Goal: Task Accomplishment & Management: Manage account settings

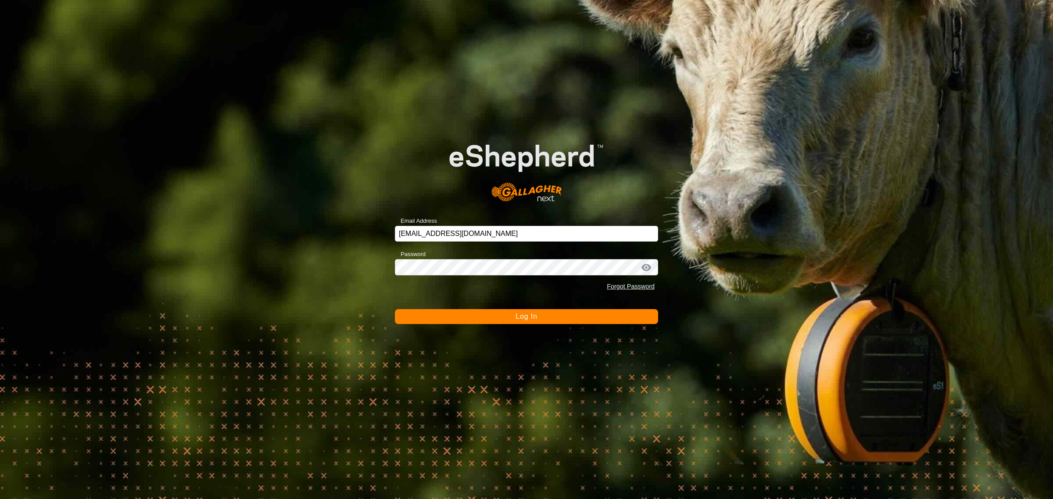
click at [513, 316] on button "Log In" at bounding box center [526, 316] width 263 height 15
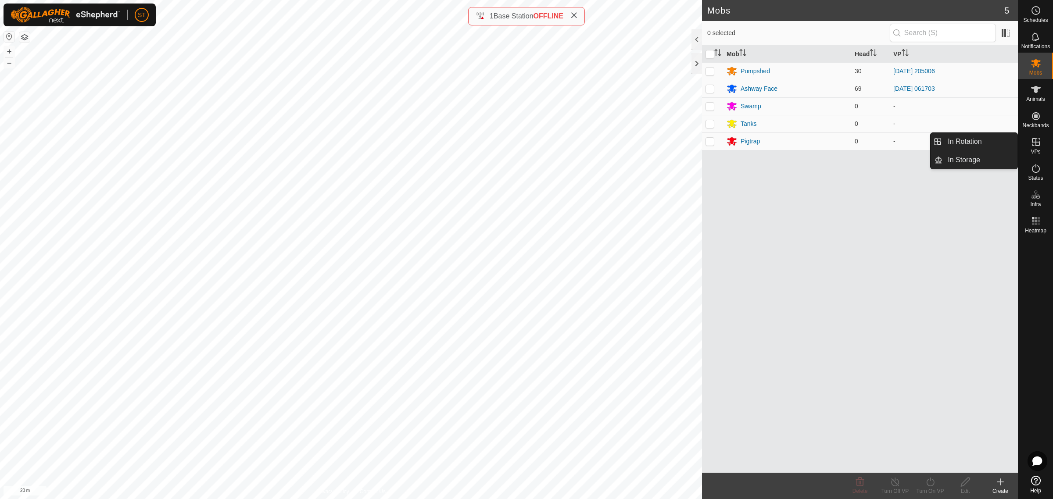
click at [1039, 146] on icon at bounding box center [1035, 142] width 11 height 11
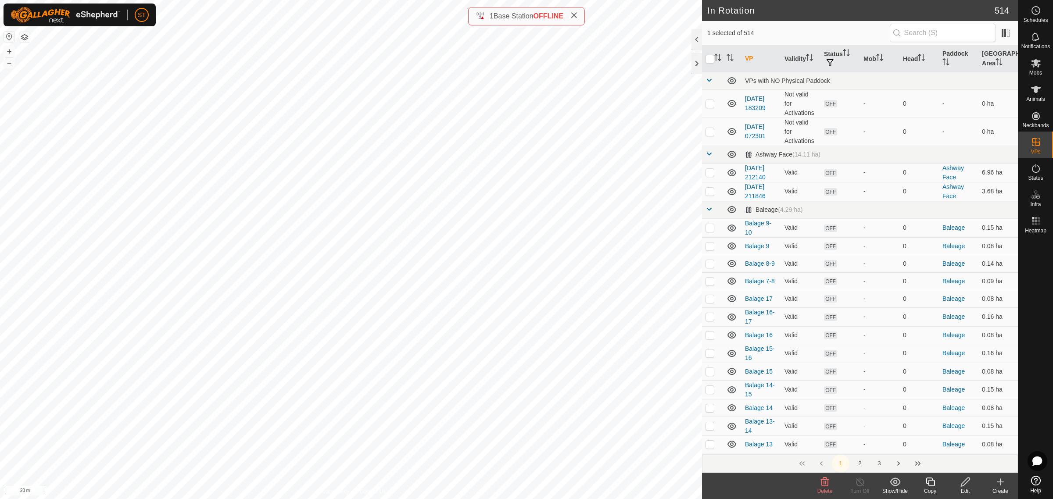
click at [826, 485] on icon at bounding box center [824, 482] width 11 height 11
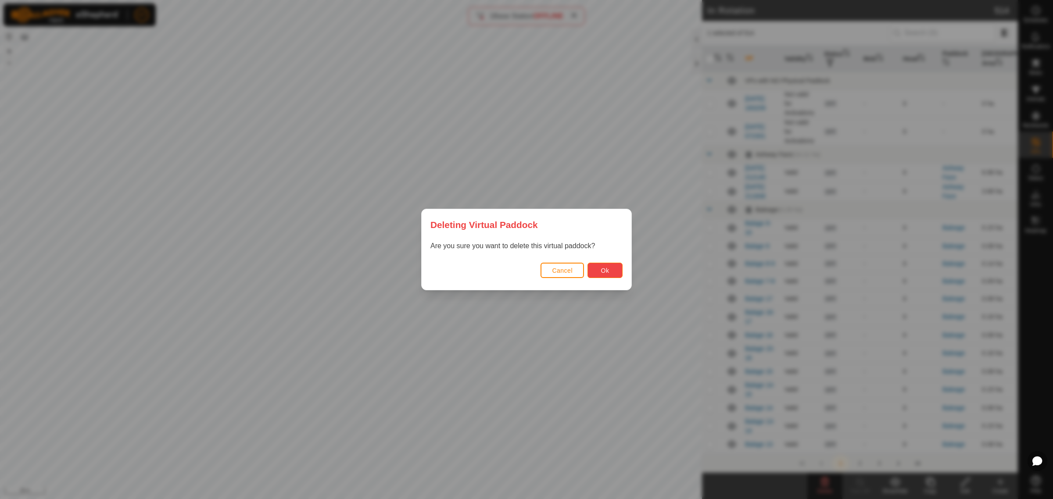
click at [609, 266] on button "Ok" at bounding box center [604, 270] width 35 height 15
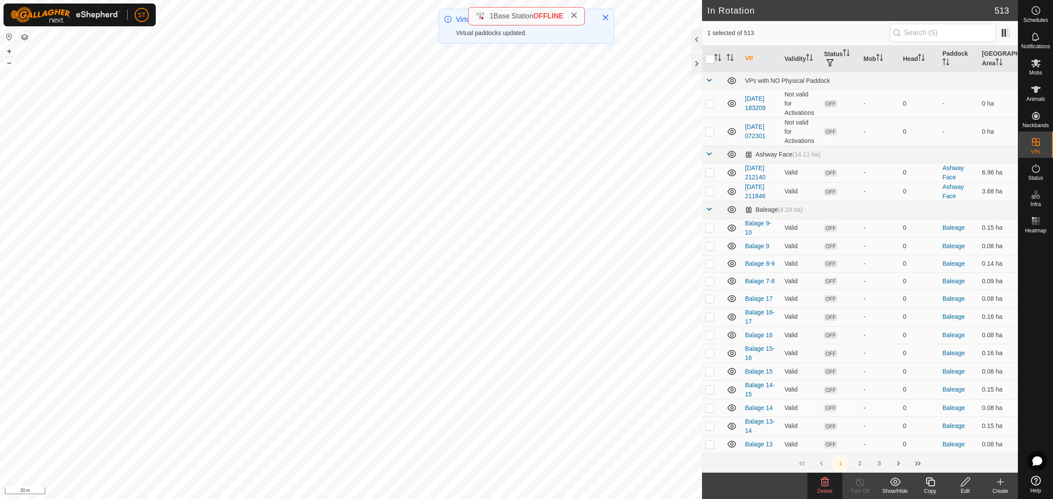
click at [925, 482] on icon at bounding box center [930, 482] width 11 height 11
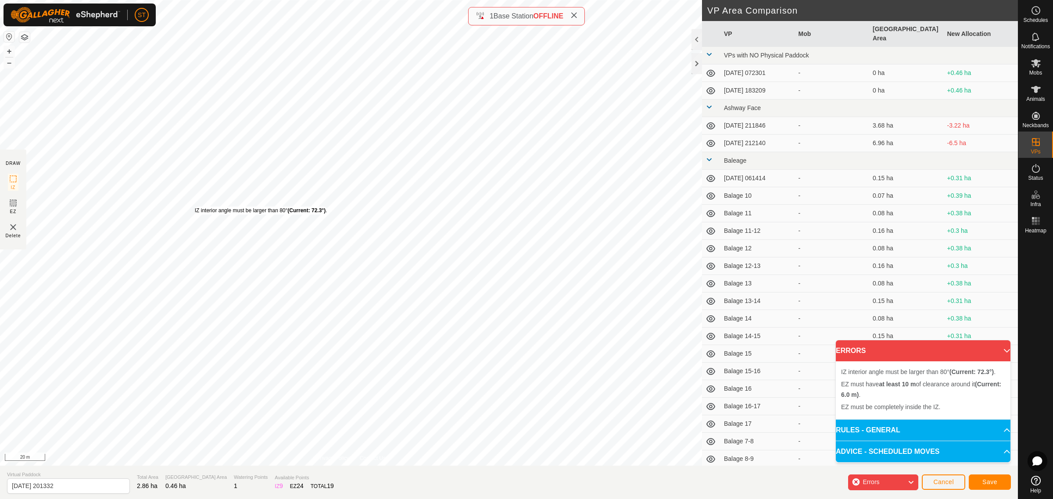
click at [194, 207] on div "IZ interior angle must be larger than 80° (Current: 72.3°) . + – ⇧ i 20 m" at bounding box center [351, 233] width 702 height 466
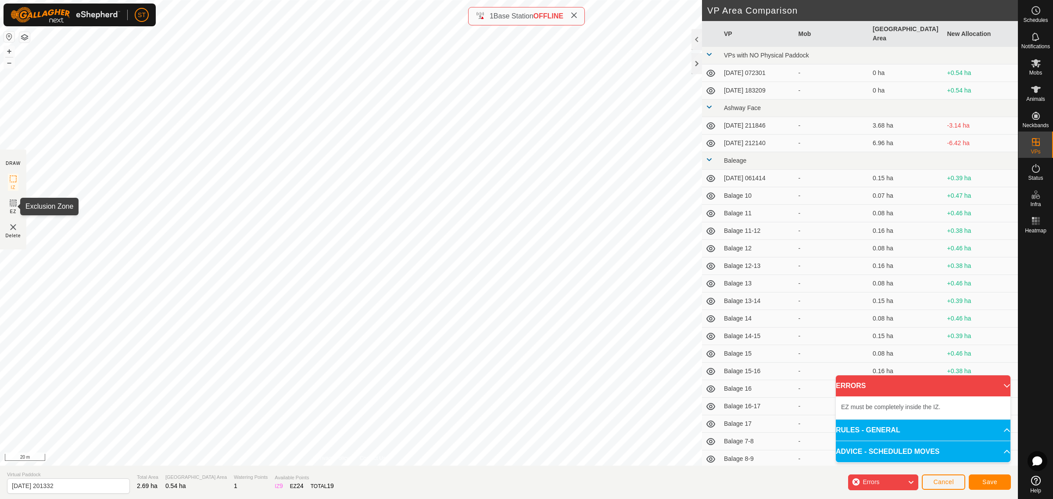
click at [10, 205] on rect at bounding box center [13, 203] width 7 height 7
click at [12, 228] on img at bounding box center [13, 227] width 11 height 11
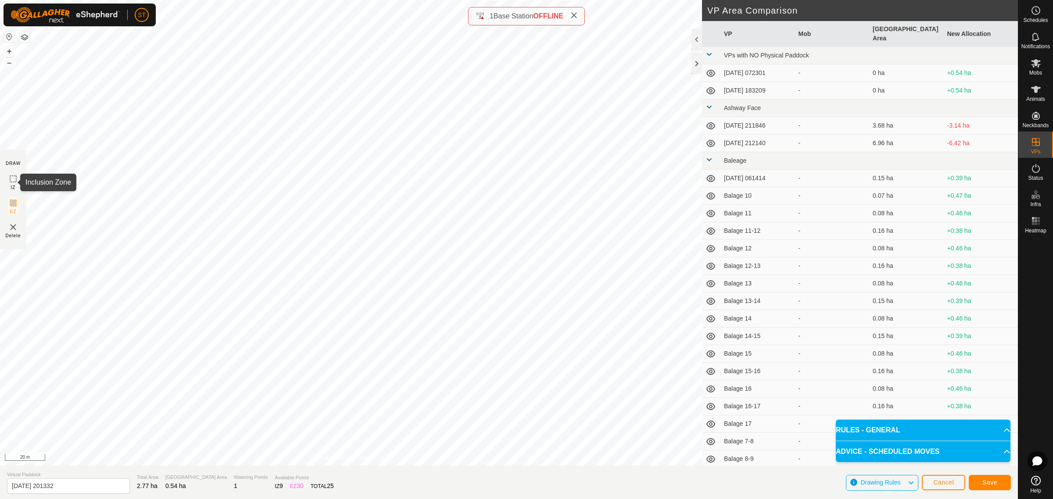
click at [10, 176] on rect at bounding box center [13, 178] width 7 height 7
click at [979, 485] on button "Save" at bounding box center [989, 482] width 42 height 15
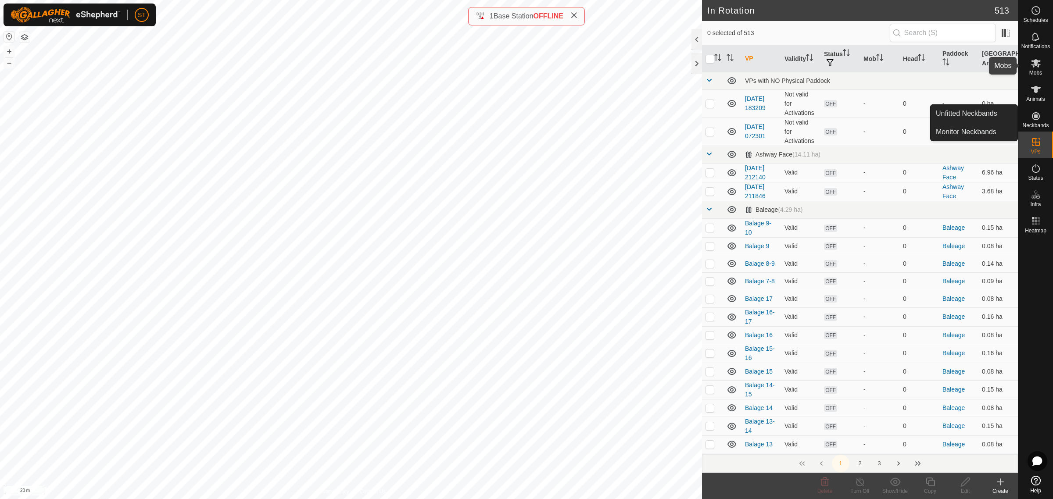
click at [1038, 64] on icon at bounding box center [1035, 63] width 11 height 11
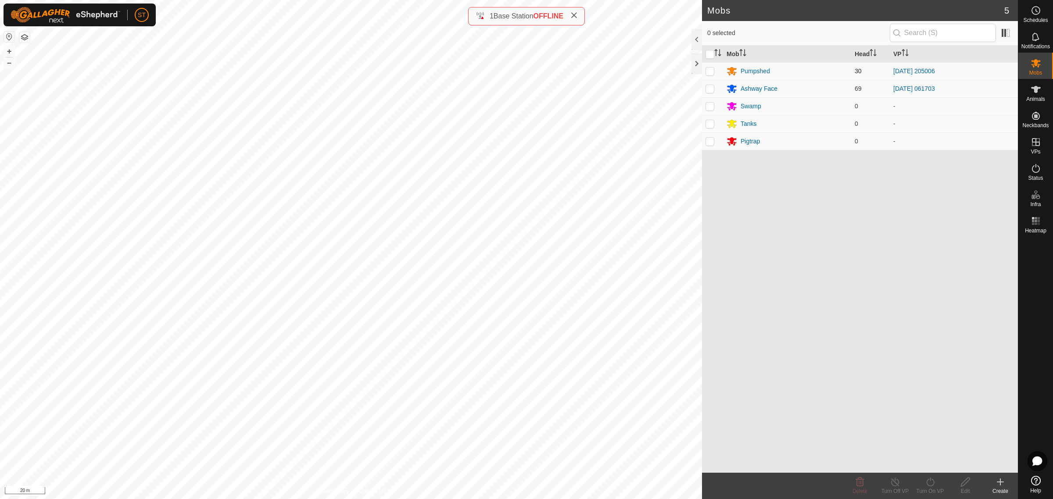
click at [711, 70] on p-checkbox at bounding box center [709, 71] width 9 height 7
checkbox input "true"
click at [755, 69] on div "Pumpshed" at bounding box center [754, 71] width 29 height 9
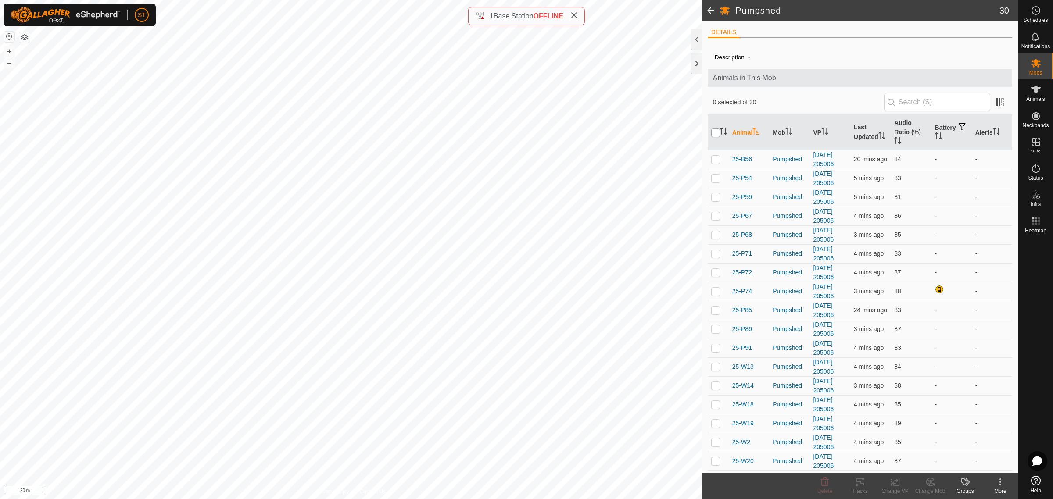
click at [716, 135] on input "checkbox" at bounding box center [715, 133] width 9 height 9
checkbox input "true"
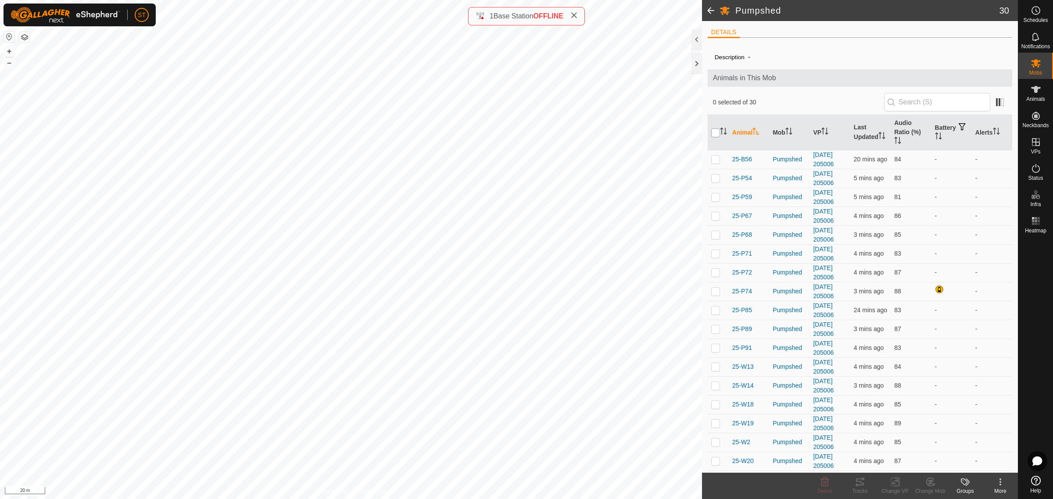
checkbox input "true"
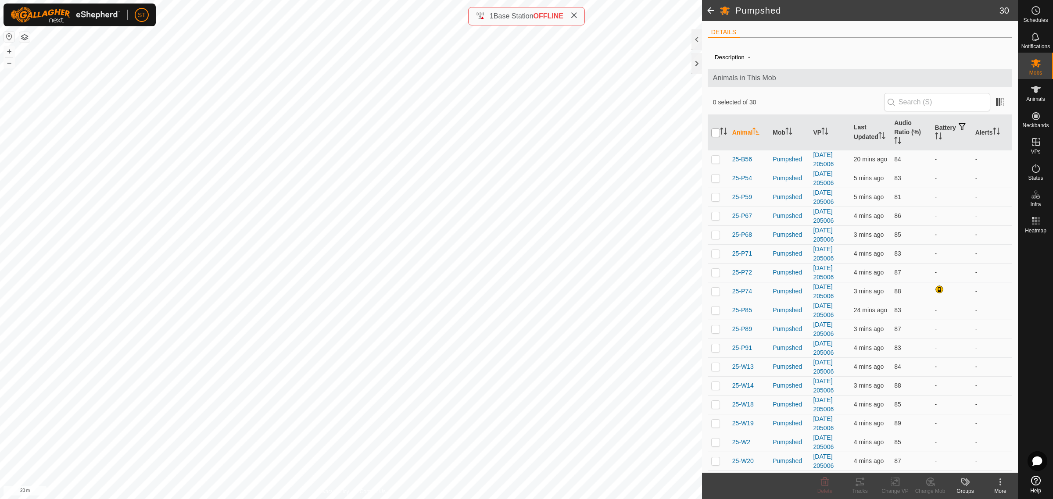
checkbox input "true"
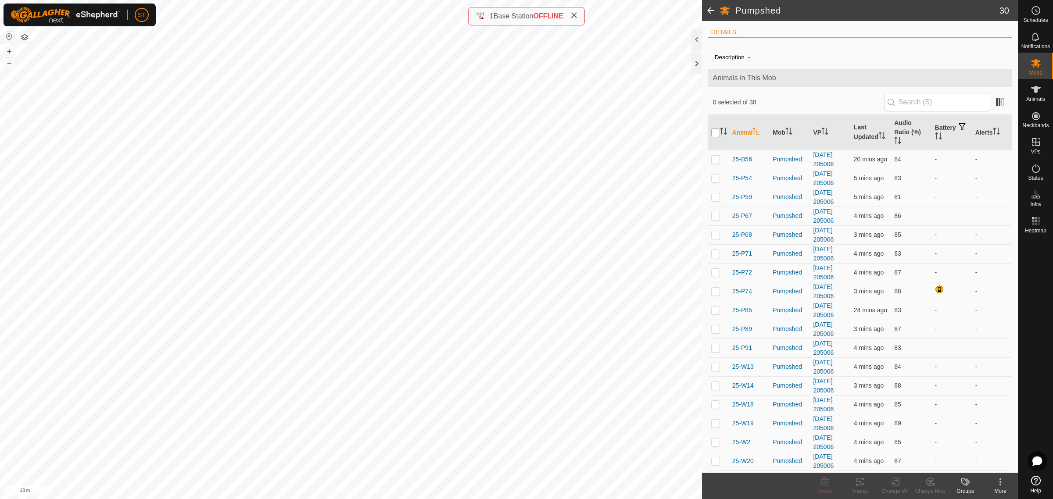
checkbox input "true"
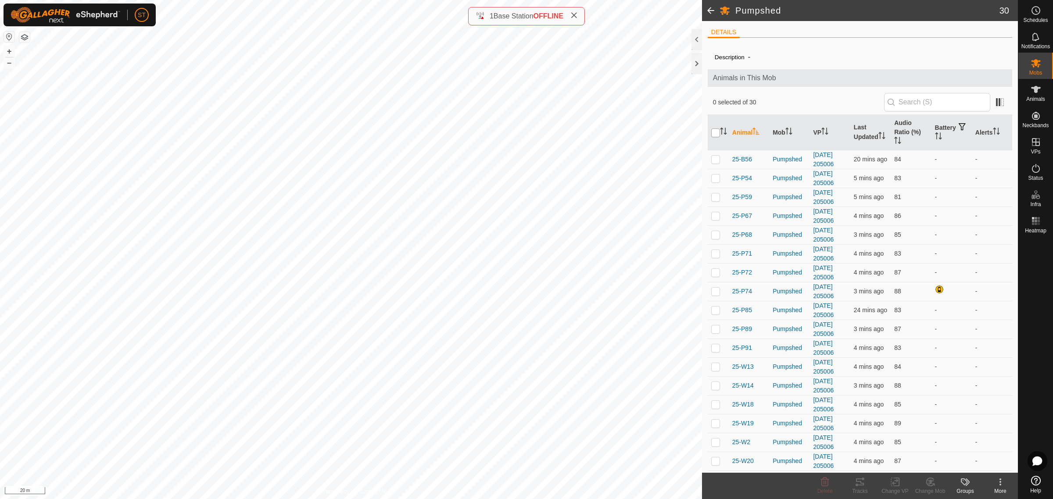
checkbox input "true"
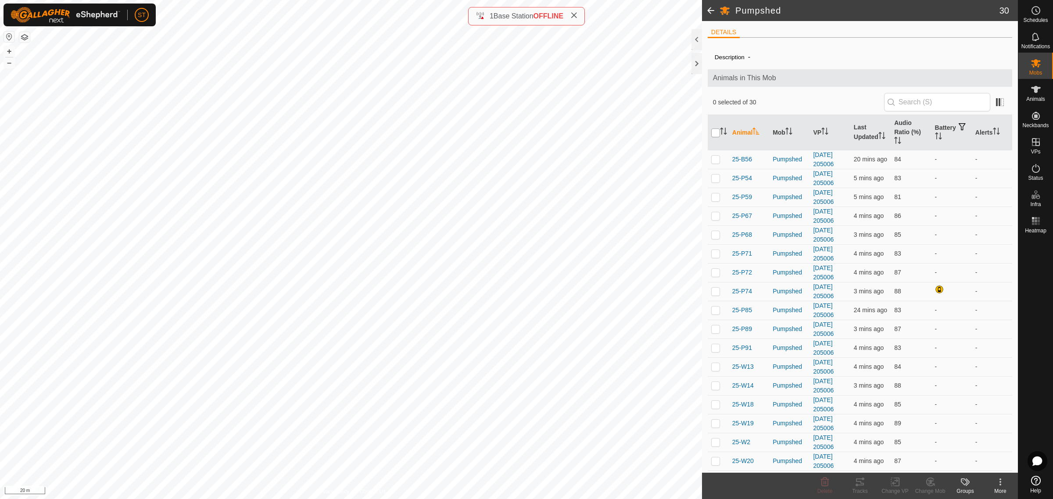
checkbox input "true"
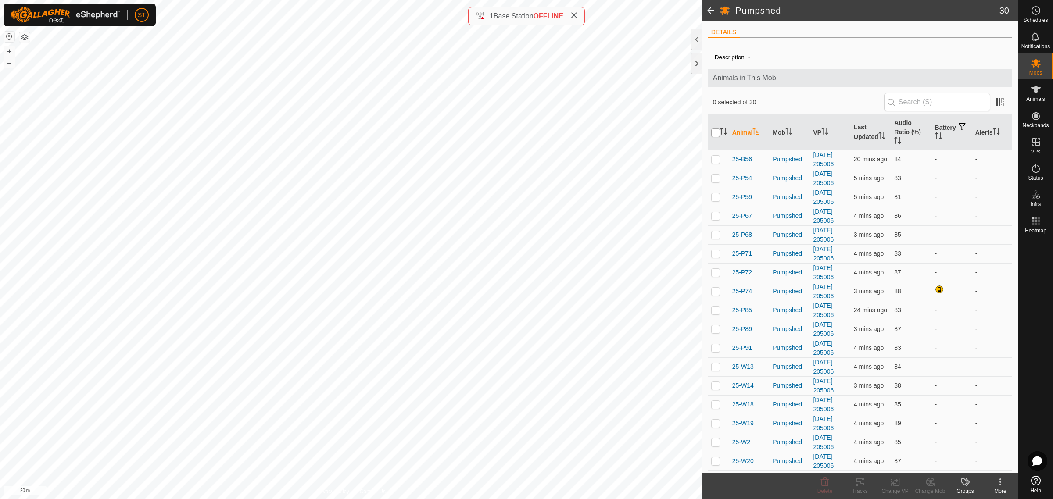
checkbox input "true"
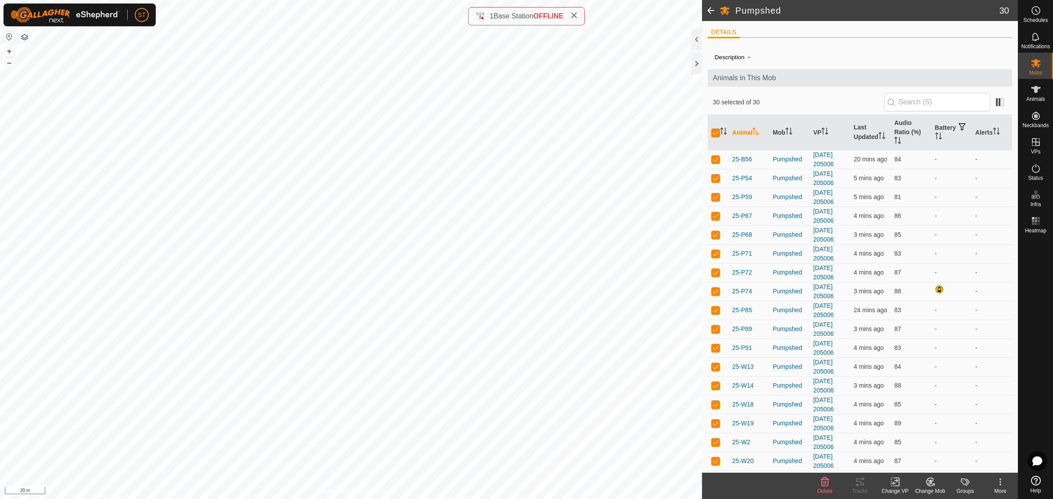
click at [896, 487] on icon at bounding box center [895, 482] width 11 height 11
click at [925, 447] on link "Choose VP..." at bounding box center [921, 445] width 87 height 18
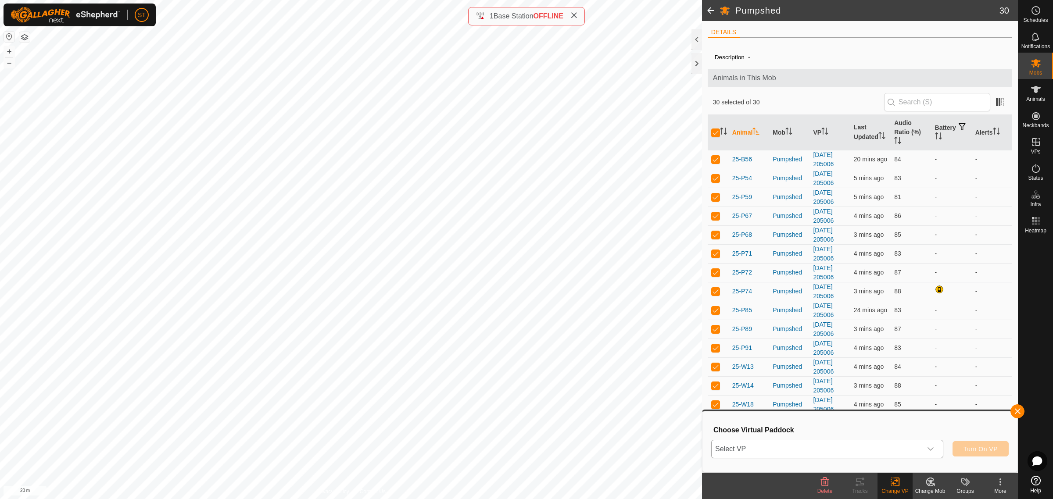
click at [929, 449] on icon "dropdown trigger" at bounding box center [930, 449] width 6 height 4
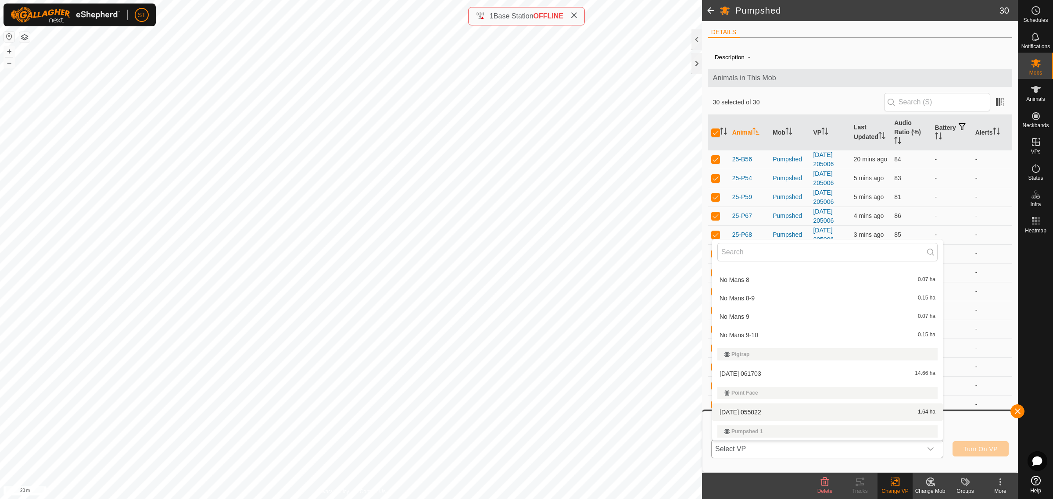
scroll to position [5154, 0]
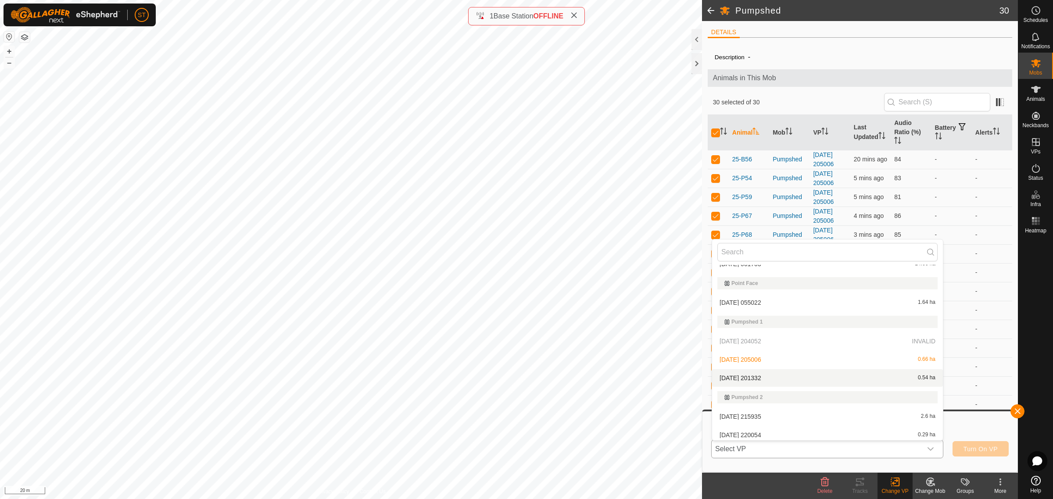
click at [762, 374] on li "[DATE] 201332 0.54 ha" at bounding box center [827, 378] width 231 height 18
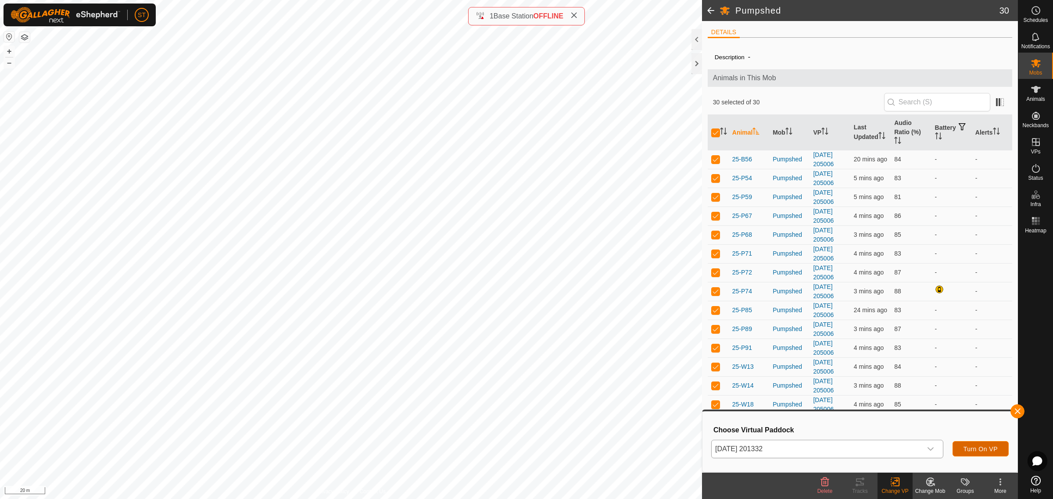
click at [968, 449] on span "Turn On VP" at bounding box center [980, 449] width 34 height 7
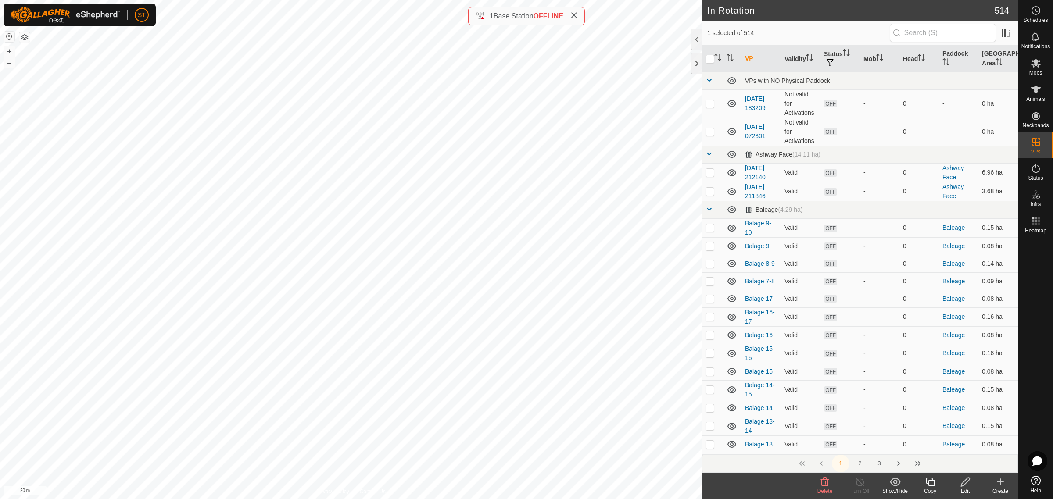
click at [825, 483] on icon at bounding box center [825, 482] width 8 height 9
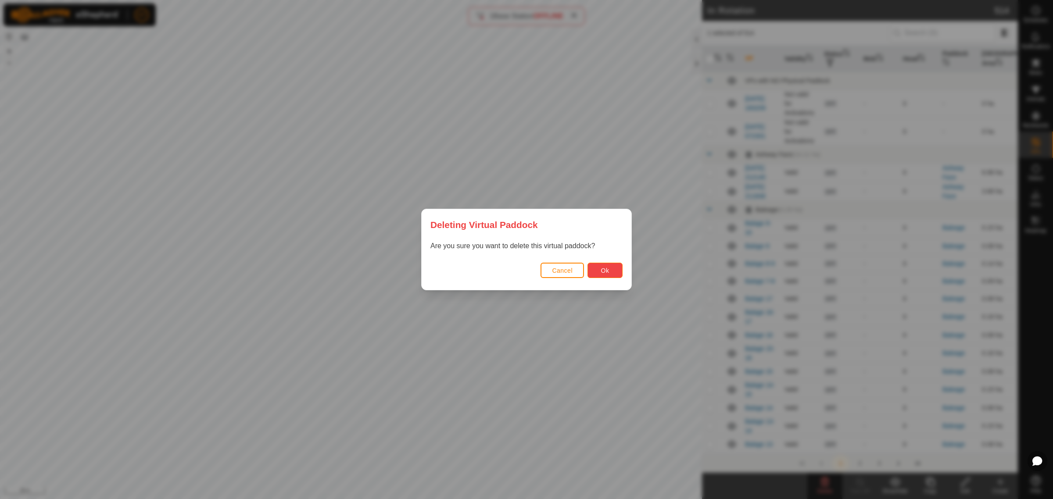
click at [600, 270] on button "Ok" at bounding box center [604, 270] width 35 height 15
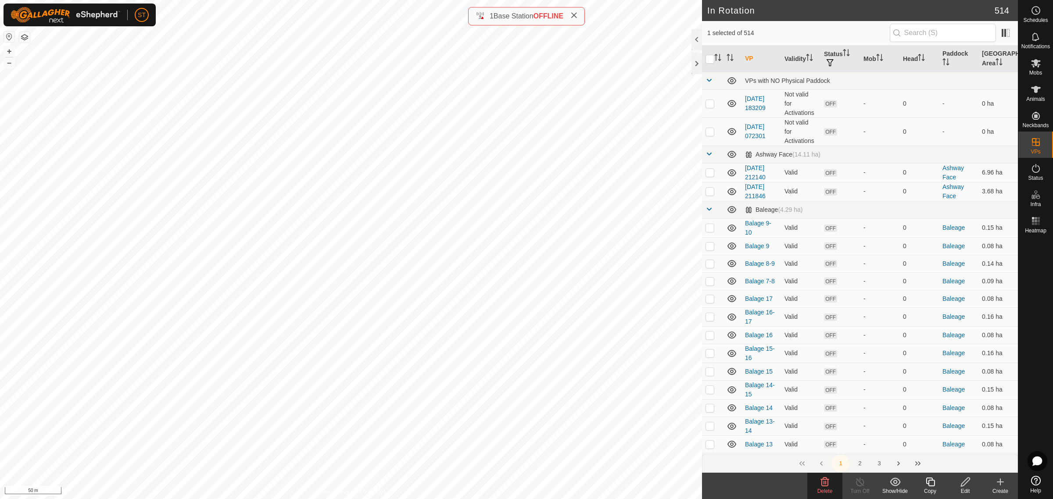
click at [825, 486] on icon at bounding box center [824, 482] width 11 height 11
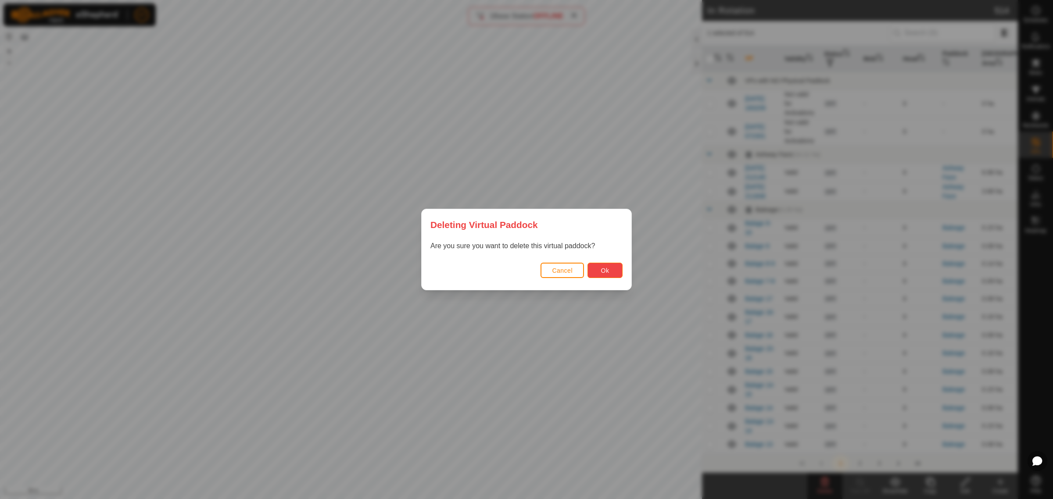
click at [597, 271] on button "Ok" at bounding box center [604, 270] width 35 height 15
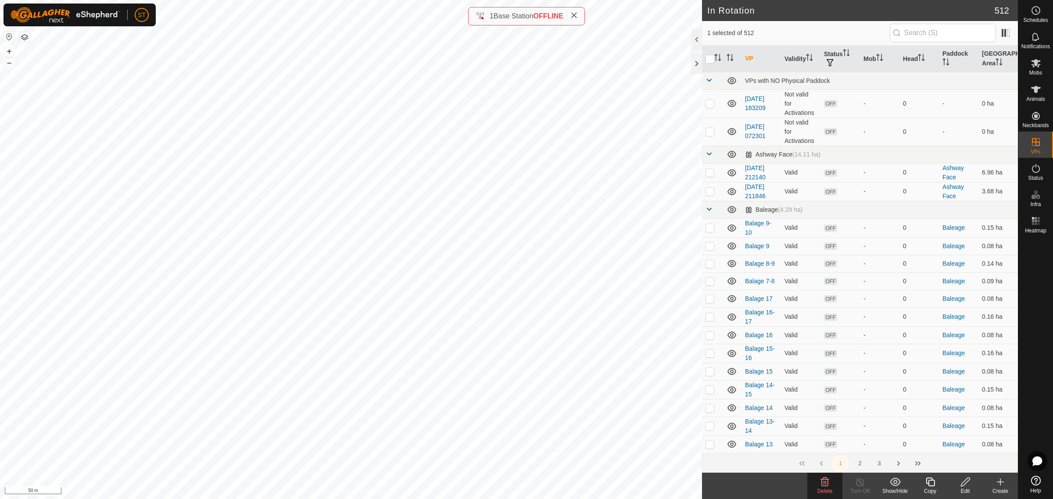
click at [825, 486] on icon at bounding box center [825, 482] width 8 height 9
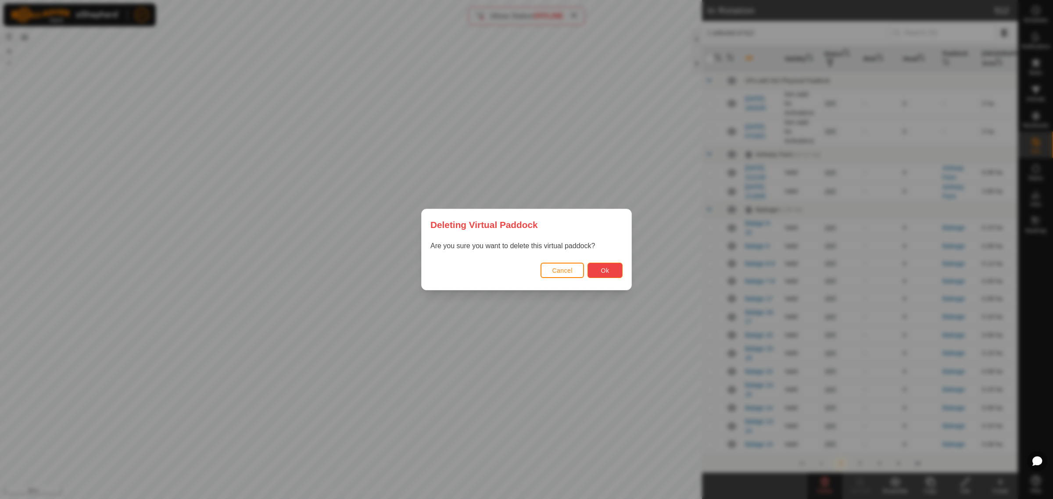
click at [598, 272] on button "Ok" at bounding box center [604, 270] width 35 height 15
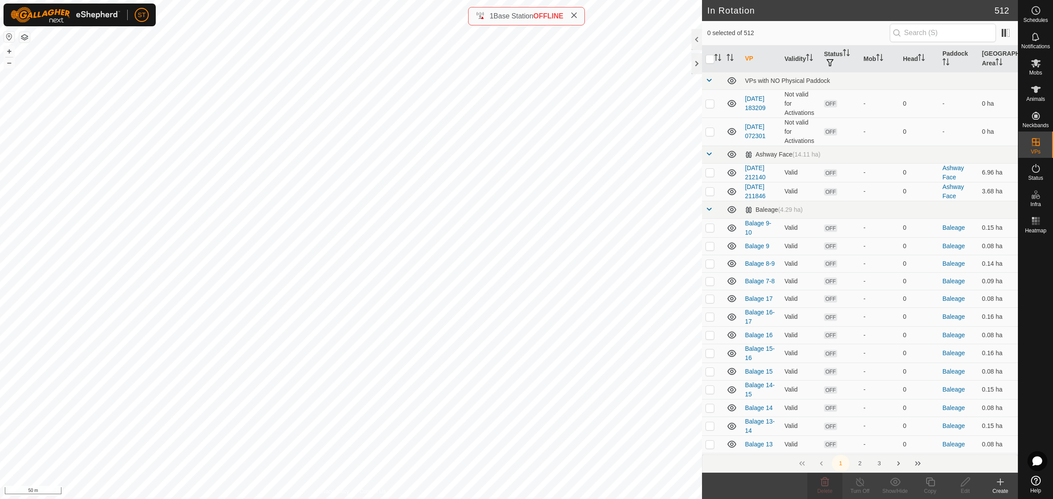
checkbox input "true"
checkbox input "false"
click at [824, 483] on icon at bounding box center [825, 482] width 8 height 9
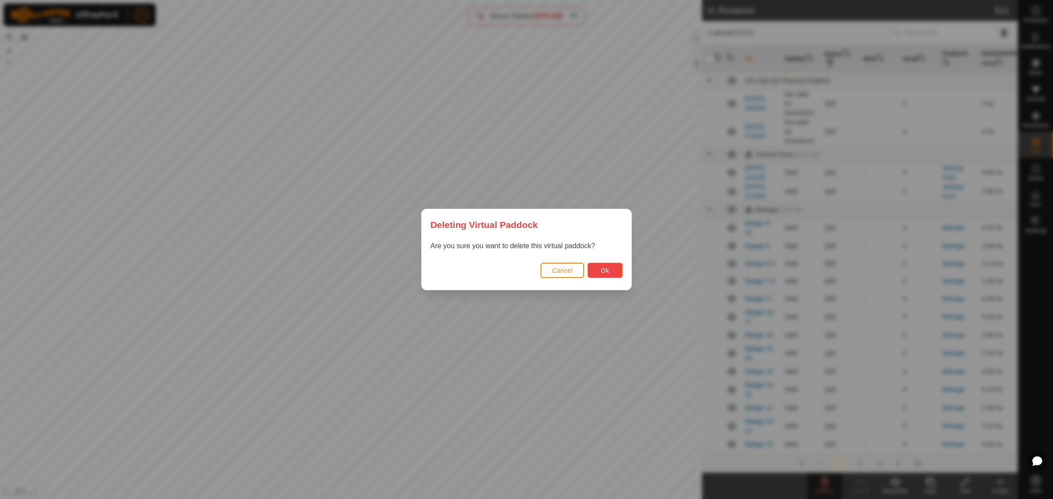
click at [596, 272] on button "Ok" at bounding box center [604, 270] width 35 height 15
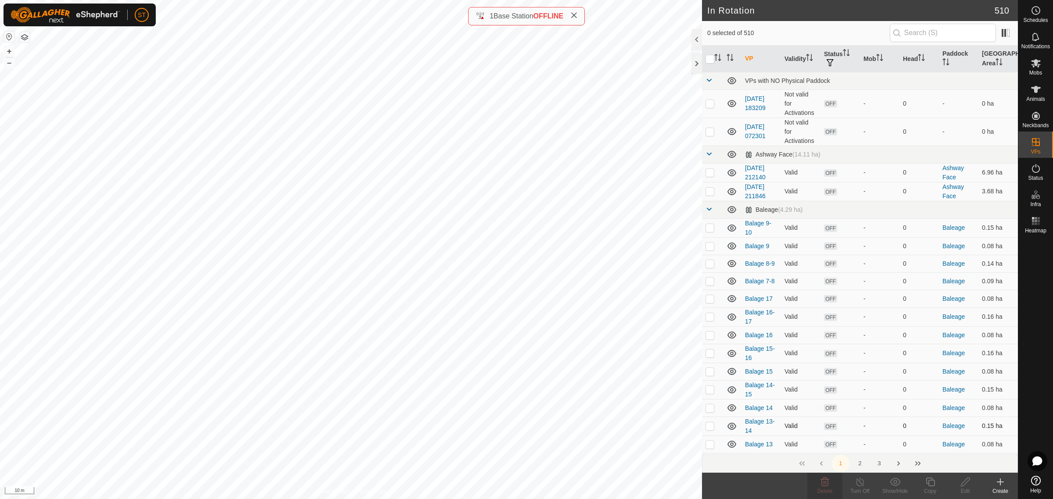
checkbox input "true"
click at [998, 483] on icon at bounding box center [1000, 482] width 11 height 11
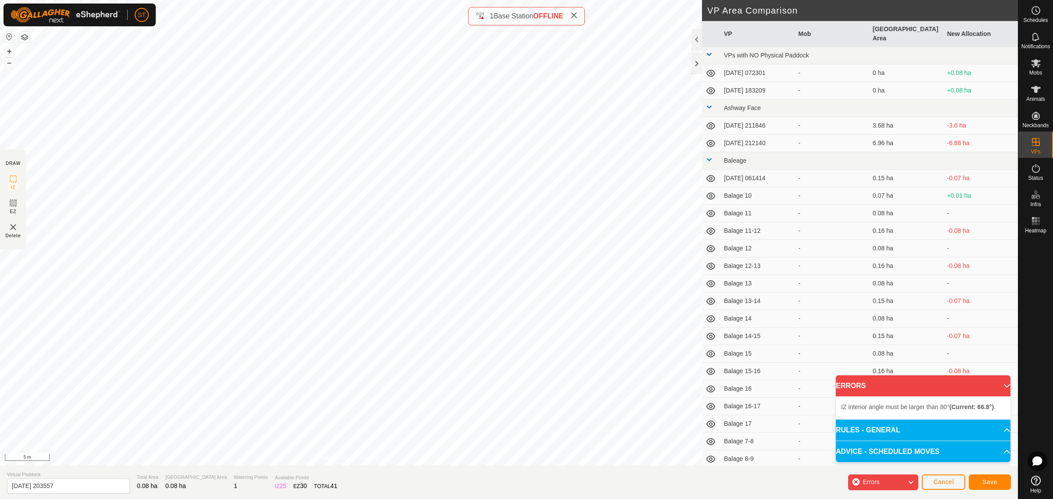
click at [746, 393] on div "DRAW IZ EZ Delete Privacy Policy Contact Us + – ⇧ i 5 m VP Area Comparison VP M…" at bounding box center [509, 233] width 1018 height 466
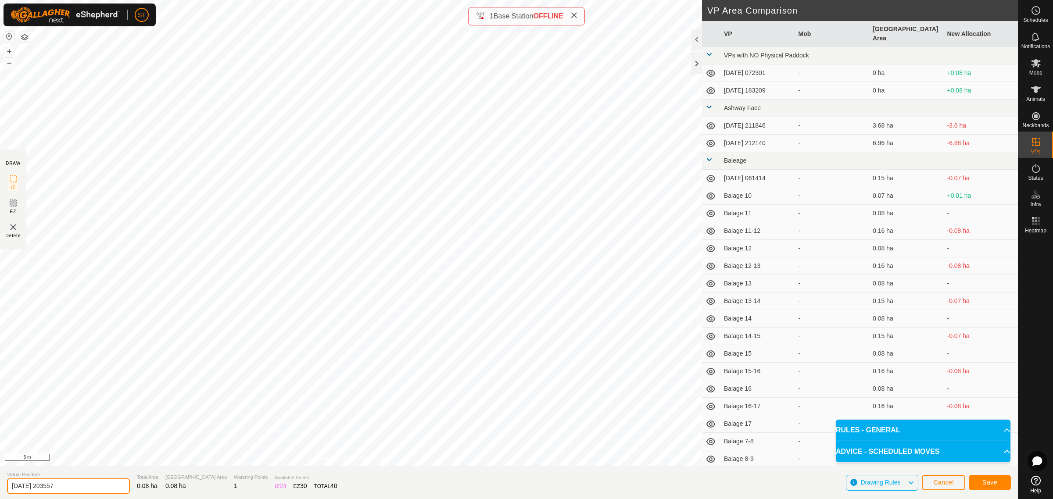
drag, startPoint x: 77, startPoint y: 487, endPoint x: -48, endPoint y: 491, distance: 124.6
click at [0, 491] on html "ST Schedules Notifications Mobs Animals Neckbands VPs Status Infra Heatmap Help…" at bounding box center [526, 249] width 1053 height 499
drag, startPoint x: 3, startPoint y: 488, endPoint x: -35, endPoint y: 485, distance: 37.4
click at [0, 485] on html "ST Schedules Notifications Mobs Animals Neckbands VPs Status Infra Heatmap Help…" at bounding box center [526, 249] width 1053 height 499
type input "Balage 18"
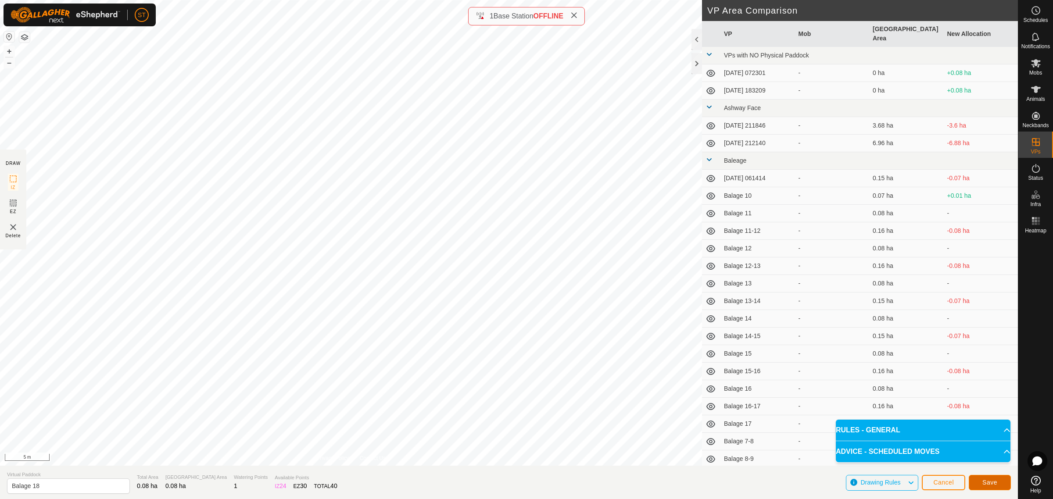
click at [987, 482] on span "Save" at bounding box center [989, 482] width 15 height 7
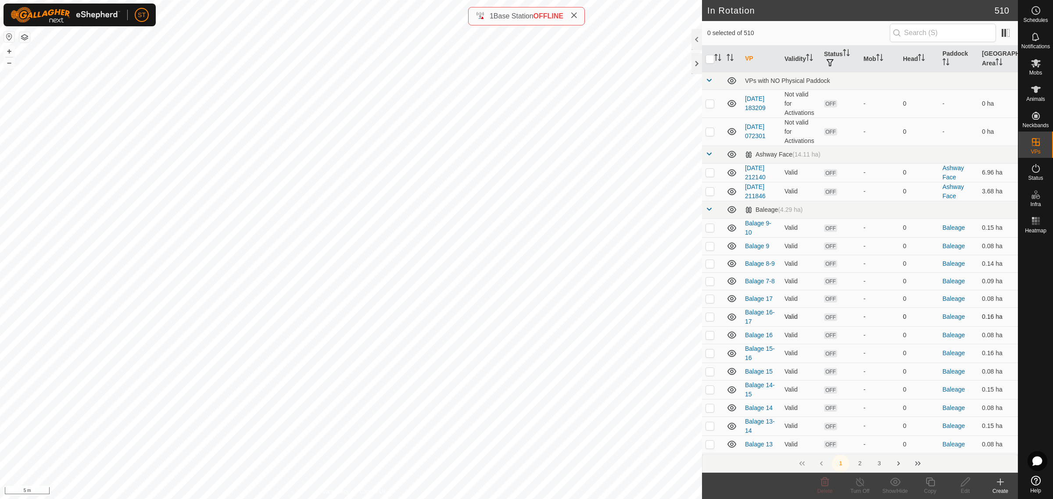
click at [709, 317] on p-checkbox at bounding box center [709, 316] width 9 height 7
click at [711, 318] on p-checkbox at bounding box center [709, 316] width 9 height 7
checkbox input "false"
click at [998, 487] on div "Create" at bounding box center [999, 491] width 35 height 8
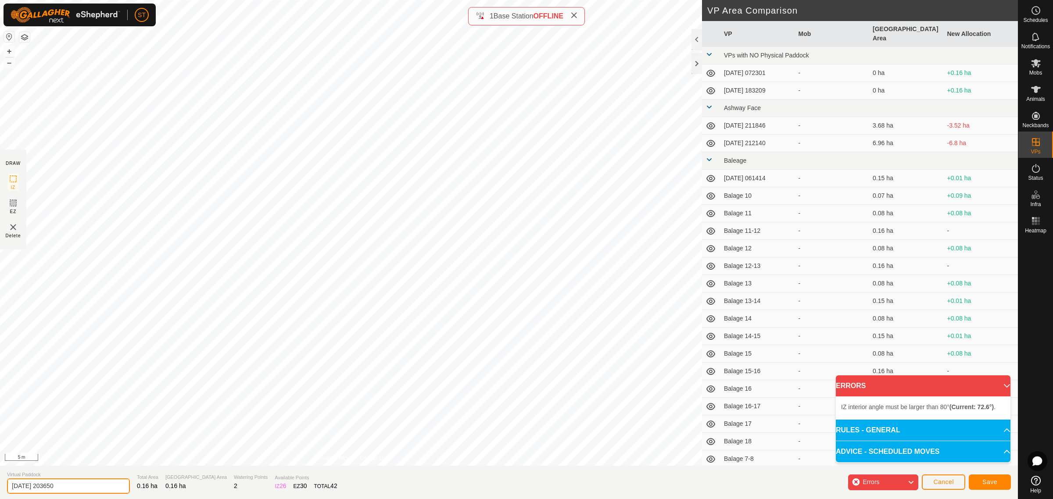
click at [96, 492] on input "[DATE] 203650" at bounding box center [68, 486] width 123 height 15
drag, startPoint x: 84, startPoint y: 485, endPoint x: -39, endPoint y: 485, distance: 122.8
click at [0, 485] on html "ST Schedules Notifications Mobs Animals Neckbands VPs Status Infra Heatmap Help…" at bounding box center [526, 249] width 1053 height 499
paste input "Balage 18"
click at [33, 485] on input "Balage 18" at bounding box center [68, 486] width 123 height 18
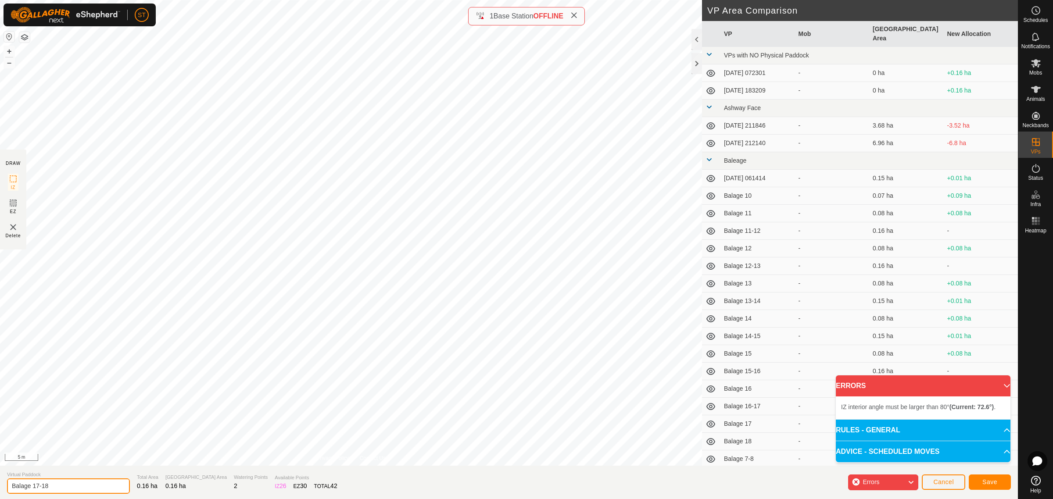
type input "Balage 17-18"
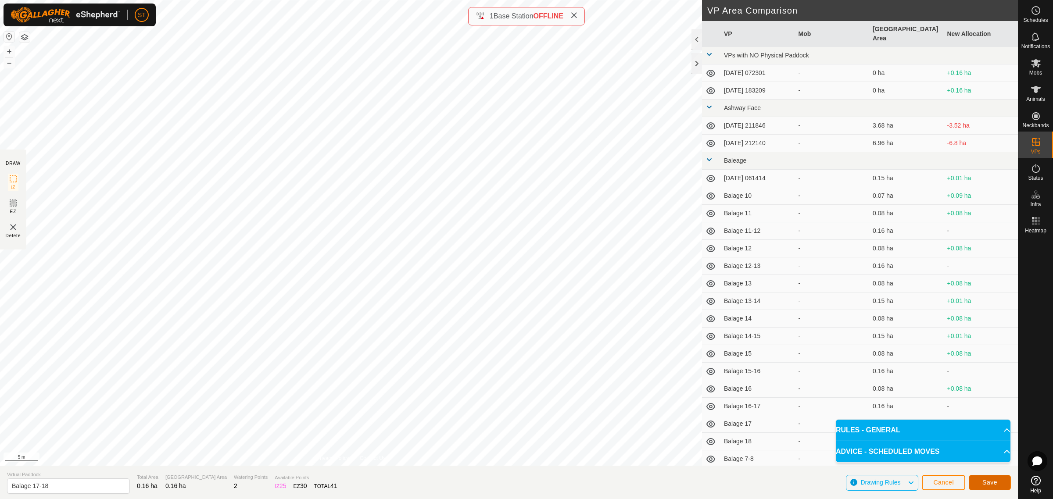
click at [982, 481] on span "Save" at bounding box center [989, 482] width 15 height 7
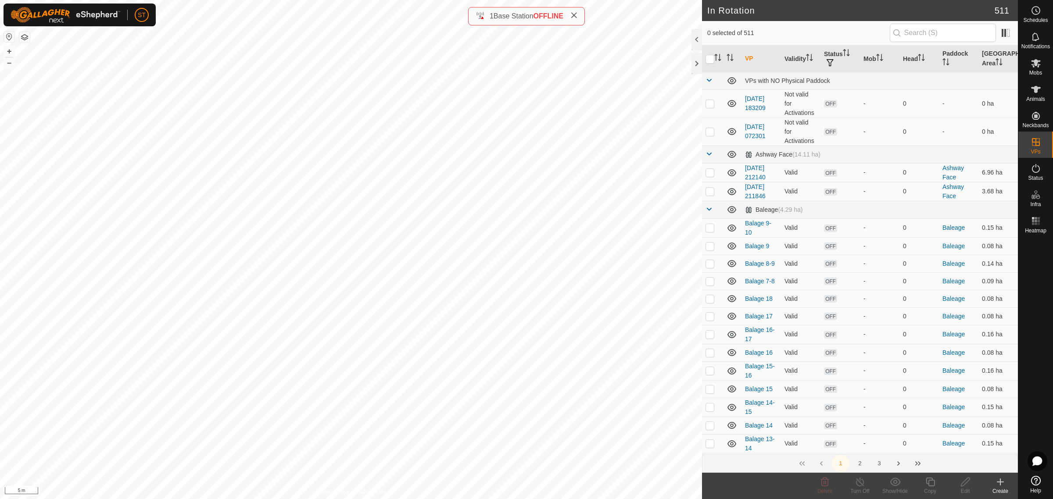
click at [1000, 482] on icon at bounding box center [1000, 482] width 6 height 0
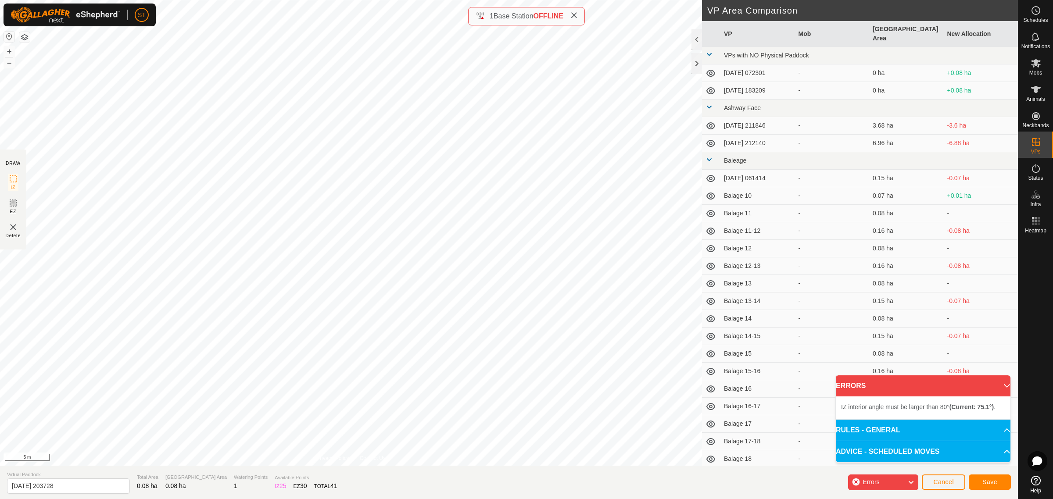
click at [735, 356] on div "DRAW IZ EZ Delete Privacy Policy Contact Us IZ interior angle must be larger th…" at bounding box center [509, 233] width 1018 height 466
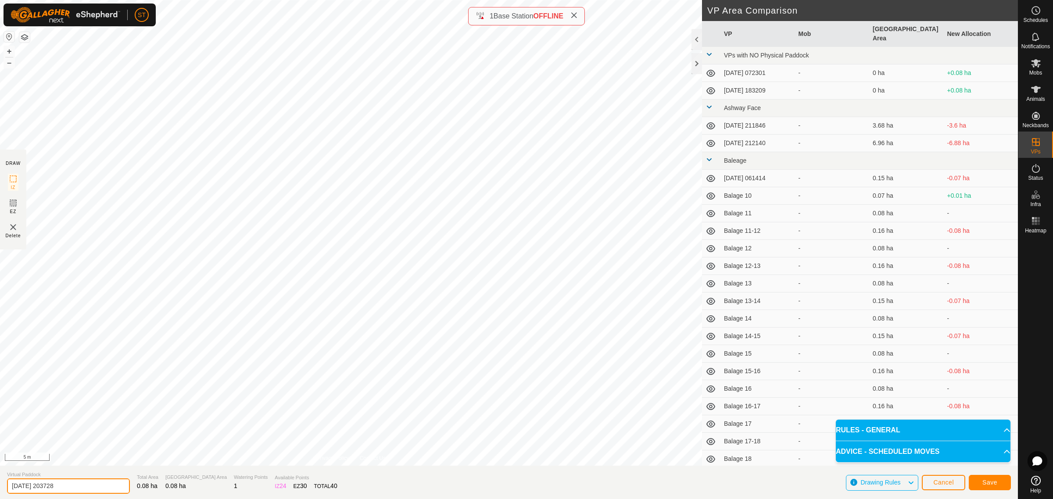
drag, startPoint x: 58, startPoint y: 483, endPoint x: -57, endPoint y: 476, distance: 114.7
click at [0, 476] on html "ST Schedules Notifications Mobs Animals Neckbands VPs Status Infra Heatmap Help…" at bounding box center [526, 249] width 1053 height 499
paste input "Balage 1"
type input "Balage 19"
click at [982, 483] on span "Save" at bounding box center [989, 482] width 15 height 7
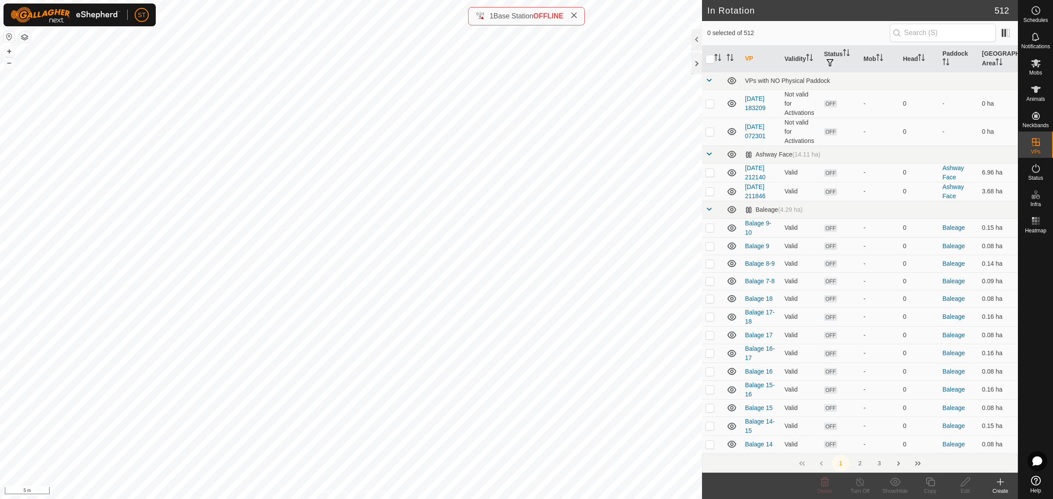
click at [997, 487] on icon at bounding box center [1000, 482] width 11 height 11
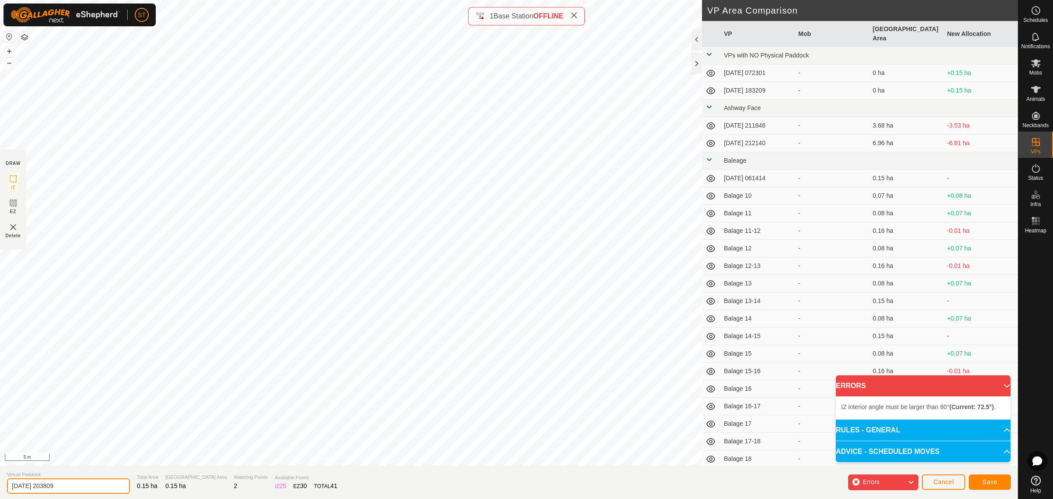
drag, startPoint x: 79, startPoint y: 486, endPoint x: -45, endPoint y: 488, distance: 124.6
click at [0, 488] on html "ST Schedules Notifications Mobs Animals Neckbands VPs Status Infra Heatmap Help…" at bounding box center [526, 249] width 1053 height 499
paste input "Balage 18"
type input "Balage 18-19"
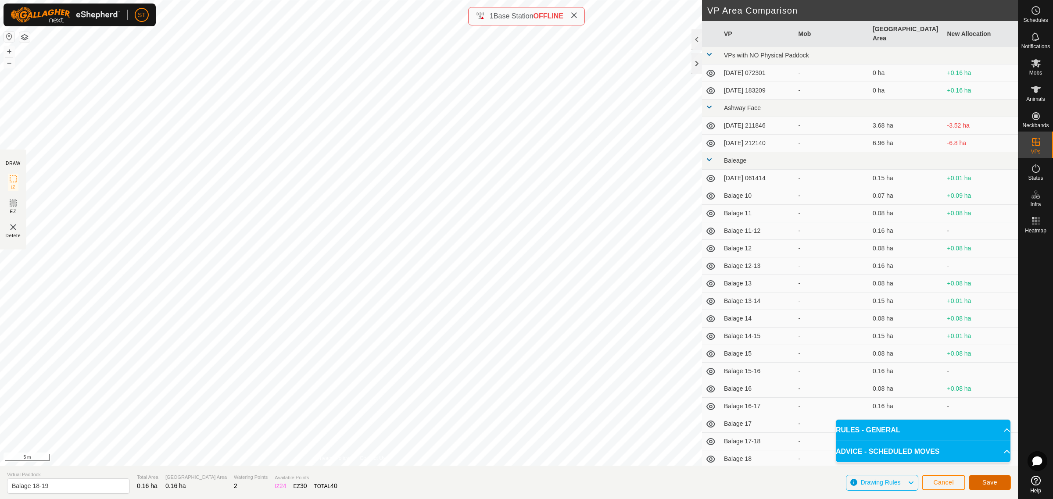
click at [999, 486] on button "Save" at bounding box center [989, 482] width 42 height 15
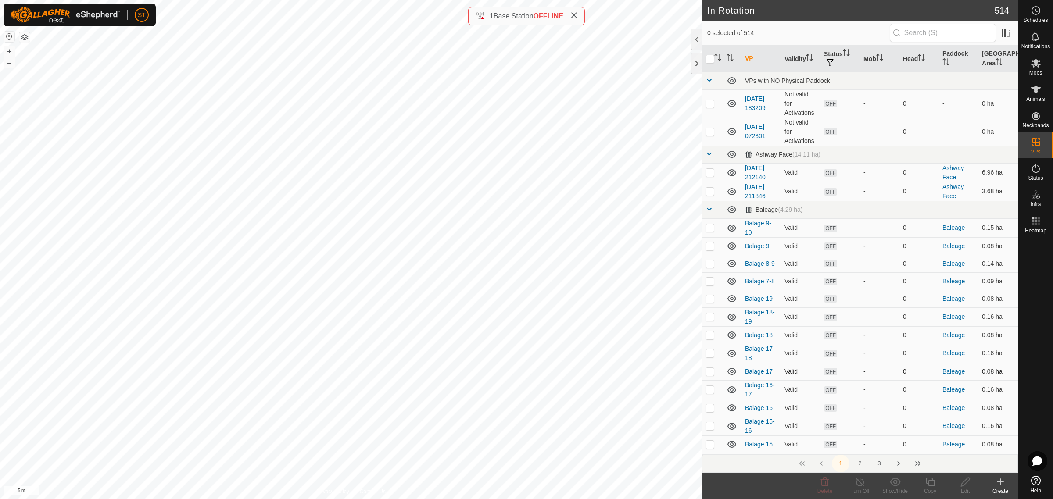
checkbox input "true"
click at [998, 481] on icon at bounding box center [1000, 482] width 11 height 11
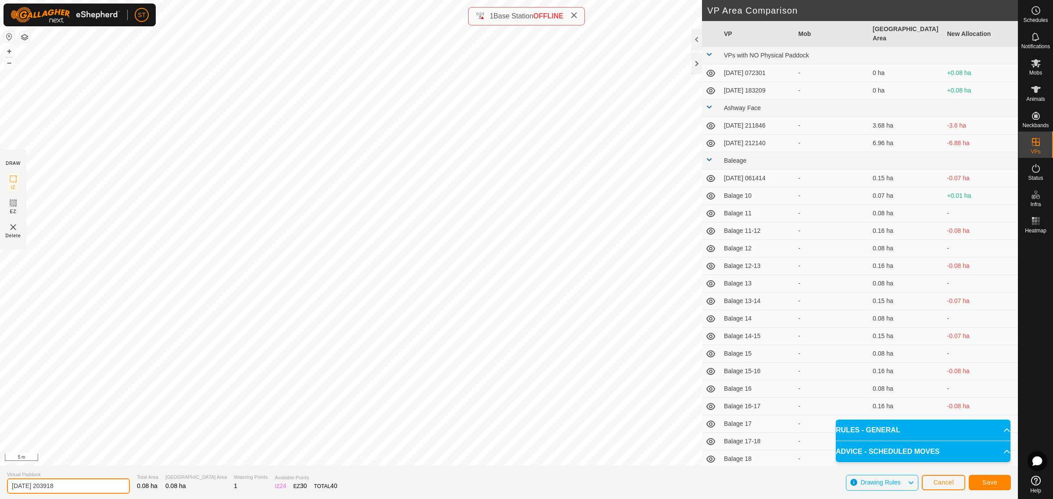
drag, startPoint x: 66, startPoint y: 489, endPoint x: -29, endPoint y: 488, distance: 95.2
click at [0, 488] on html "ST Schedules Notifications Mobs Animals Neckbands VPs Status Infra Heatmap Help…" at bounding box center [526, 249] width 1053 height 499
paste input "Balage"
type input "Balage 20"
click at [987, 478] on button "Save" at bounding box center [989, 482] width 42 height 15
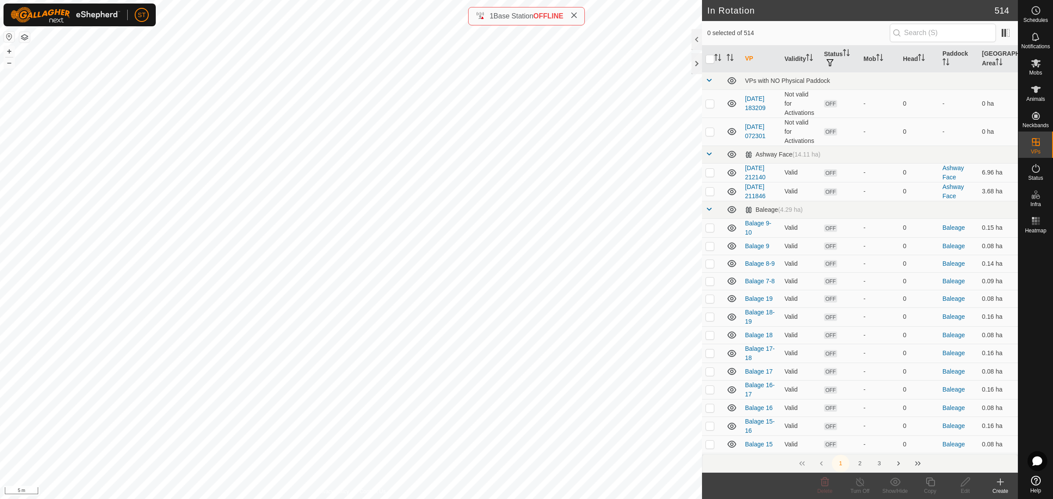
click at [1004, 488] on div "Create" at bounding box center [999, 491] width 35 height 8
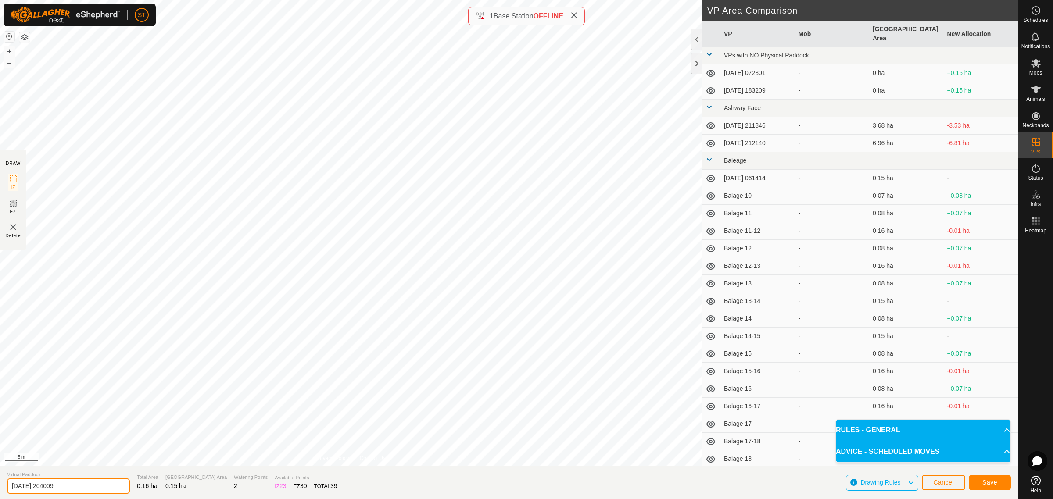
drag, startPoint x: 74, startPoint y: 488, endPoint x: -54, endPoint y: 487, distance: 127.2
click at [0, 487] on html "ST Schedules Notifications Mobs Animals Neckbands VPs Status Infra Heatmap Help…" at bounding box center [526, 249] width 1053 height 499
paste input "Balage 18"
type input "Balage 19-20"
click at [976, 485] on button "Save" at bounding box center [989, 482] width 42 height 15
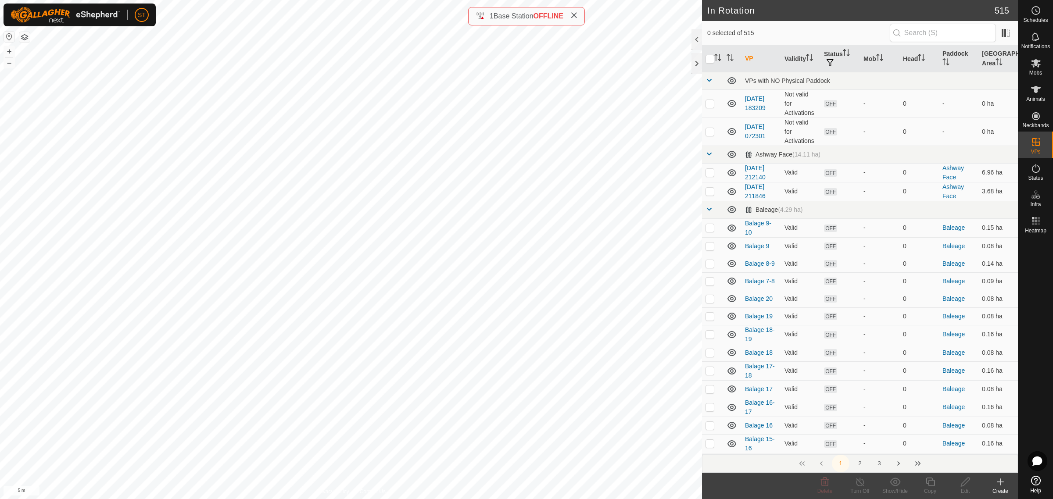
click at [1000, 489] on div "Create" at bounding box center [999, 491] width 35 height 8
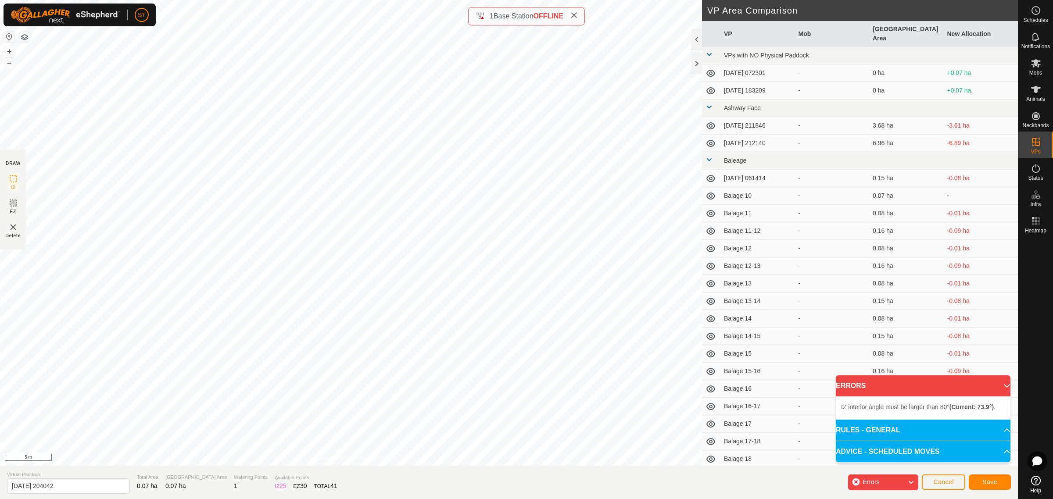
click at [704, 299] on div "DRAW IZ EZ Delete Privacy Policy Contact Us + – ⇧ i 5 m VP Area Comparison VP M…" at bounding box center [509, 233] width 1018 height 466
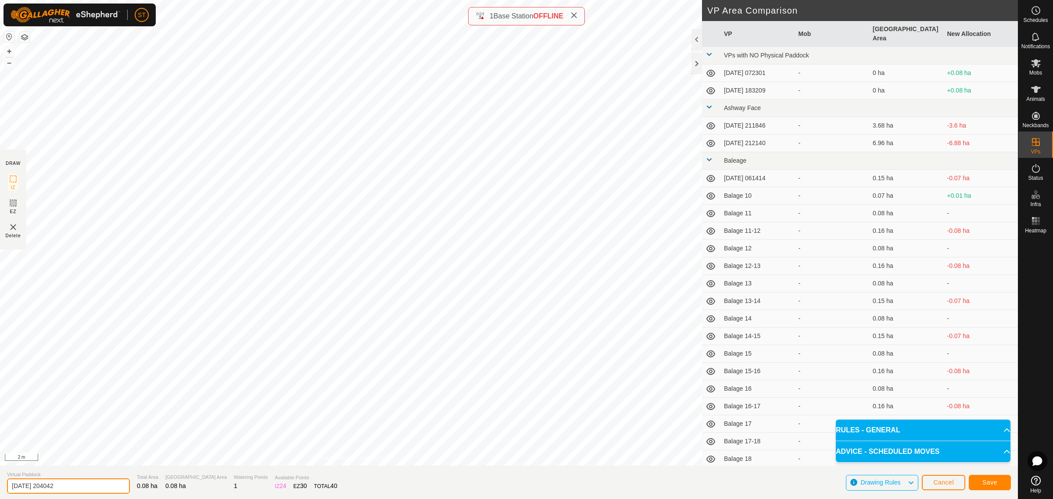
drag, startPoint x: 77, startPoint y: 484, endPoint x: -9, endPoint y: 486, distance: 85.6
click at [0, 486] on html "ST Schedules Notifications Mobs Animals Neckbands VPs Status Infra Heatmap Help…" at bounding box center [526, 249] width 1053 height 499
paste input "Balage 18"
click at [61, 481] on input "Balage 20" at bounding box center [68, 486] width 123 height 18
type input "Balage 21"
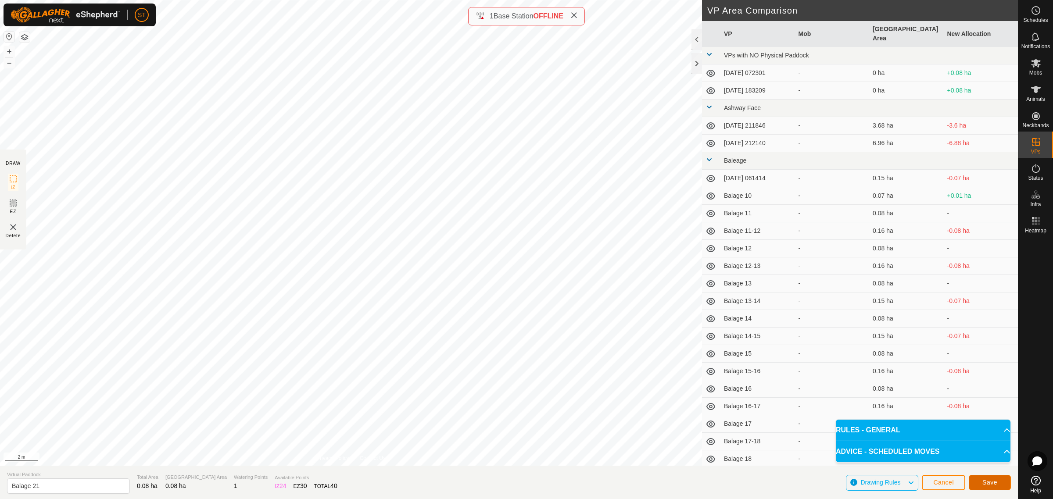
click at [986, 484] on span "Save" at bounding box center [989, 482] width 15 height 7
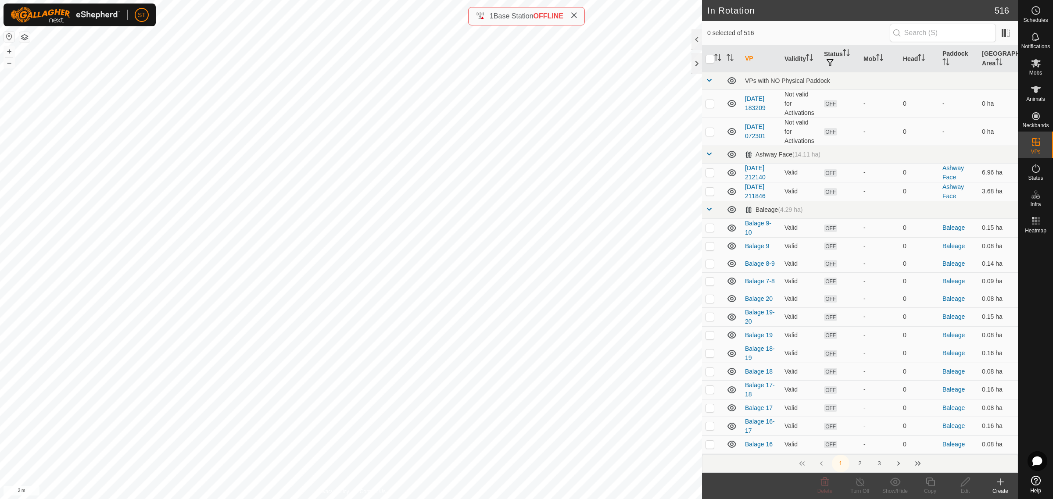
checkbox input "true"
click at [968, 486] on icon at bounding box center [965, 482] width 11 height 11
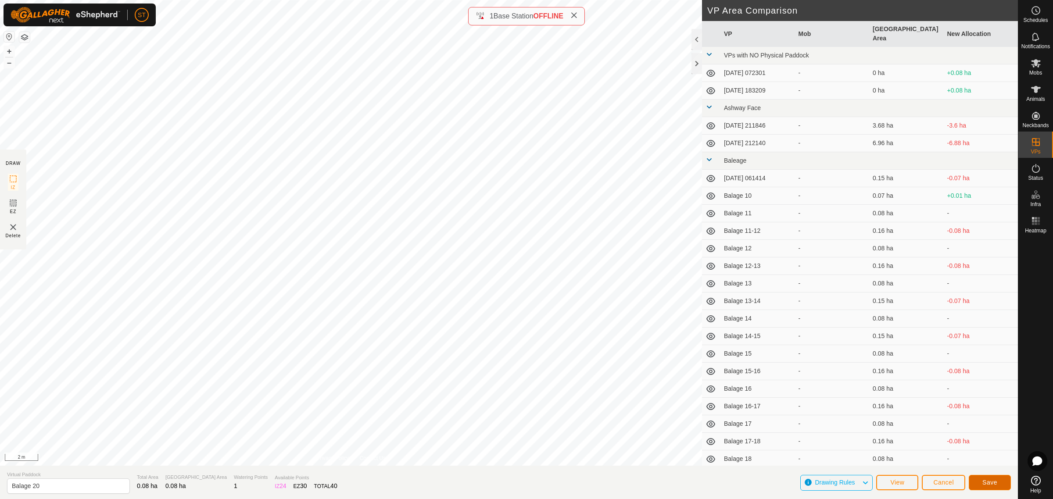
click at [995, 482] on span "Save" at bounding box center [989, 482] width 15 height 7
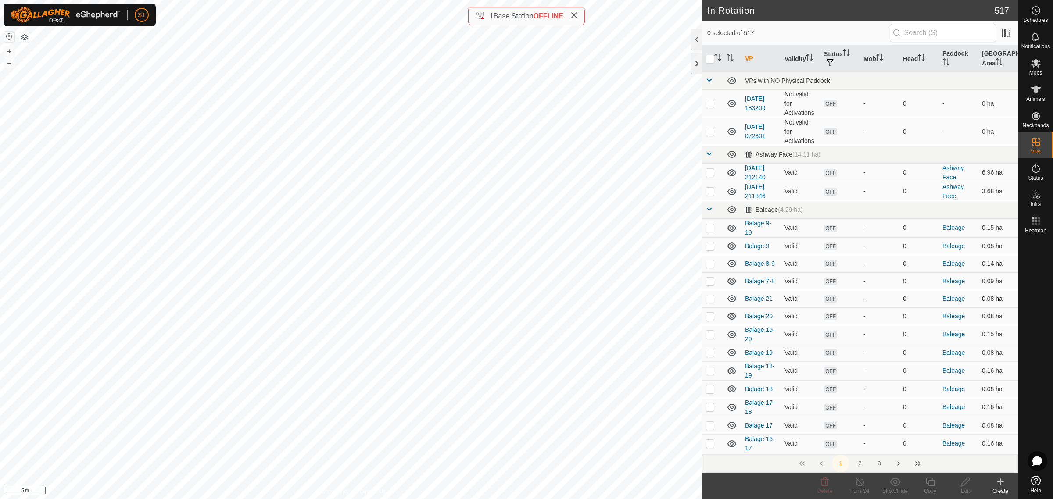
click at [710, 300] on p-checkbox at bounding box center [709, 298] width 9 height 7
checkbox input "false"
click at [999, 483] on icon at bounding box center [1000, 482] width 11 height 11
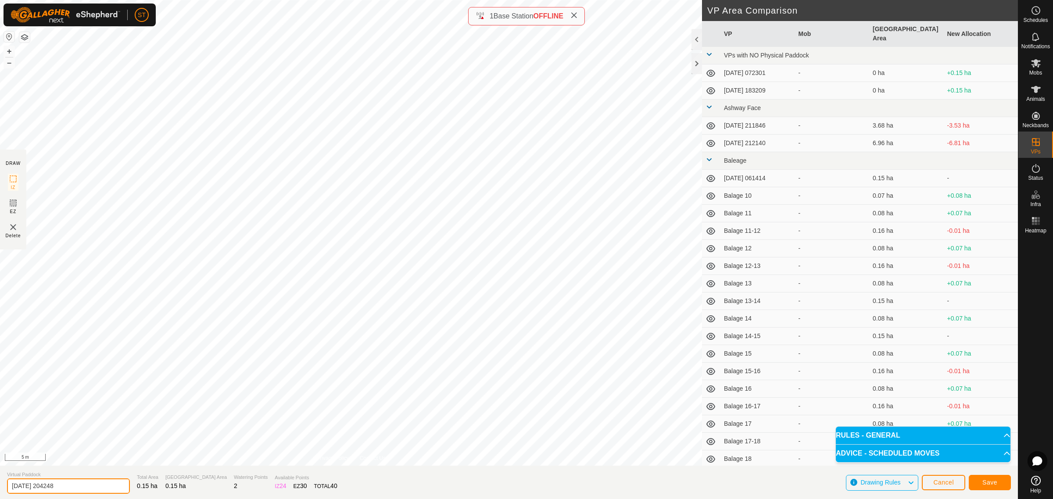
drag, startPoint x: 68, startPoint y: 487, endPoint x: -45, endPoint y: 488, distance: 113.2
click at [0, 488] on html "ST Schedules Notifications Mobs Animals Neckbands VPs Status Infra Heatmap Help…" at bounding box center [526, 249] width 1053 height 499
paste input "Balage 1"
type input "Balage 20-21"
click at [993, 482] on span "Save" at bounding box center [989, 482] width 15 height 7
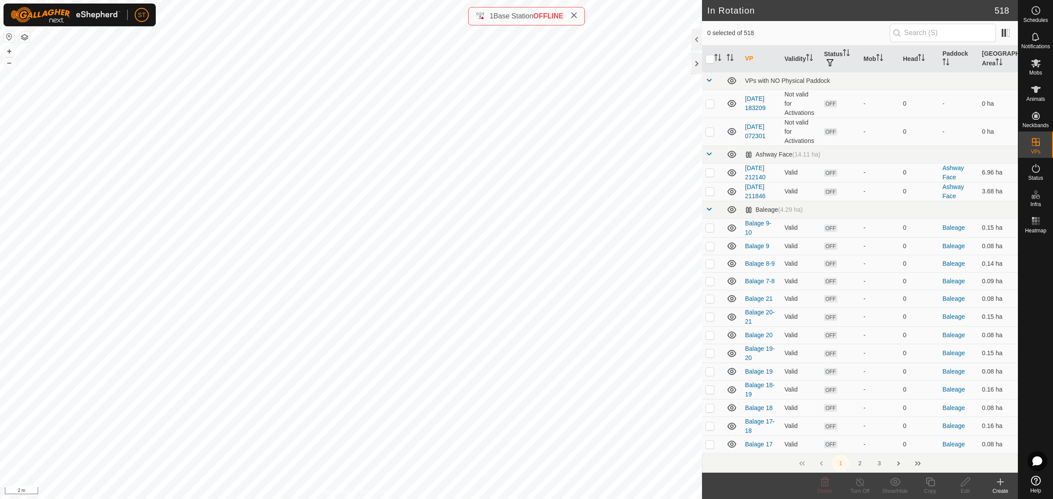
checkbox input "true"
checkbox input "false"
checkbox input "true"
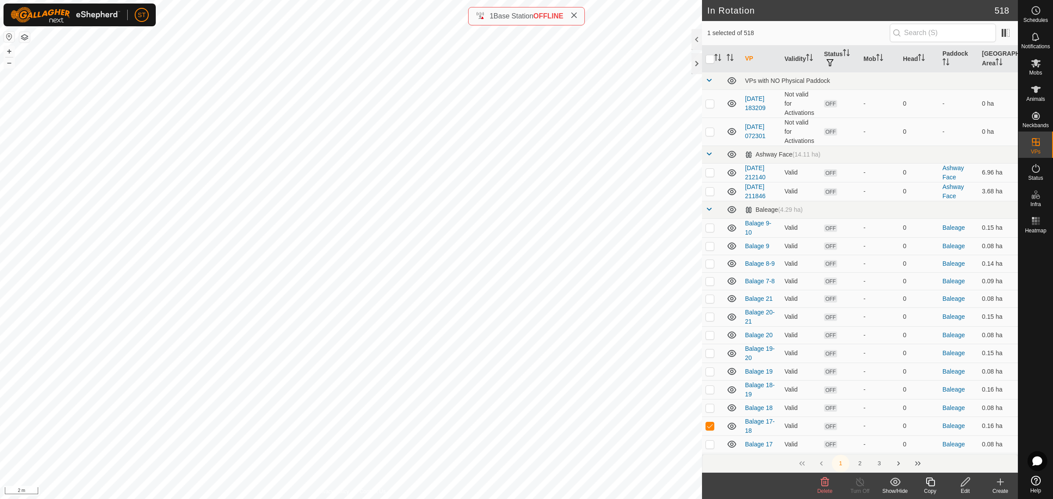
click at [967, 487] on div "Edit" at bounding box center [964, 491] width 35 height 8
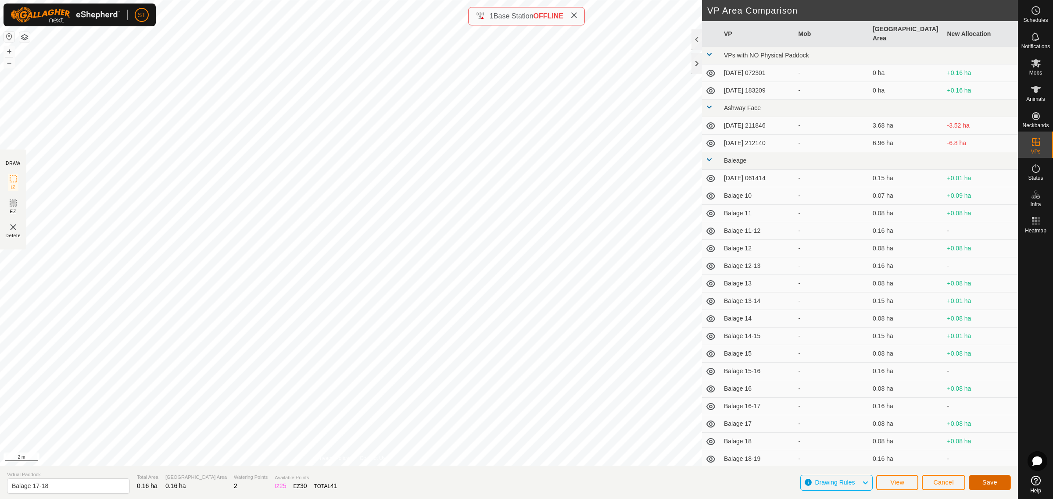
click at [979, 477] on button "Save" at bounding box center [989, 482] width 42 height 15
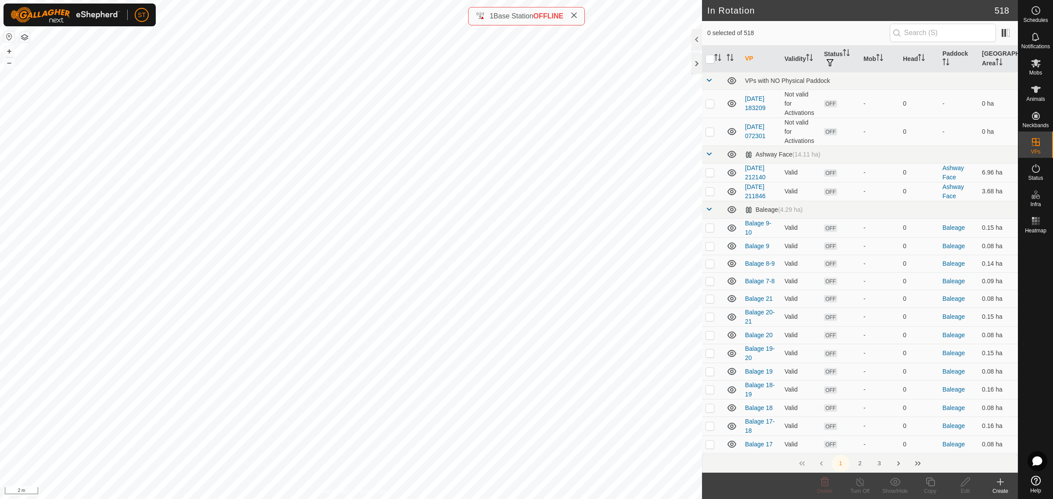
checkbox input "true"
checkbox input "false"
checkbox input "true"
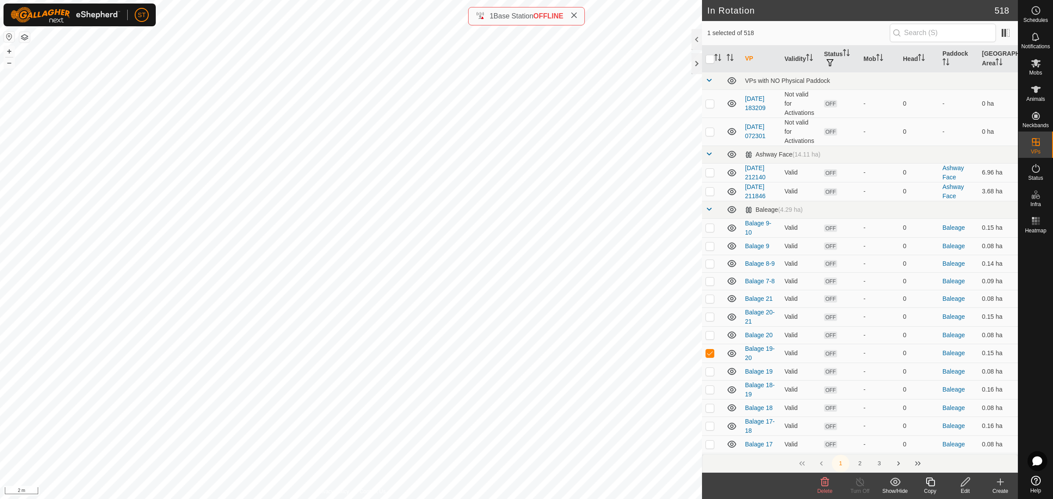
click at [965, 487] on div "Edit" at bounding box center [964, 491] width 35 height 8
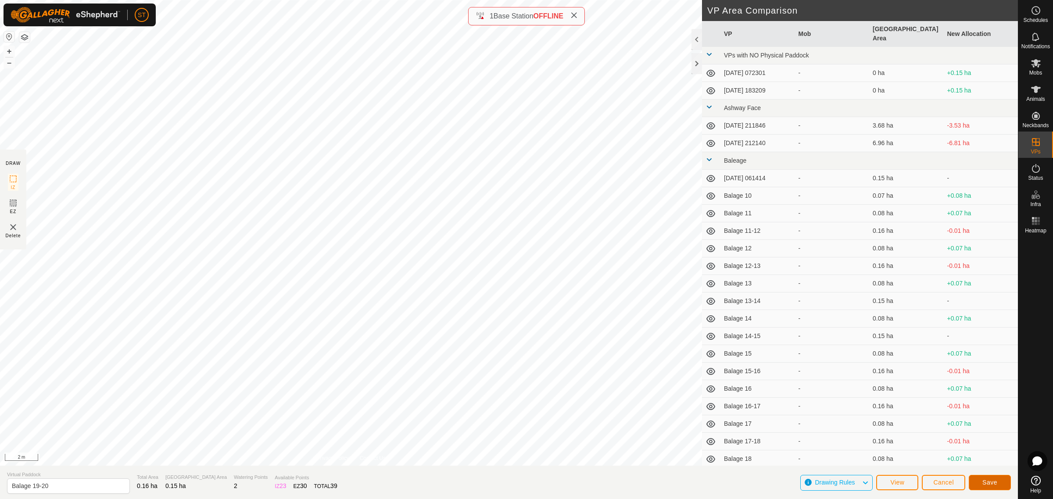
click at [978, 485] on button "Save" at bounding box center [989, 482] width 42 height 15
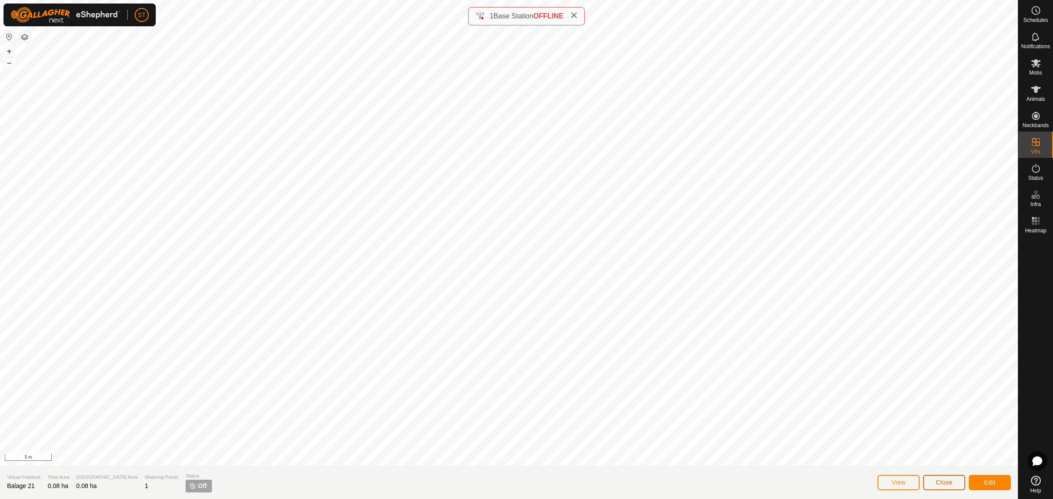
click at [941, 480] on span "Close" at bounding box center [944, 482] width 17 height 7
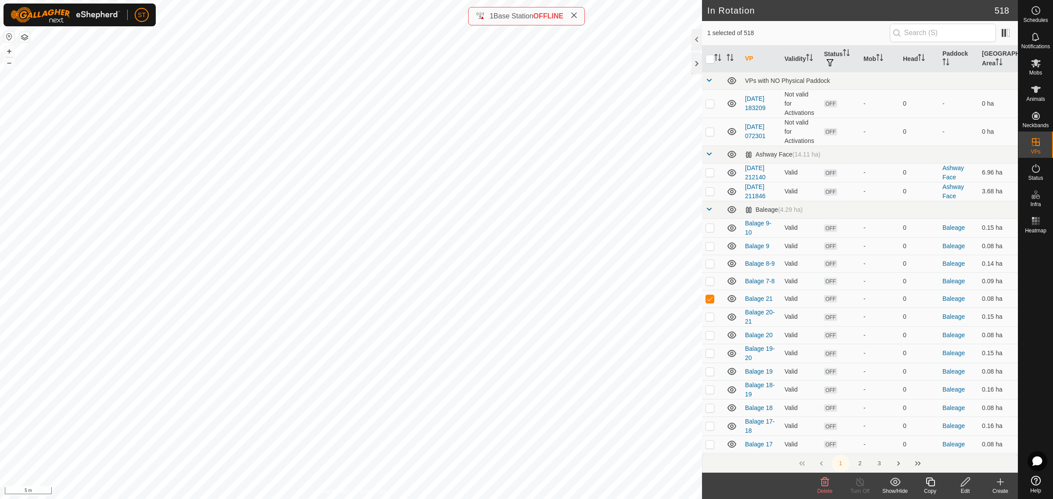
checkbox input "true"
click at [735, 397] on div "In Rotation 518 1 selected of 518 VP Validity Status Mob Head Paddock Grazing A…" at bounding box center [509, 249] width 1018 height 499
click at [998, 483] on icon at bounding box center [1000, 482] width 11 height 11
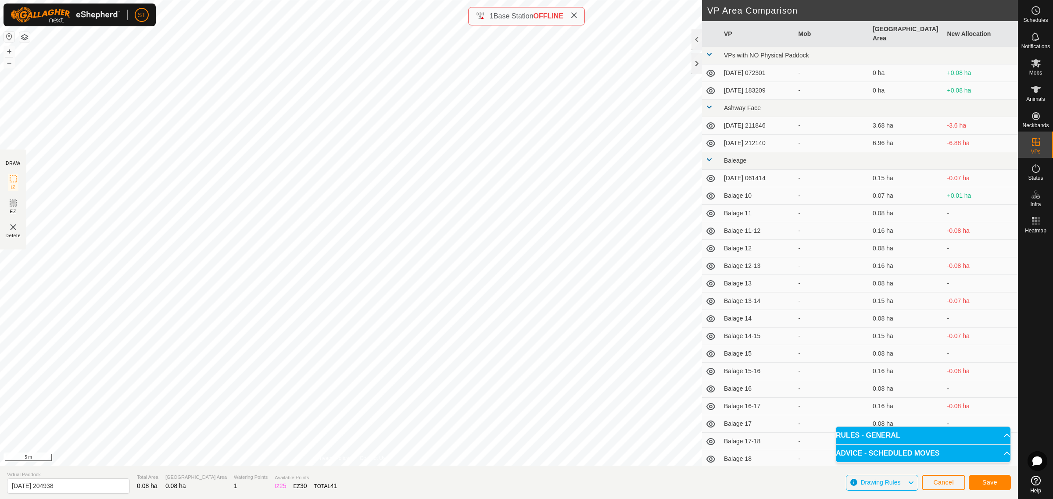
click at [563, 468] on div "DRAW IZ EZ Delete Privacy Policy Contact Us + – ⇧ i 5 m VP Area Comparison VP M…" at bounding box center [509, 249] width 1018 height 499
click at [80, 485] on input "[DATE] 204938" at bounding box center [68, 486] width 123 height 15
drag, startPoint x: 80, startPoint y: 485, endPoint x: -46, endPoint y: 478, distance: 126.1
click at [0, 478] on html "ST Schedules Notifications Mobs Animals Neckbands VPs Status Infra Heatmap Help…" at bounding box center [526, 249] width 1053 height 499
paste input "Balage 1"
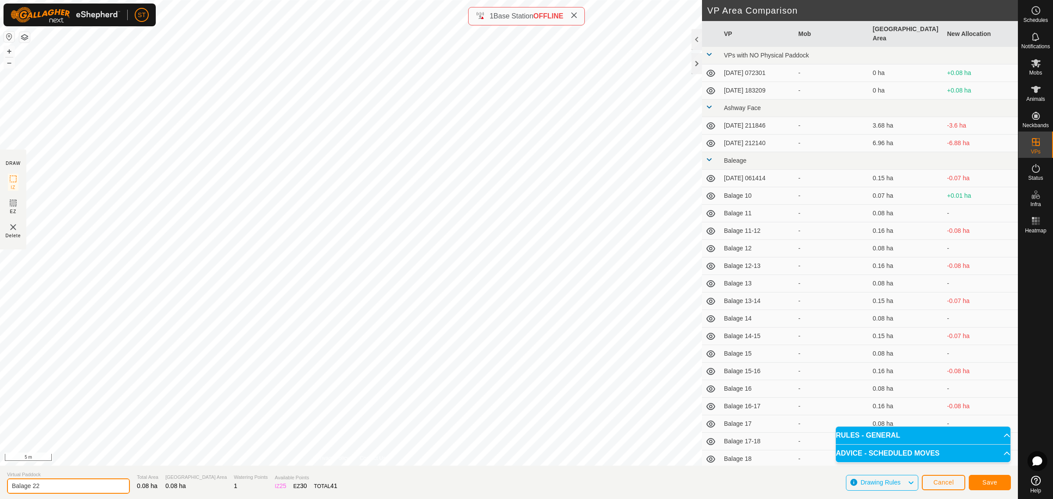
type input "Balage 22"
click at [986, 482] on span "Save" at bounding box center [989, 482] width 15 height 7
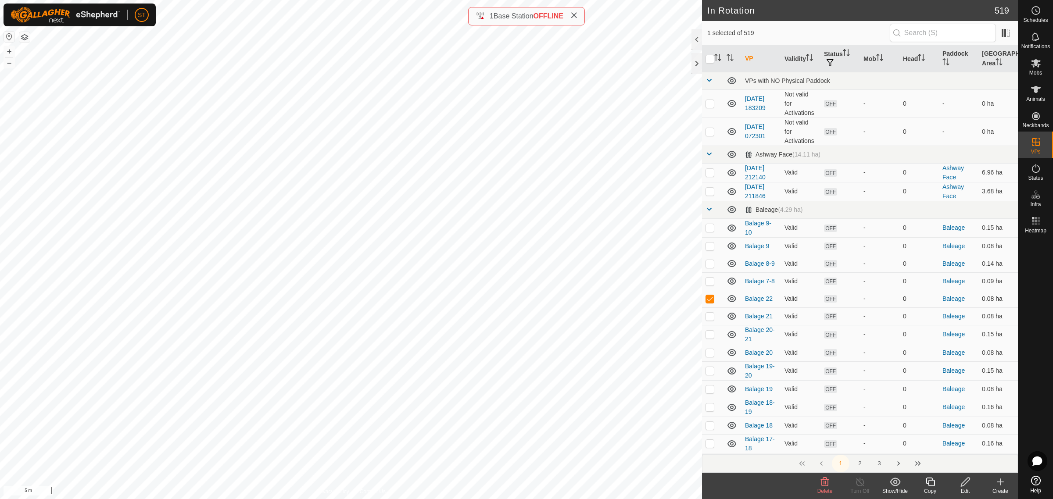
click at [710, 300] on p-checkbox at bounding box center [709, 298] width 9 height 7
checkbox input "false"
click at [711, 334] on p-checkbox at bounding box center [709, 334] width 9 height 7
checkbox input "false"
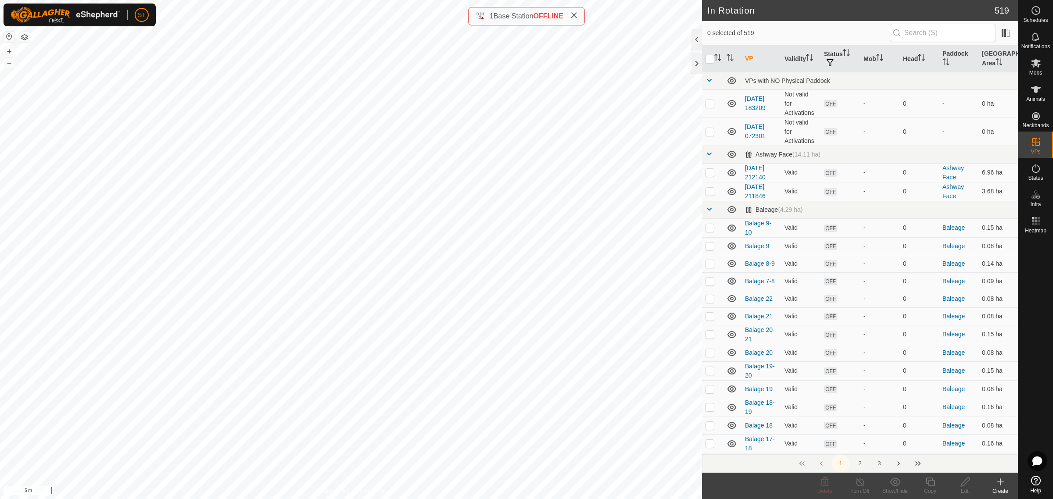
click at [1000, 483] on icon at bounding box center [1000, 482] width 11 height 11
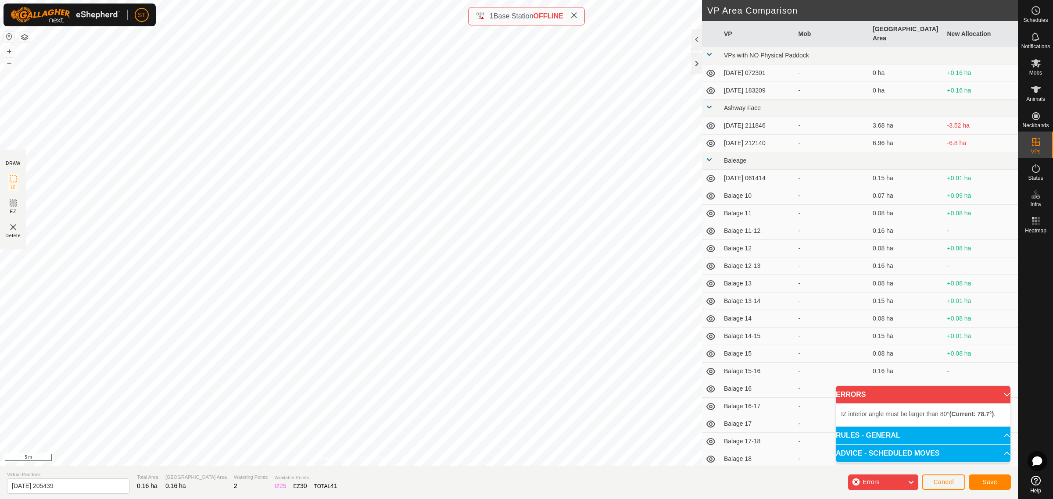
click at [706, 259] on div "DRAW IZ EZ Delete Privacy Policy Contact Us + – ⇧ i 5 m VP Area Comparison VP M…" at bounding box center [509, 233] width 1018 height 466
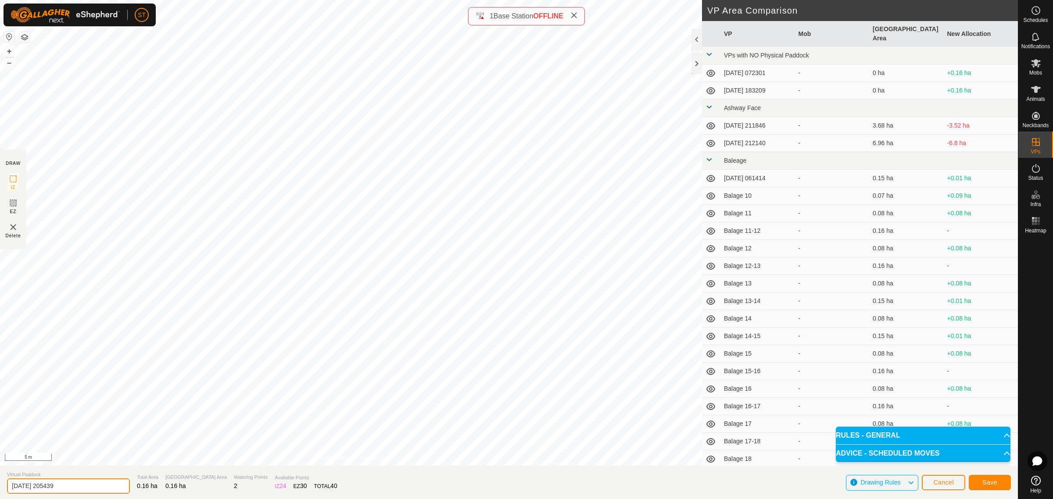
drag, startPoint x: 9, startPoint y: 485, endPoint x: -29, endPoint y: 483, distance: 38.2
click at [0, 483] on html "ST Schedules Notifications Mobs Animals Neckbands VPs Status Infra Heatmap Help…" at bounding box center [526, 249] width 1053 height 499
paste input "Balage 18"
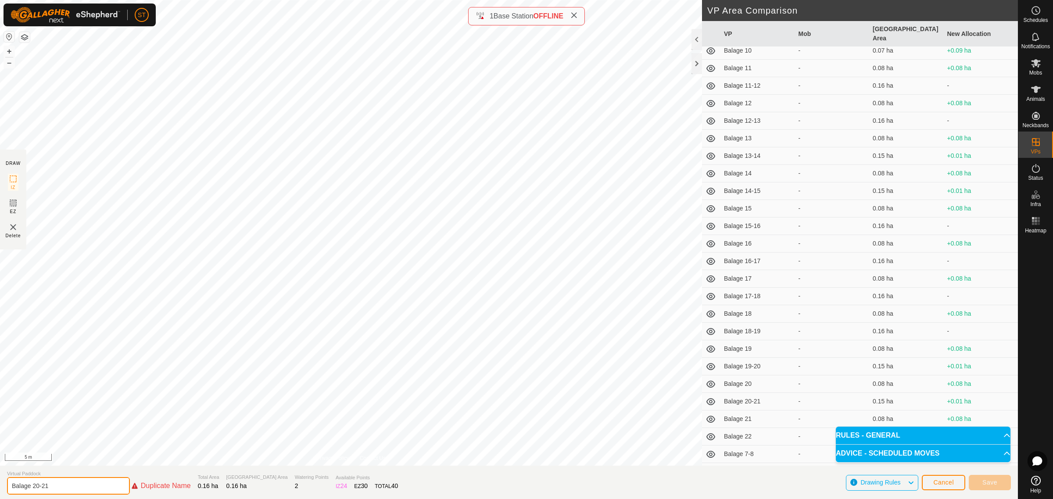
scroll to position [164, 0]
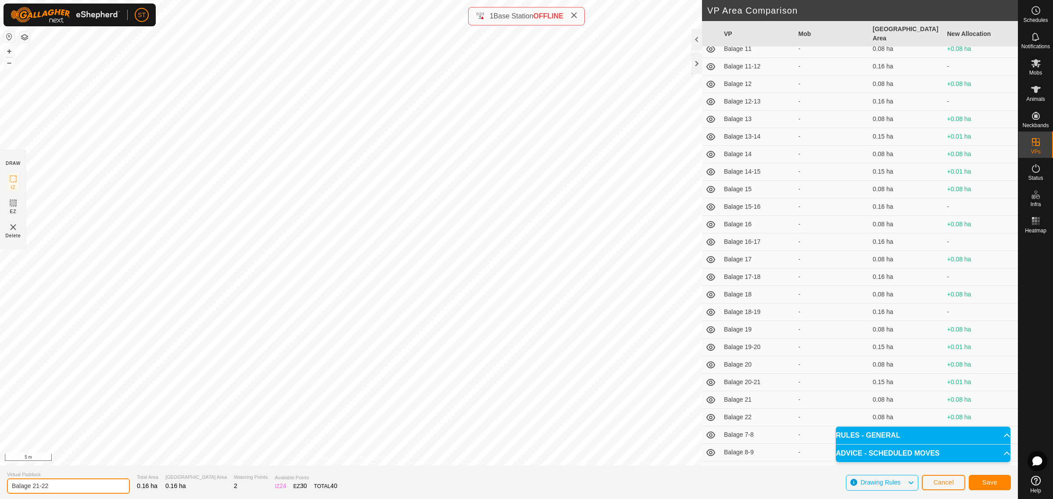
type input "Balage 21-22"
click at [974, 479] on button "Save" at bounding box center [989, 482] width 42 height 15
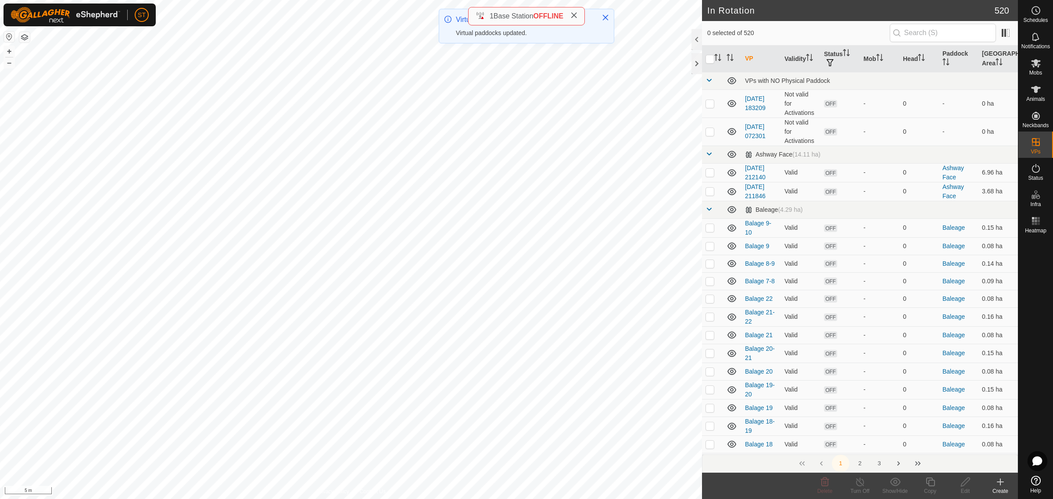
click at [998, 485] on icon at bounding box center [1000, 482] width 11 height 11
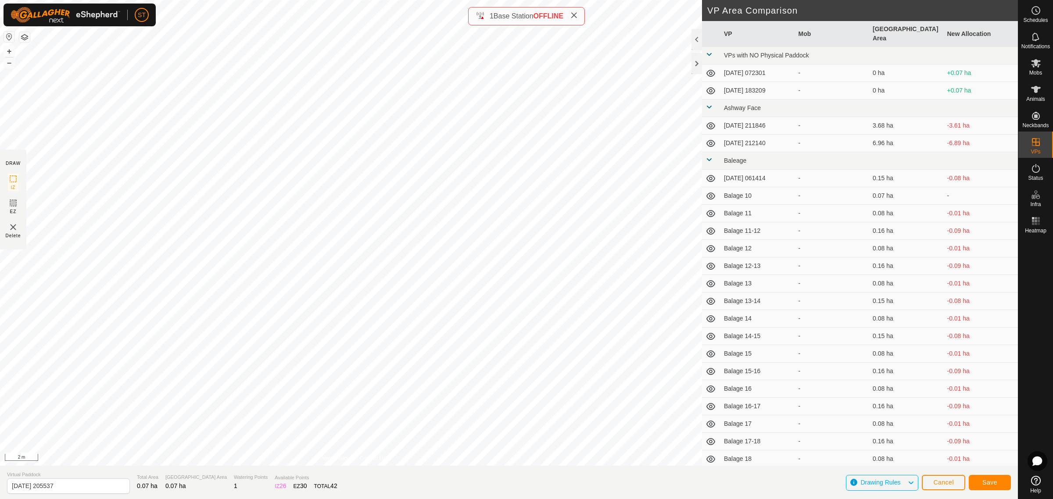
click at [685, 496] on div "DRAW IZ EZ Delete Privacy Policy Contact Us + – ⇧ i 2 m VP Area Comparison VP M…" at bounding box center [509, 249] width 1018 height 499
drag, startPoint x: 10, startPoint y: 484, endPoint x: -67, endPoint y: 482, distance: 76.8
click at [0, 482] on html "ST Schedules Notifications Mobs Animals Neckbands VPs Status Infra Heatmap Help…" at bounding box center [526, 249] width 1053 height 499
paste input "Balage 18"
type input "Balage 23"
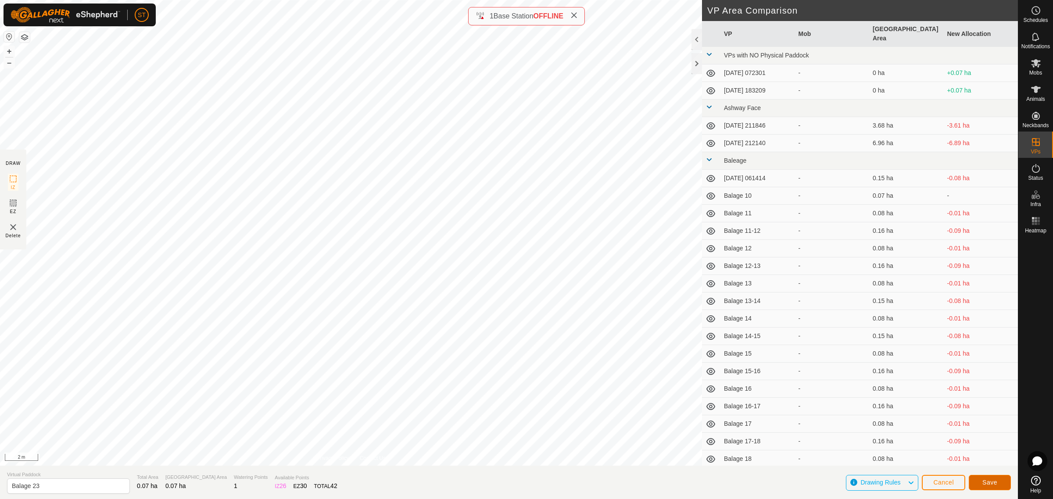
click at [990, 481] on span "Save" at bounding box center [989, 482] width 15 height 7
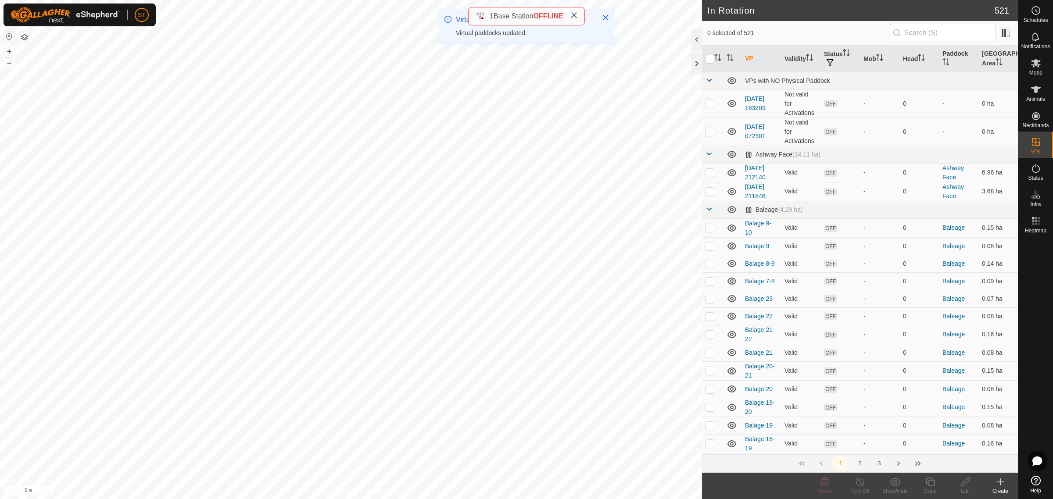
scroll to position [219, 0]
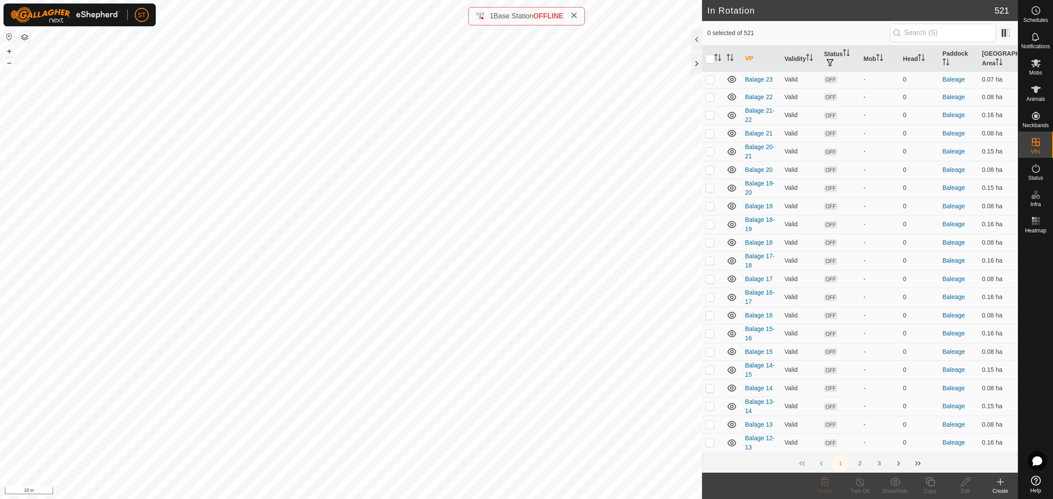
checkbox input "true"
click at [1002, 486] on icon at bounding box center [1000, 482] width 11 height 11
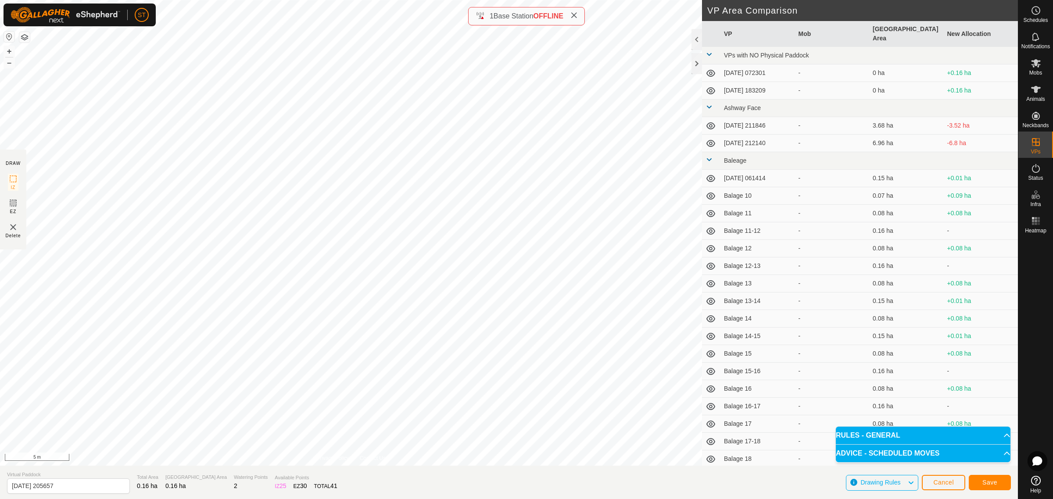
click at [836, 351] on div "DRAW IZ EZ Delete Privacy Policy Contact Us + – ⇧ i 5 m VP Area Comparison VP M…" at bounding box center [509, 233] width 1018 height 466
drag, startPoint x: 93, startPoint y: 490, endPoint x: -1, endPoint y: 490, distance: 94.7
click at [0, 490] on html "ST Schedules Notifications Mobs Animals Neckbands VPs Status Infra Heatmap Help…" at bounding box center [526, 249] width 1053 height 499
paste input "Balage 18"
type input "Balage 24"
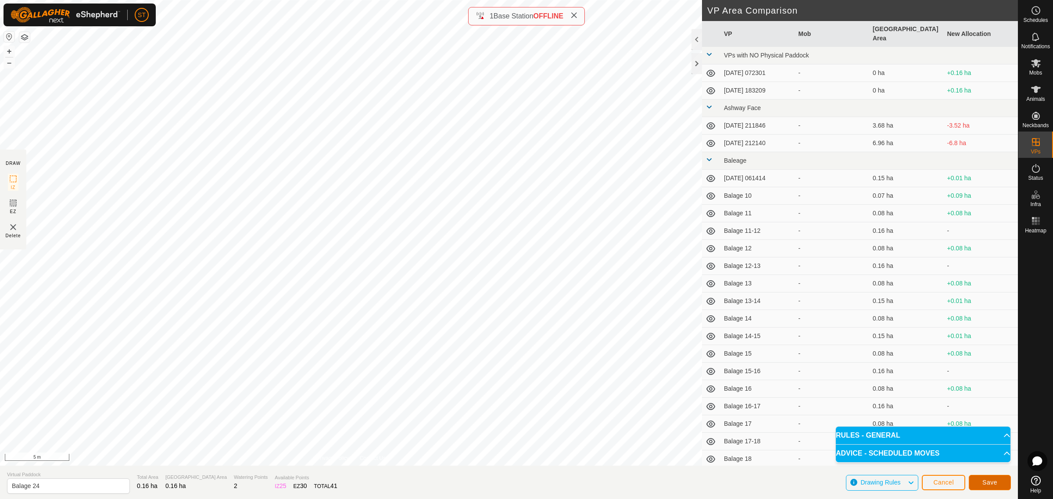
click at [996, 481] on span "Save" at bounding box center [989, 482] width 15 height 7
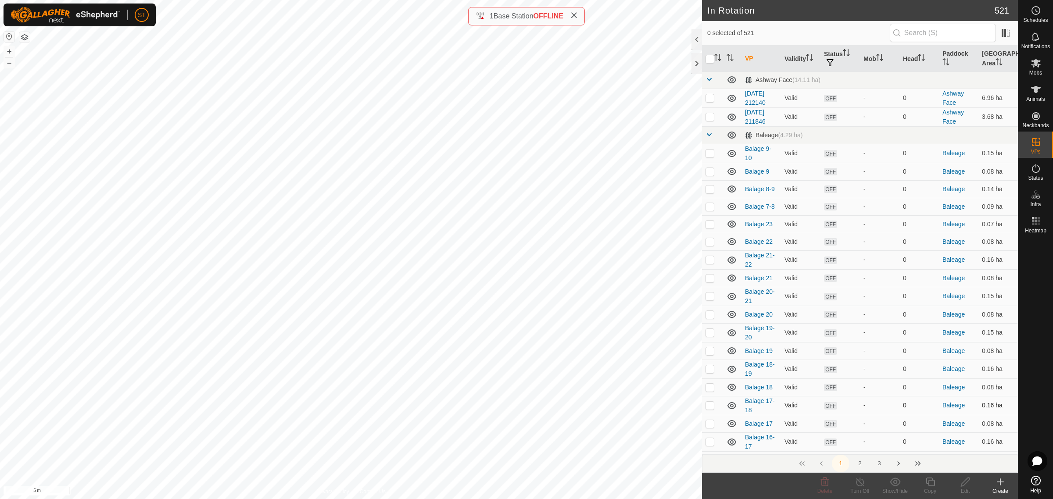
scroll to position [55, 0]
click at [707, 242] on p-checkbox at bounding box center [709, 243] width 9 height 7
checkbox input "true"
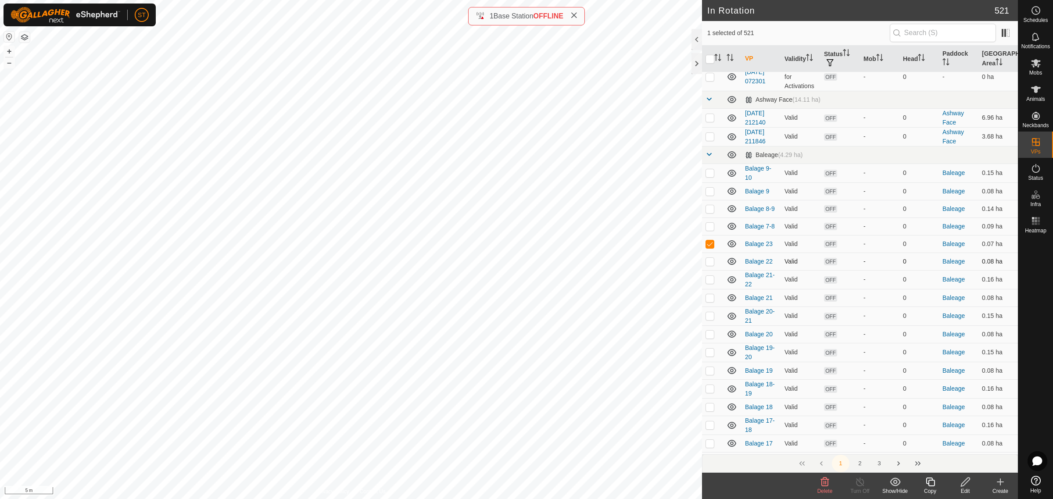
click at [707, 258] on p-checkbox at bounding box center [709, 261] width 9 height 7
checkbox input "true"
click at [709, 298] on p-checkbox at bounding box center [709, 297] width 9 height 7
checkbox input "true"
click at [710, 334] on p-checkbox at bounding box center [709, 334] width 9 height 7
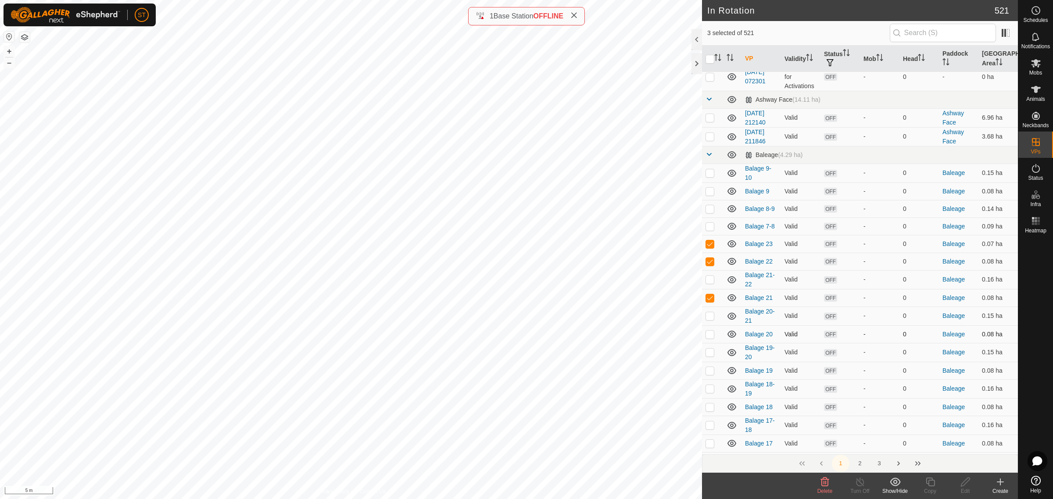
checkbox input "true"
click at [711, 373] on p-checkbox at bounding box center [709, 369] width 9 height 7
checkbox input "false"
click at [711, 388] on p-checkbox at bounding box center [709, 388] width 9 height 7
checkbox input "true"
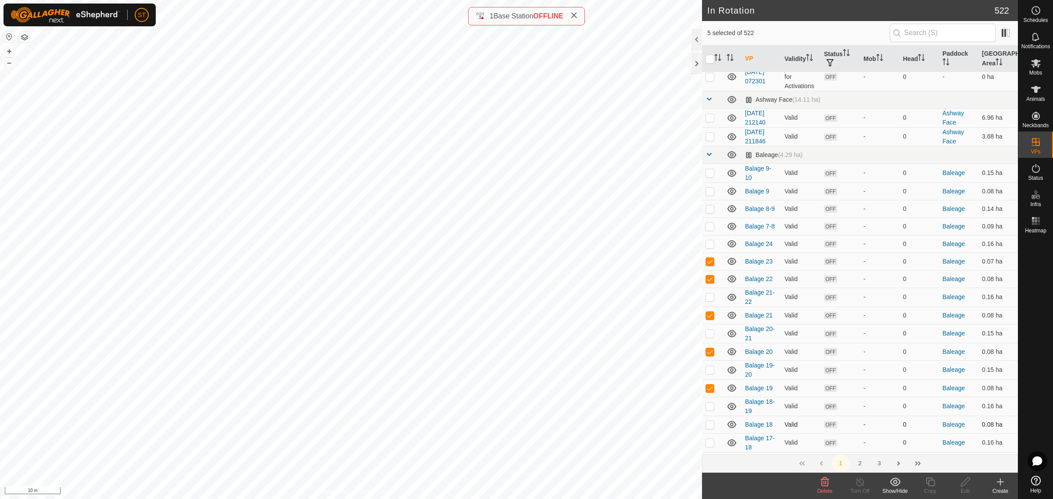
click at [709, 427] on p-checkbox at bounding box center [709, 424] width 9 height 7
checkbox input "false"
click at [709, 389] on p-checkbox at bounding box center [709, 388] width 9 height 7
checkbox input "false"
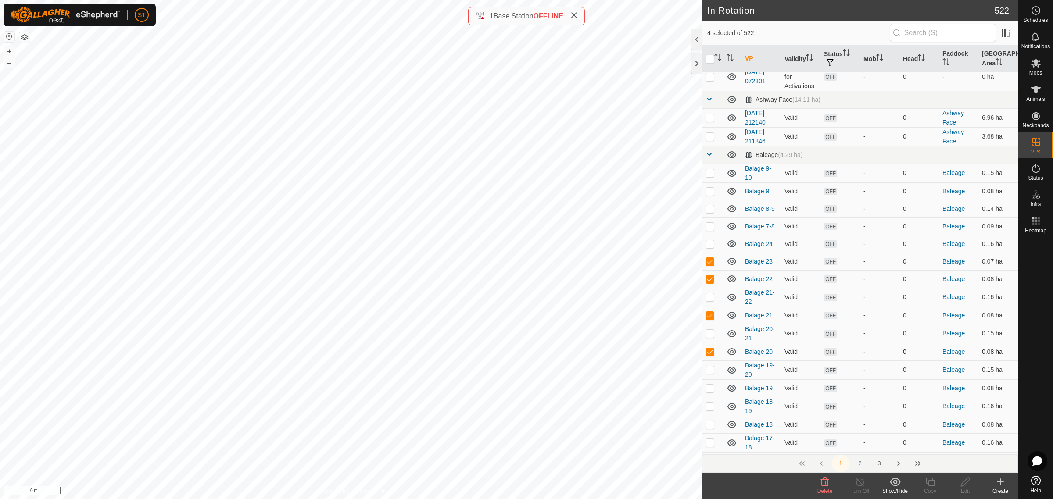
click at [709, 350] on p-checkbox at bounding box center [709, 351] width 9 height 7
checkbox input "false"
click at [709, 314] on p-checkbox at bounding box center [709, 315] width 9 height 7
checkbox input "false"
click at [712, 279] on p-checkbox at bounding box center [709, 278] width 9 height 7
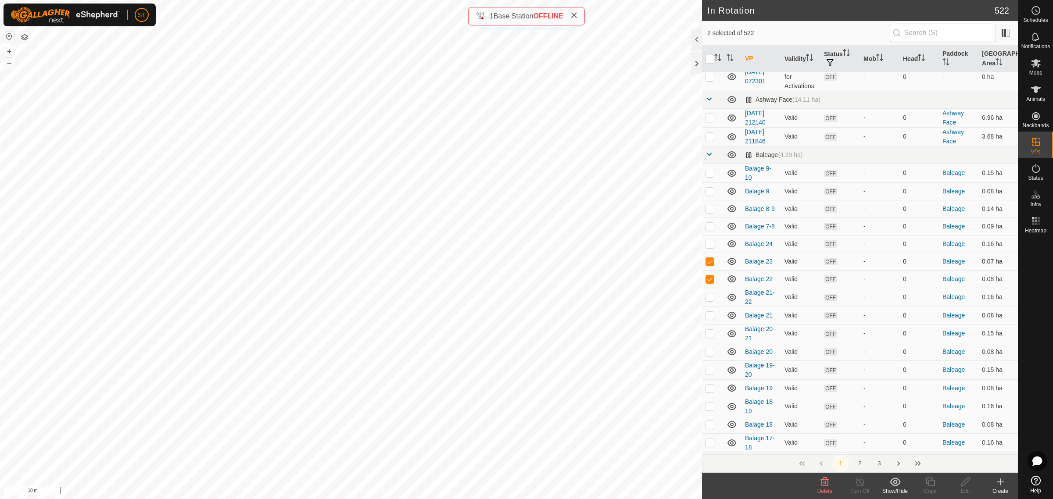
checkbox input "false"
click at [708, 261] on p-checkbox at bounding box center [709, 261] width 9 height 7
checkbox input "false"
click at [714, 444] on p-tablecheckbox at bounding box center [709, 442] width 9 height 7
checkbox input "true"
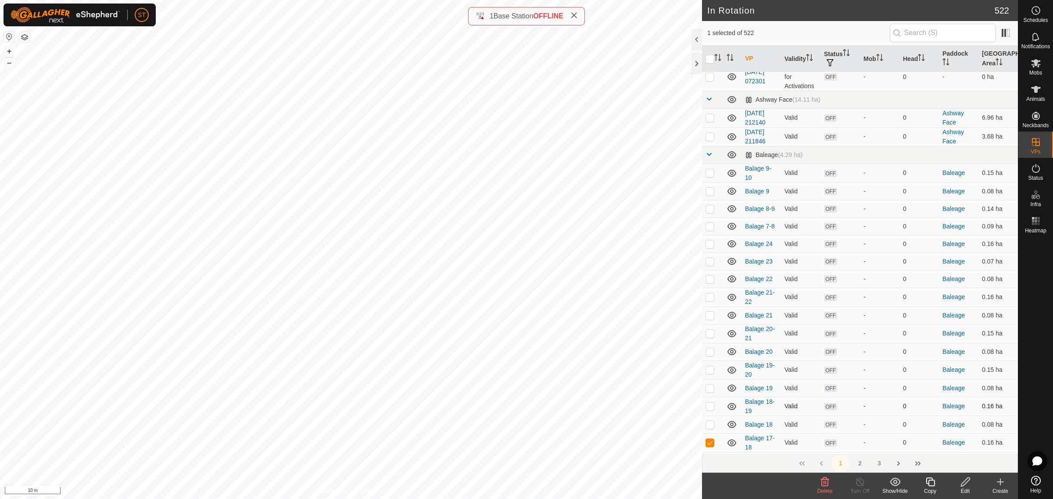
click at [707, 406] on p-checkbox at bounding box center [709, 406] width 9 height 7
checkbox input "true"
click at [710, 371] on p-checkbox at bounding box center [709, 369] width 9 height 7
checkbox input "true"
click at [712, 332] on p-checkbox at bounding box center [709, 333] width 9 height 7
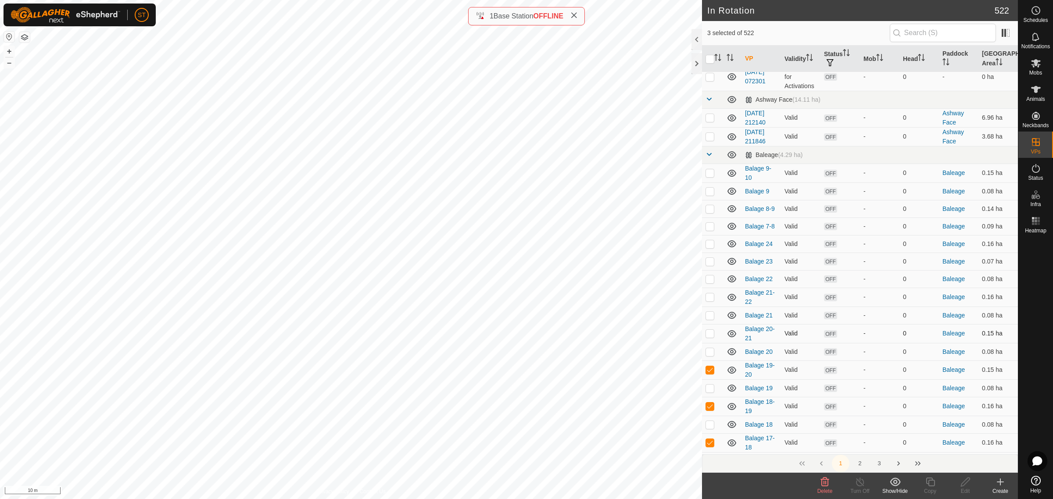
checkbox input "true"
click at [711, 297] on p-checkbox at bounding box center [709, 296] width 9 height 7
click at [708, 297] on p-checkbox at bounding box center [709, 296] width 9 height 7
checkbox input "false"
click at [709, 279] on p-checkbox at bounding box center [709, 278] width 9 height 7
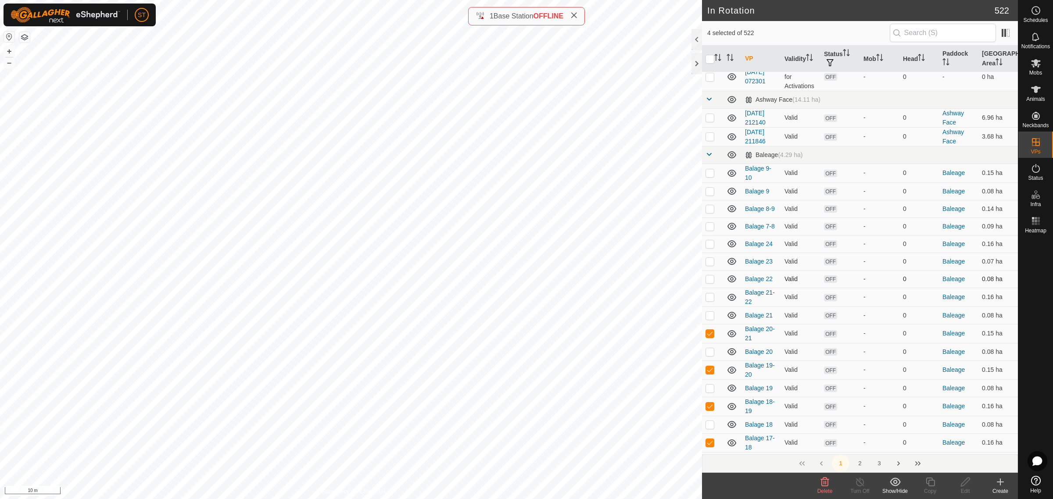
checkbox input "true"
click at [707, 261] on p-checkbox at bounding box center [709, 261] width 9 height 7
checkbox input "true"
click at [709, 245] on p-checkbox at bounding box center [709, 243] width 9 height 7
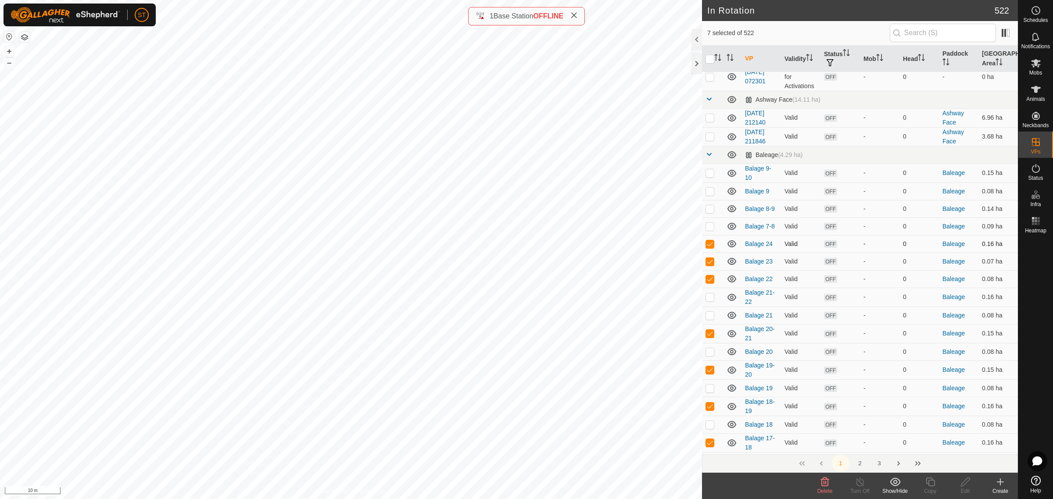
checkbox input "false"
click at [709, 264] on p-checkbox at bounding box center [709, 261] width 9 height 7
checkbox input "false"
click at [709, 281] on p-checkbox at bounding box center [709, 278] width 9 height 7
checkbox input "false"
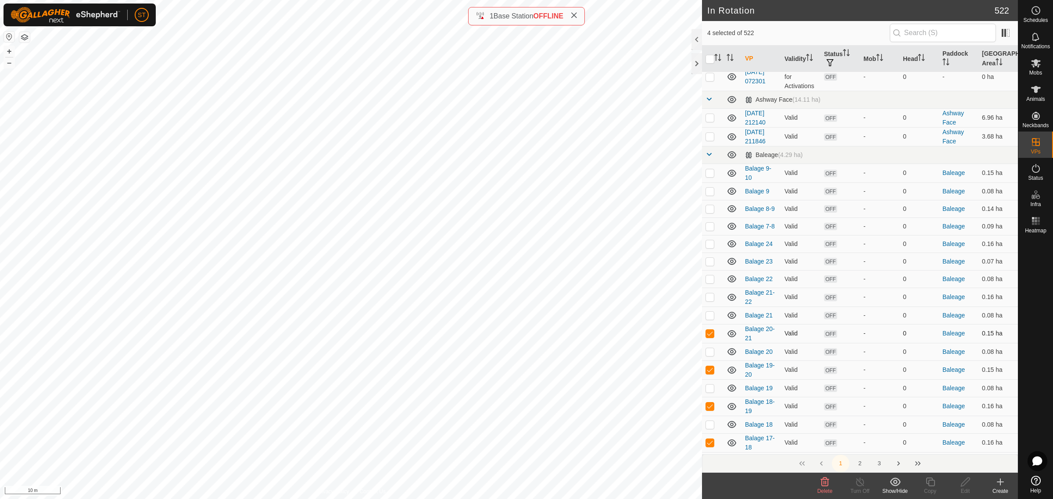
click at [711, 336] on p-checkbox at bounding box center [709, 333] width 9 height 7
checkbox input "false"
click at [711, 374] on td at bounding box center [712, 370] width 21 height 19
checkbox input "false"
click at [709, 406] on p-checkbox at bounding box center [709, 406] width 9 height 7
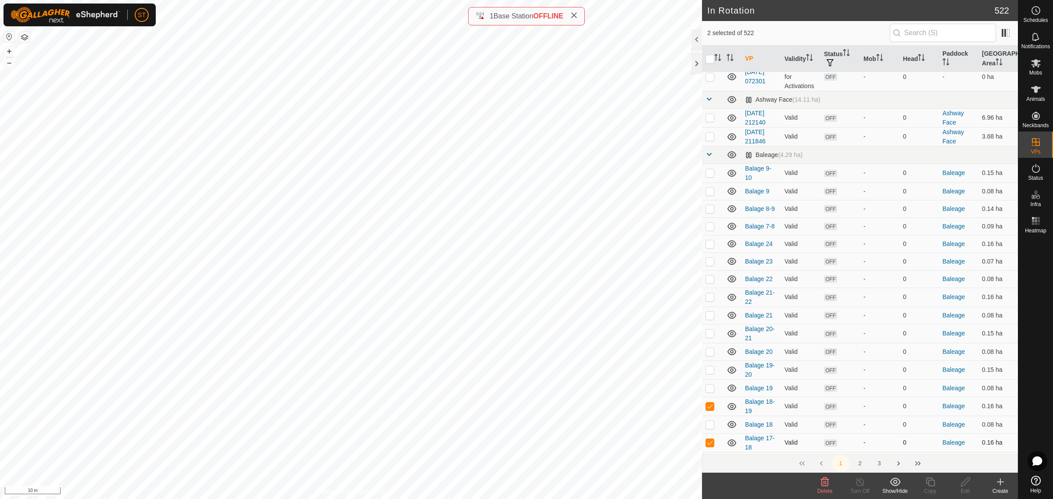
checkbox input "false"
click at [708, 445] on p-checkbox at bounding box center [709, 442] width 9 height 7
checkbox input "false"
click at [709, 244] on p-checkbox at bounding box center [709, 243] width 9 height 7
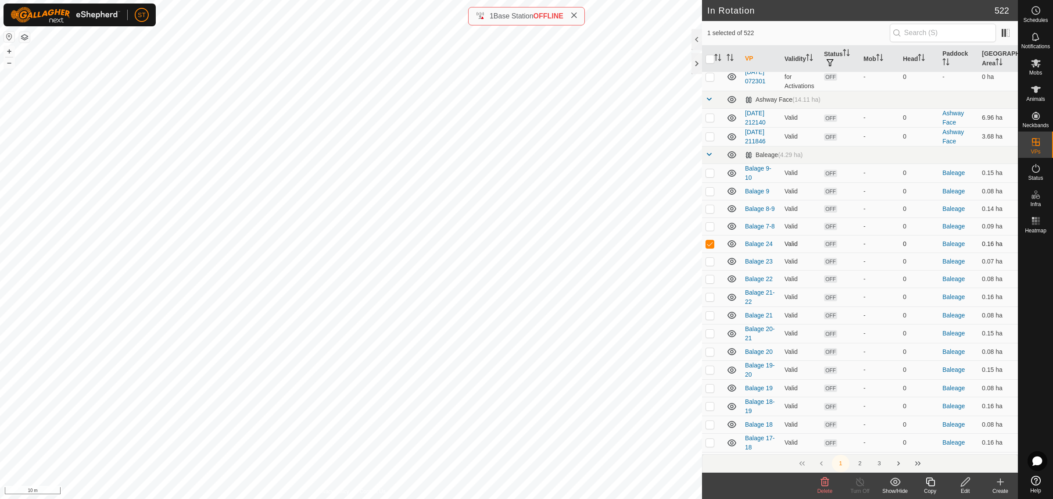
checkbox input "false"
click at [707, 261] on p-checkbox at bounding box center [709, 261] width 9 height 7
checkbox input "false"
click at [711, 243] on p-checkbox at bounding box center [709, 243] width 9 height 7
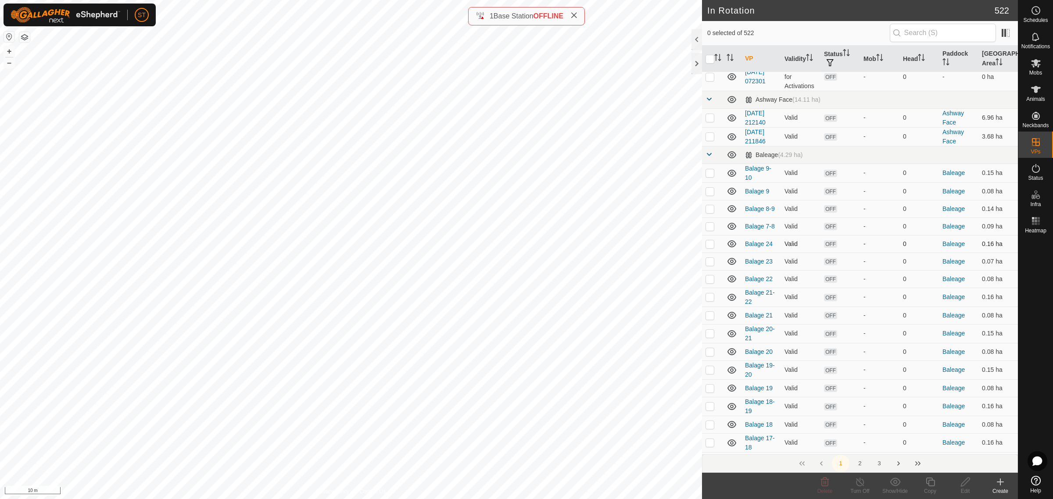
checkbox input "true"
click at [967, 488] on div "Edit" at bounding box center [964, 491] width 35 height 8
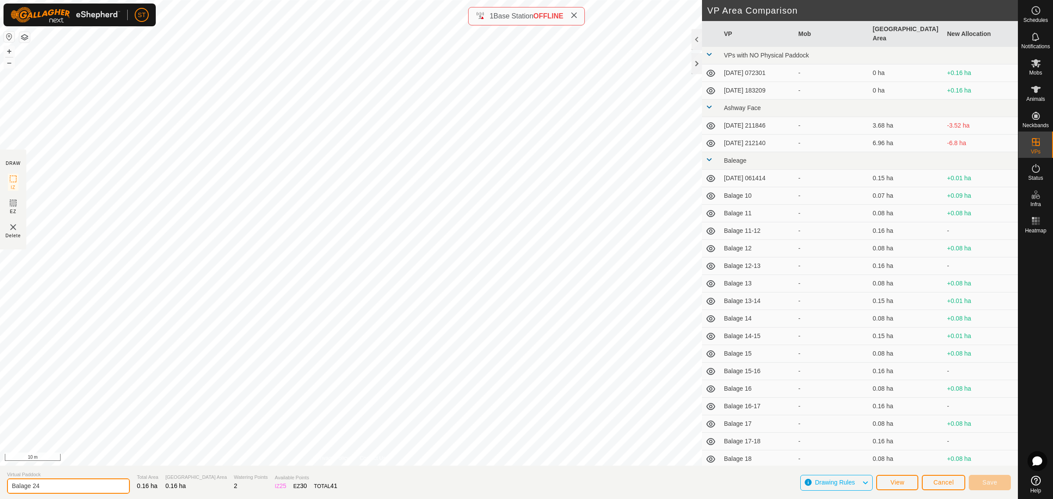
click at [63, 482] on input "Balage 24" at bounding box center [68, 486] width 123 height 15
type input "Balage 22-23"
click at [984, 486] on span "Save" at bounding box center [989, 482] width 15 height 7
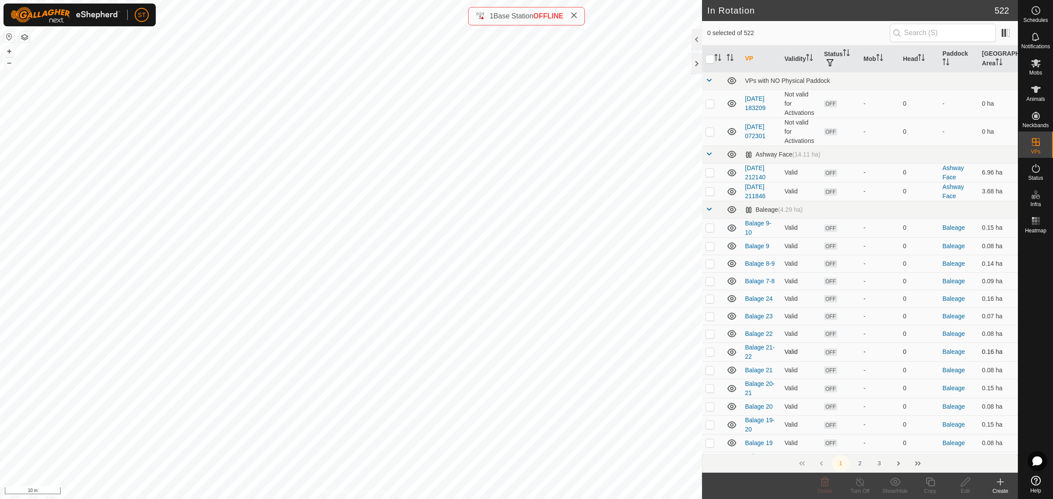
click at [711, 353] on p-checkbox at bounding box center [709, 351] width 9 height 7
checkbox input "false"
click at [710, 332] on p-checkbox at bounding box center [709, 335] width 9 height 7
checkbox input "false"
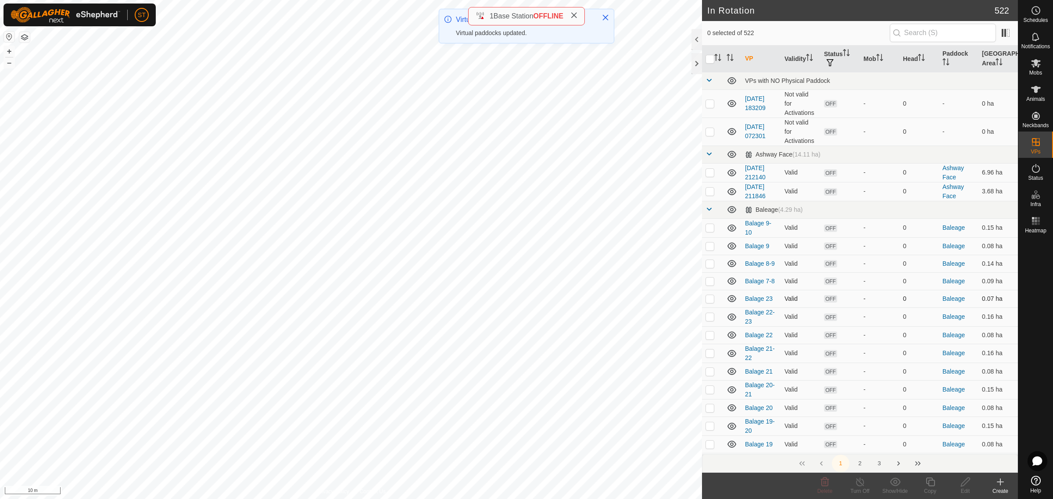
click at [709, 297] on p-checkbox at bounding box center [709, 298] width 9 height 7
checkbox input "false"
click at [707, 320] on p-checkbox at bounding box center [709, 316] width 9 height 7
click at [707, 319] on p-checkbox at bounding box center [709, 316] width 9 height 7
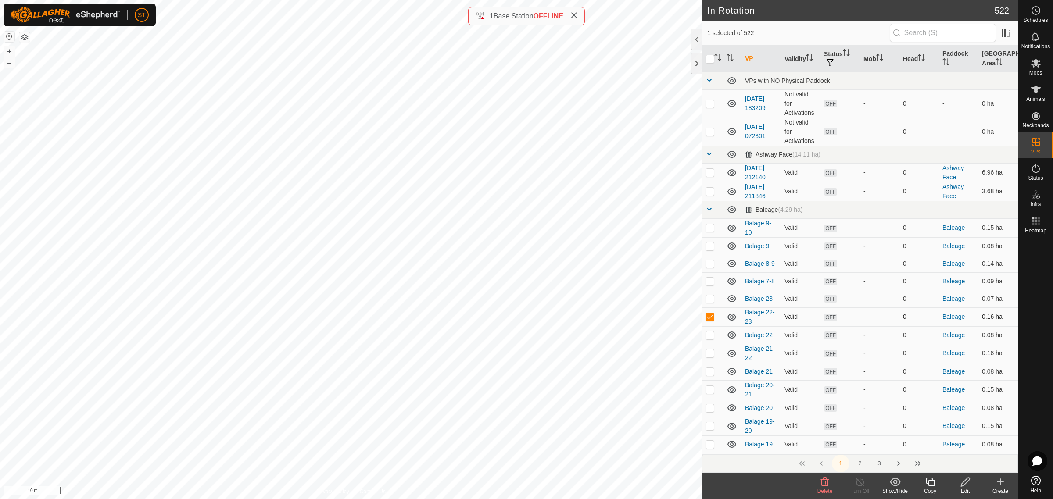
checkbox input "false"
click at [1004, 487] on div "Create" at bounding box center [999, 491] width 35 height 8
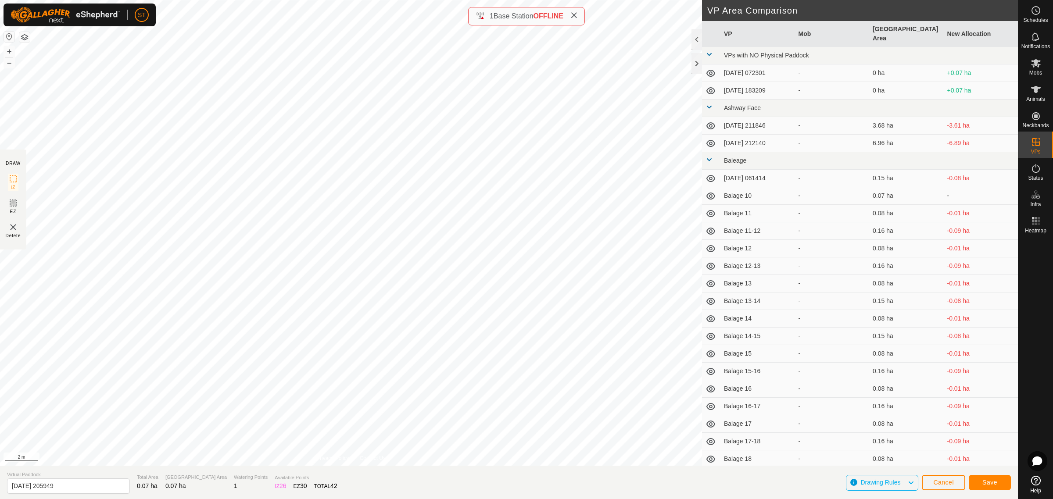
click at [889, 391] on div "DRAW IZ EZ Delete Privacy Policy Contact Us + – ⇧ i 2 m VP Area Comparison VP M…" at bounding box center [509, 233] width 1018 height 466
drag, startPoint x: 18, startPoint y: 487, endPoint x: -64, endPoint y: 489, distance: 82.0
click at [0, 489] on html "ST Schedules Notifications Mobs Animals Neckbands VPs Status Infra Heatmap Help…" at bounding box center [526, 249] width 1053 height 499
paste input "Balage 18"
type input "Balage 24"
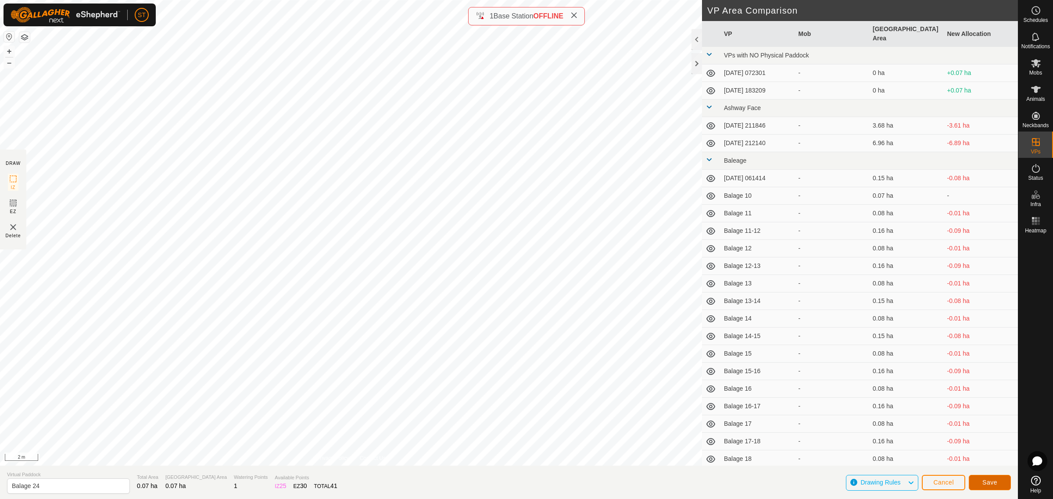
click at [988, 483] on span "Save" at bounding box center [989, 482] width 15 height 7
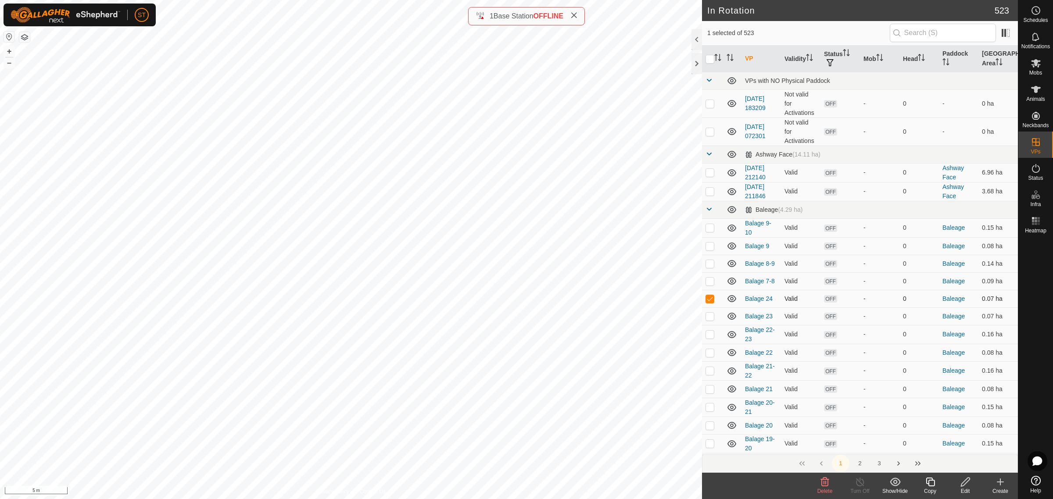
click at [709, 299] on p-checkbox at bounding box center [709, 298] width 9 height 7
checkbox input "false"
click at [997, 486] on icon at bounding box center [1000, 482] width 11 height 11
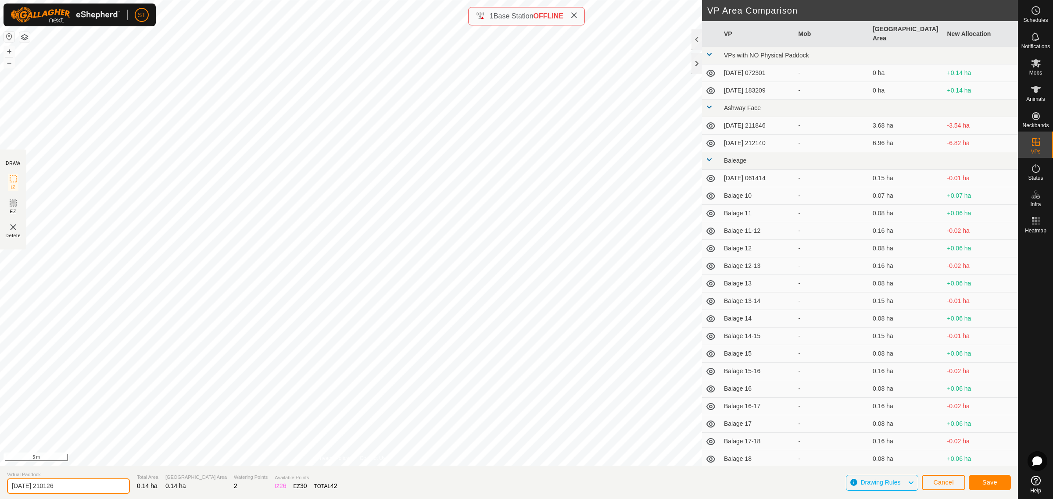
drag, startPoint x: 64, startPoint y: 486, endPoint x: -33, endPoint y: 483, distance: 97.4
click at [0, 483] on html "ST Schedules Notifications Mobs Animals Neckbands VPs Status Infra Heatmap Help…" at bounding box center [526, 249] width 1053 height 499
paste input "Balage 18"
type input "Balage 23-24"
click at [983, 481] on span "Save" at bounding box center [989, 482] width 15 height 7
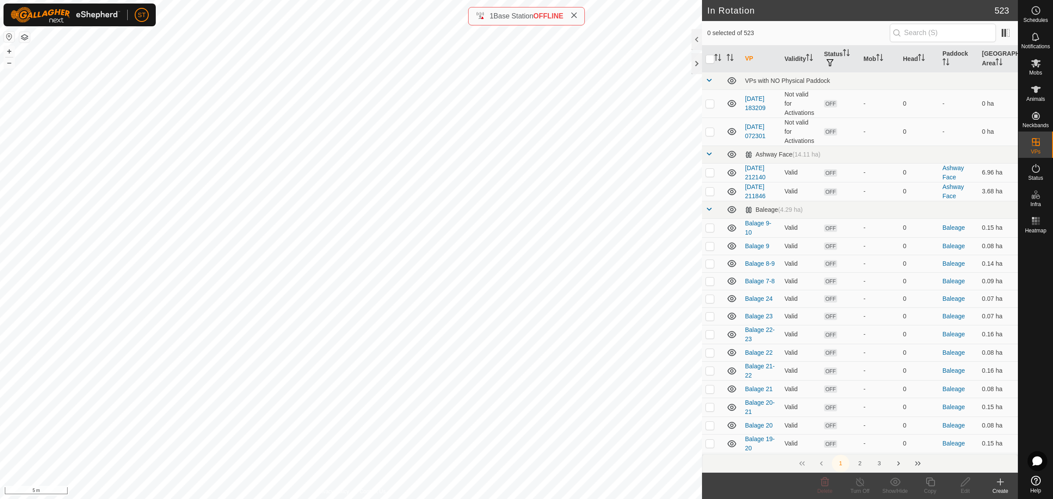
click at [998, 485] on icon at bounding box center [1000, 482] width 11 height 11
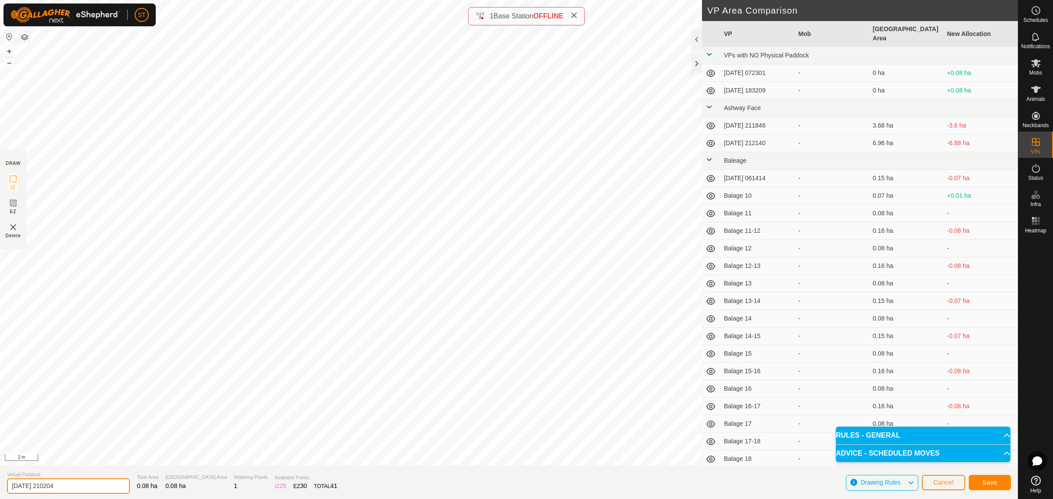
drag, startPoint x: 78, startPoint y: 488, endPoint x: -54, endPoint y: 489, distance: 131.6
click at [0, 489] on html "ST Schedules Notifications Mobs Animals Neckbands VPs Status Infra Heatmap Help…" at bounding box center [526, 249] width 1053 height 499
paste input "Balage 18"
type input "Balage 25"
click at [997, 480] on span "Save" at bounding box center [989, 482] width 15 height 7
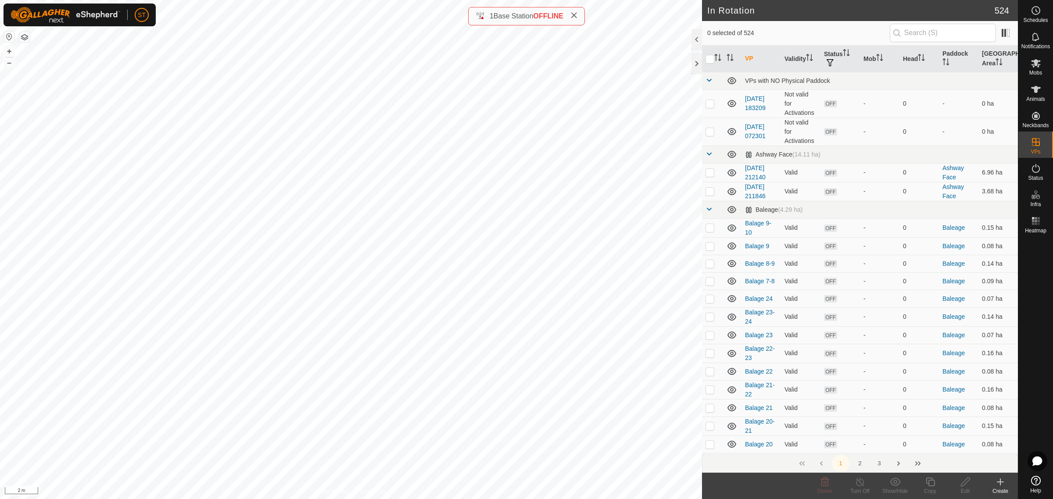
click at [998, 487] on div "Create" at bounding box center [999, 491] width 35 height 8
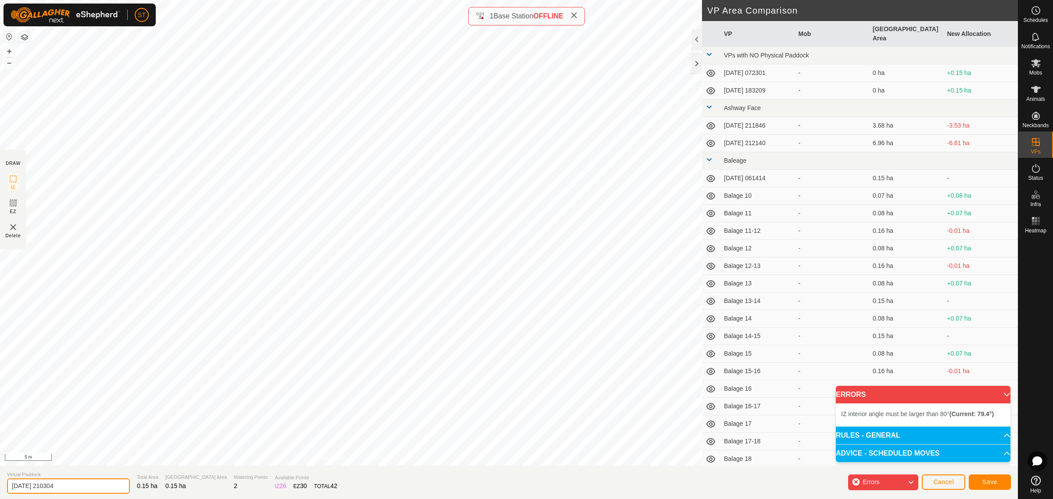
drag, startPoint x: 77, startPoint y: 487, endPoint x: -21, endPoint y: 488, distance: 97.8
click at [0, 488] on html "ST Schedules Notifications Mobs Animals Neckbands VPs Status Infra Heatmap Help…" at bounding box center [526, 249] width 1053 height 499
paste input "Balage 18"
type input "Balage 24-25"
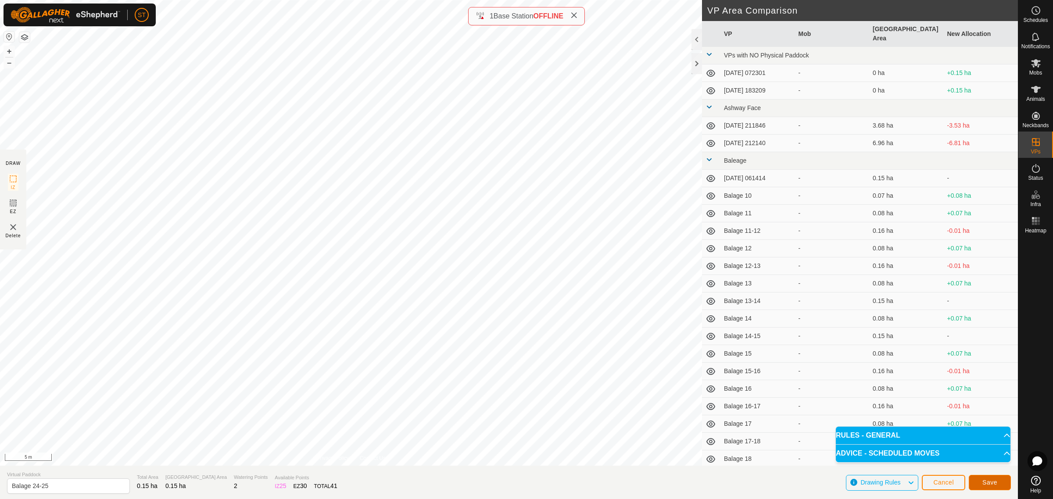
click at [979, 484] on button "Save" at bounding box center [989, 482] width 42 height 15
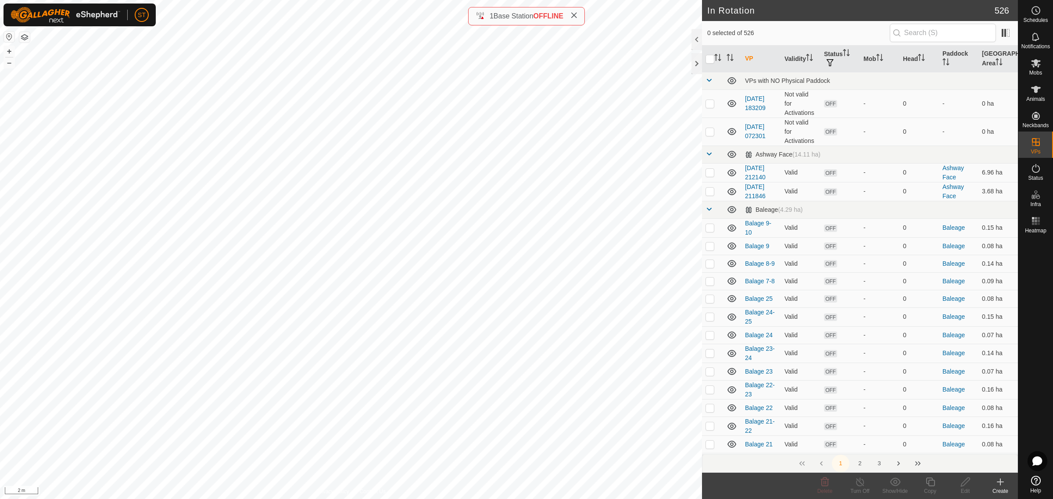
checkbox input "true"
click at [1000, 485] on icon at bounding box center [1000, 482] width 0 height 6
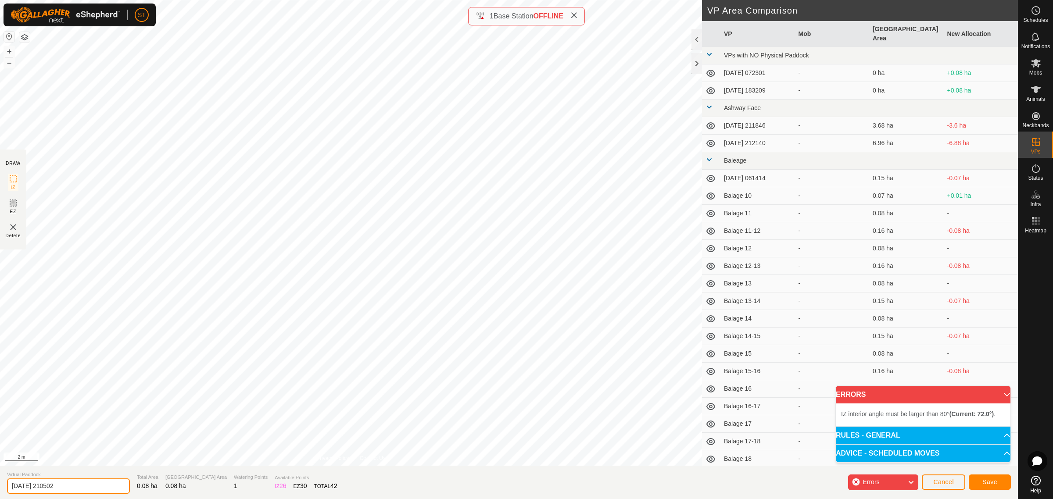
drag, startPoint x: 17, startPoint y: 487, endPoint x: -48, endPoint y: 488, distance: 64.5
click at [0, 488] on html "ST Schedules Notifications Mobs Animals Neckbands VPs Status Infra Heatmap Help…" at bounding box center [526, 249] width 1053 height 499
paste input "Balage 18"
type input "Balage 26"
click at [22, 16] on div "ST Schedules Notifications Mobs Animals Neckbands VPs Status Infra Heatmap Help…" at bounding box center [526, 249] width 1053 height 499
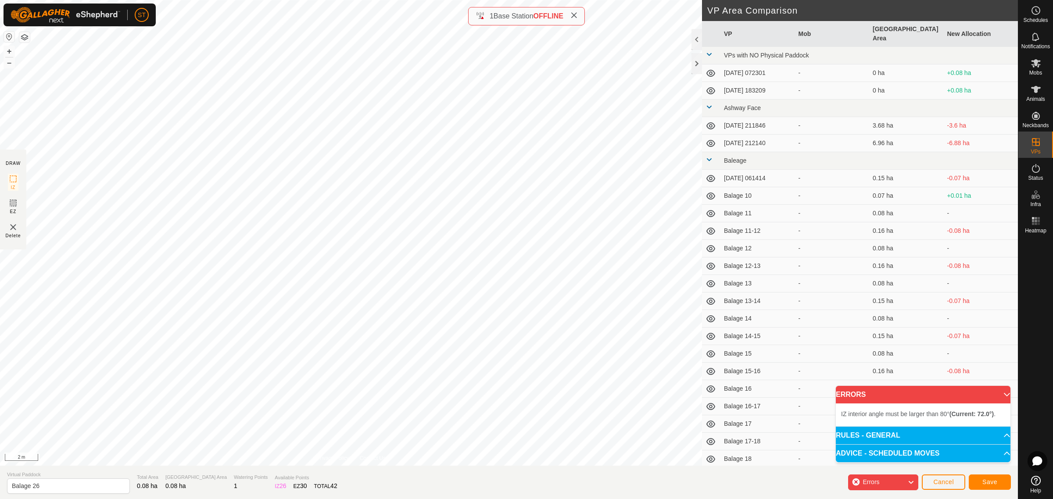
click at [22, 0] on html "ST Schedules Notifications Mobs Animals Neckbands VPs Status Infra Heatmap Help…" at bounding box center [526, 249] width 1053 height 499
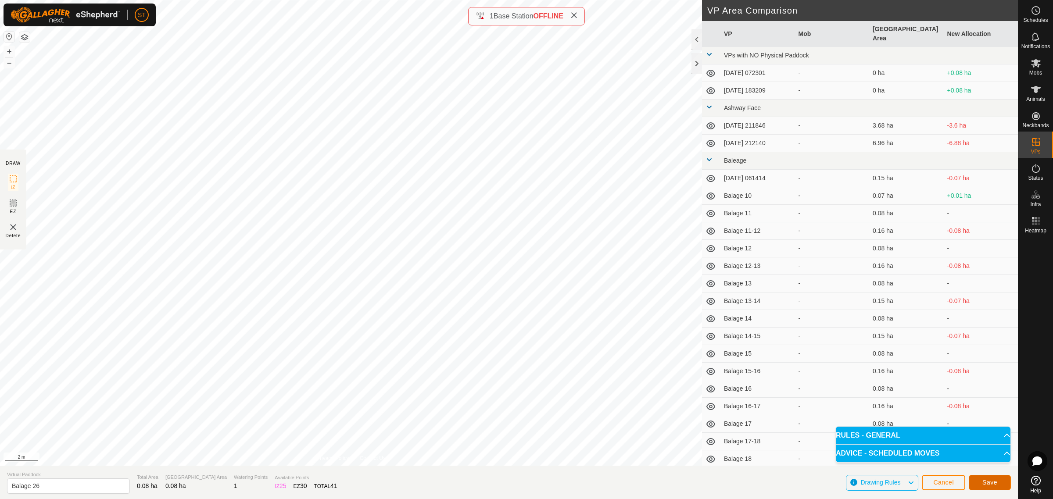
click at [985, 482] on span "Save" at bounding box center [989, 482] width 15 height 7
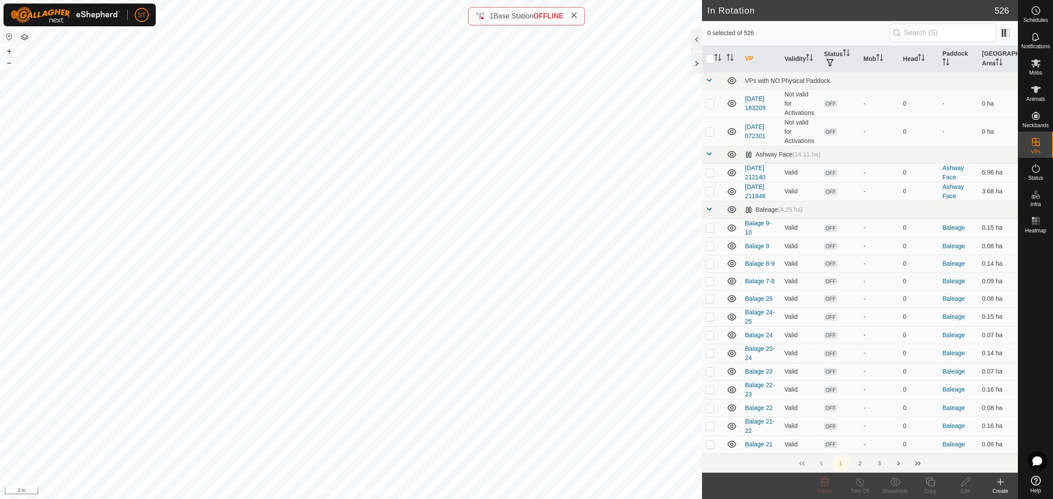
click at [997, 483] on icon at bounding box center [1000, 482] width 11 height 11
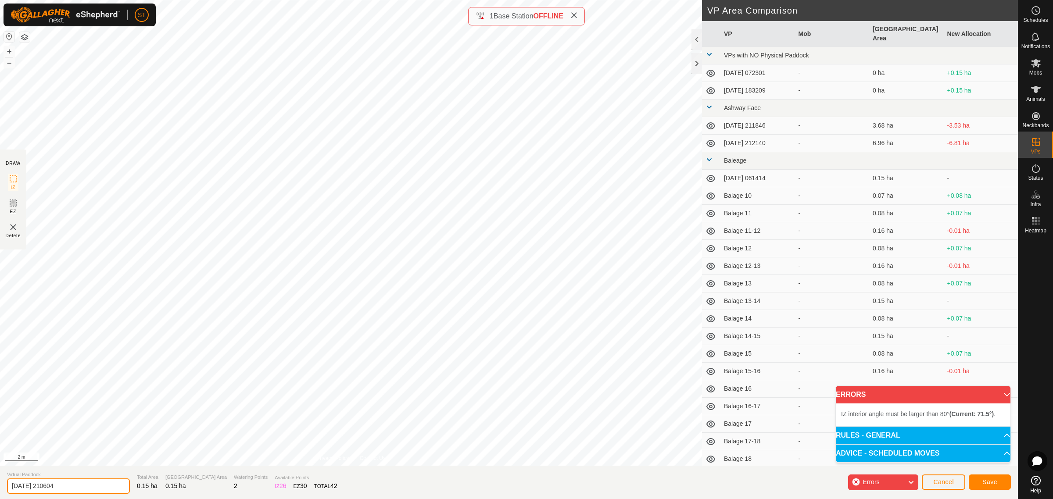
drag, startPoint x: 75, startPoint y: 485, endPoint x: -30, endPoint y: 490, distance: 104.5
click at [0, 490] on html "ST Schedules Notifications Mobs Animals Neckbands VPs Status Infra Heatmap Help…" at bounding box center [526, 249] width 1053 height 499
paste input "Balage 18"
type input "Balage 25-26"
click at [0, 152] on html "ST Schedules Notifications Mobs Animals Neckbands VPs Status Infra Heatmap Help…" at bounding box center [526, 249] width 1053 height 499
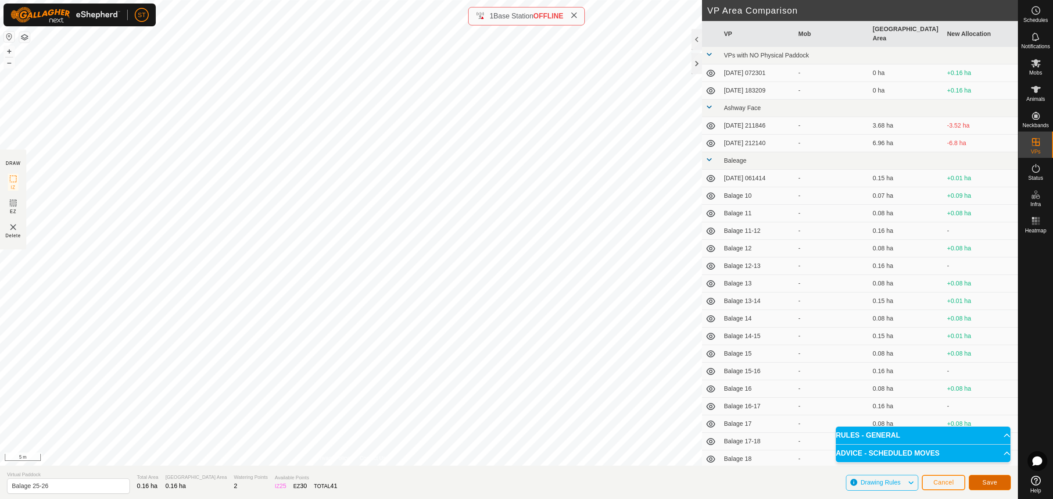
click at [982, 481] on span "Save" at bounding box center [989, 482] width 15 height 7
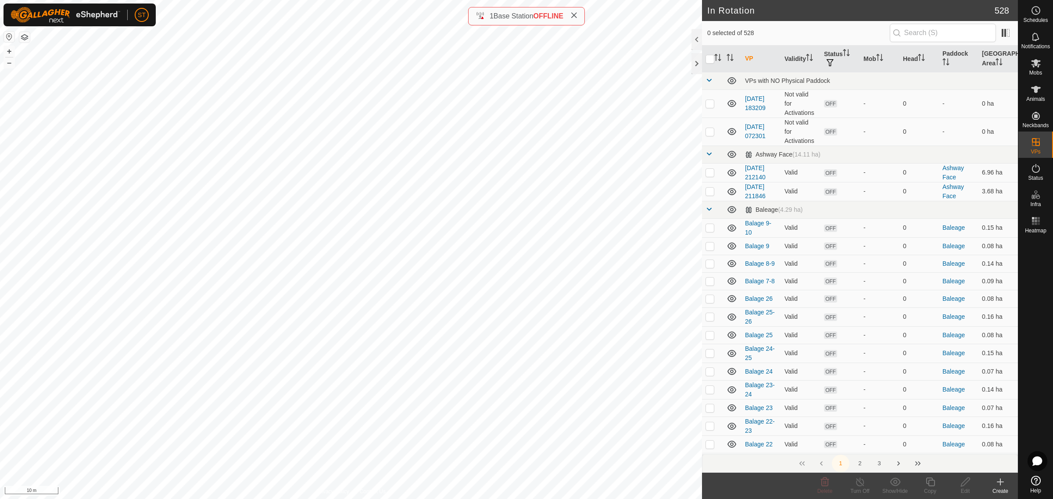
scroll to position [40, 0]
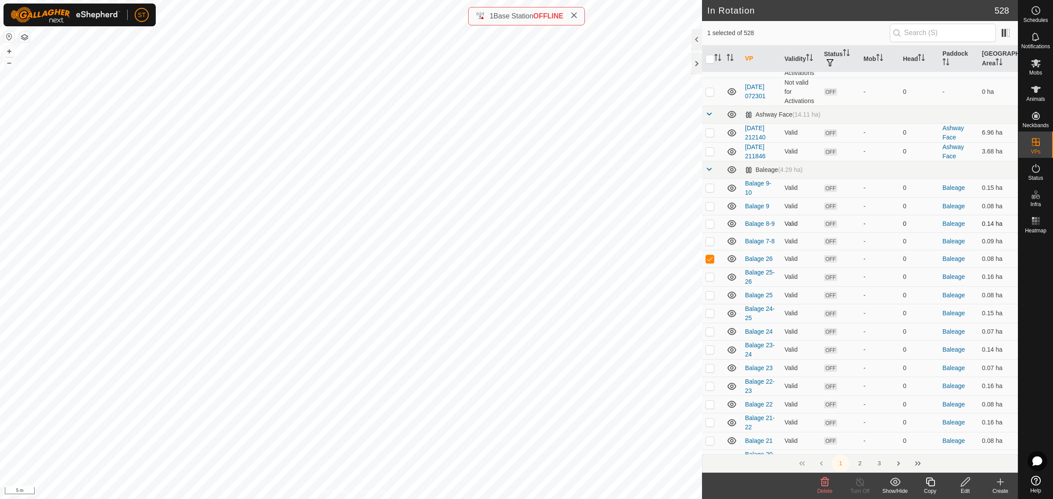
checkbox input "true"
click at [998, 483] on icon at bounding box center [1000, 482] width 11 height 11
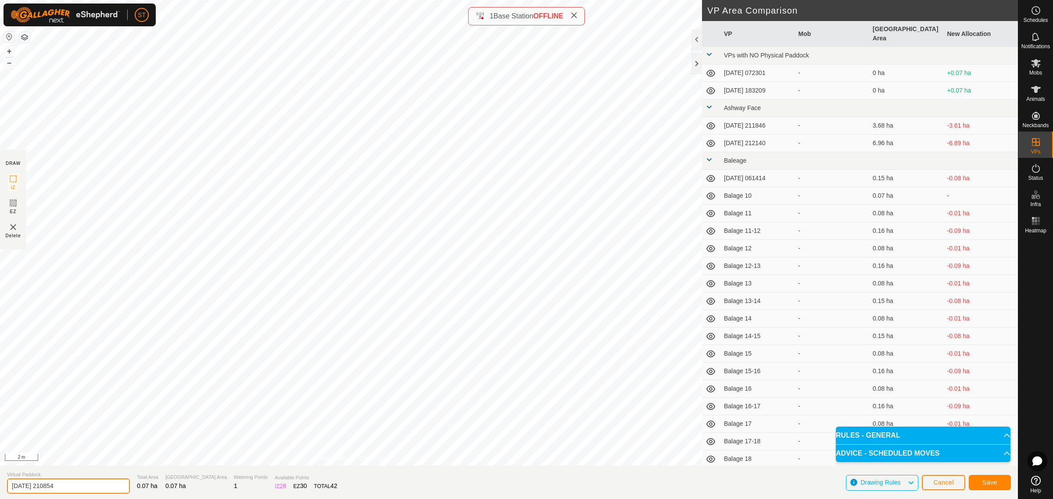
drag, startPoint x: 80, startPoint y: 488, endPoint x: -29, endPoint y: 498, distance: 110.1
click at [0, 498] on html "ST Schedules Notifications Mobs Animals Neckbands VPs Status Infra Heatmap Help…" at bounding box center [526, 249] width 1053 height 499
paste input "Balage 18"
type input "Balage 27"
click at [982, 482] on span "Save" at bounding box center [989, 482] width 15 height 7
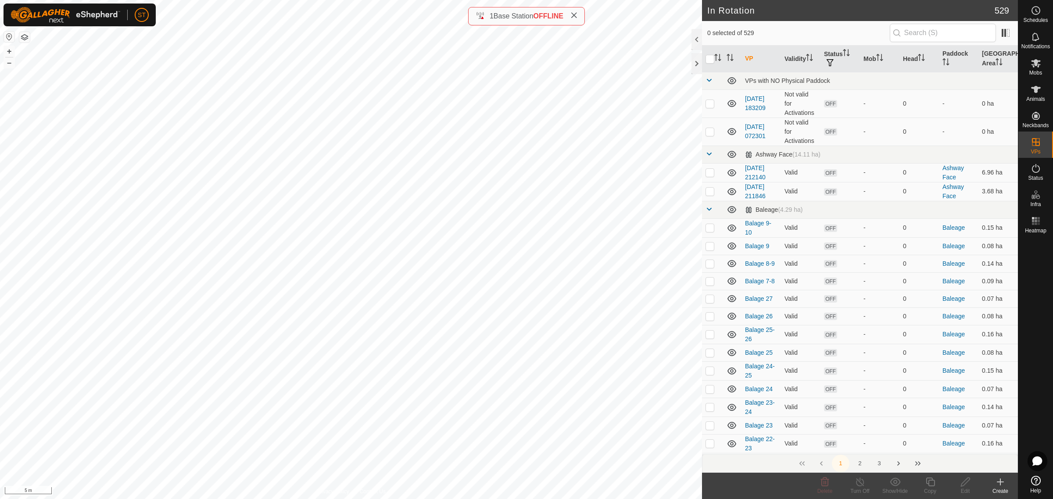
checkbox input "true"
click at [1004, 485] on icon at bounding box center [1000, 482] width 11 height 11
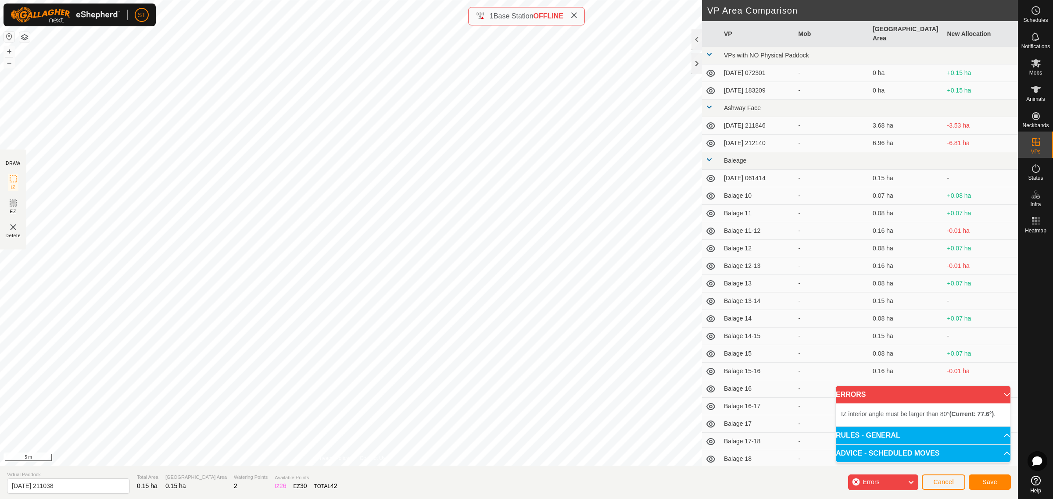
click at [770, 269] on div "DRAW IZ EZ Delete Privacy Policy Contact Us + – ⇧ i 5 m VP Area Comparison VP M…" at bounding box center [509, 233] width 1018 height 466
drag, startPoint x: 96, startPoint y: 483, endPoint x: -26, endPoint y: 484, distance: 122.4
click at [0, 484] on html "ST Schedules Notifications Mobs Animals Neckbands VPs Status Infra Heatmap Help…" at bounding box center [526, 249] width 1053 height 499
paste input "Balage 1"
type input "Balage 26-27"
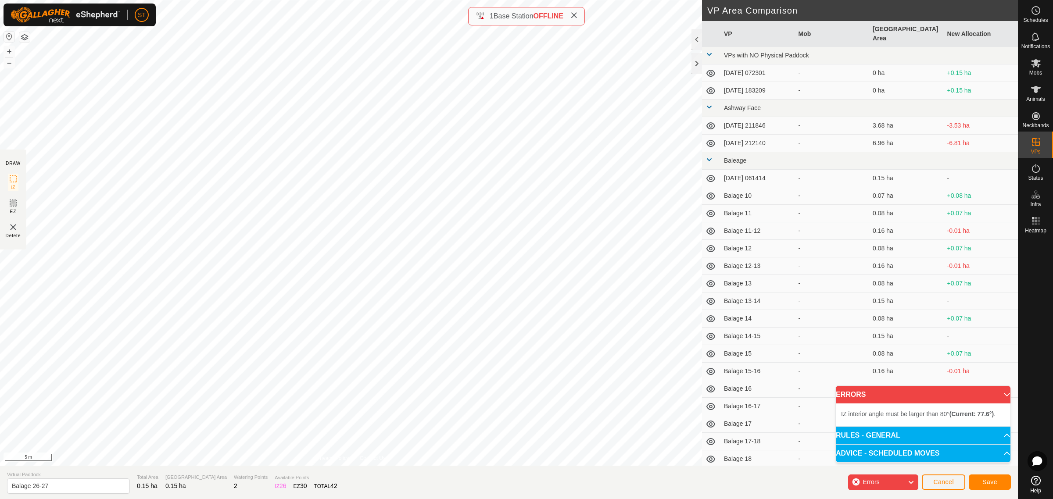
click at [0, 143] on html "ST Schedules Notifications Mobs Animals Neckbands VPs Status Infra Heatmap Help…" at bounding box center [526, 249] width 1053 height 499
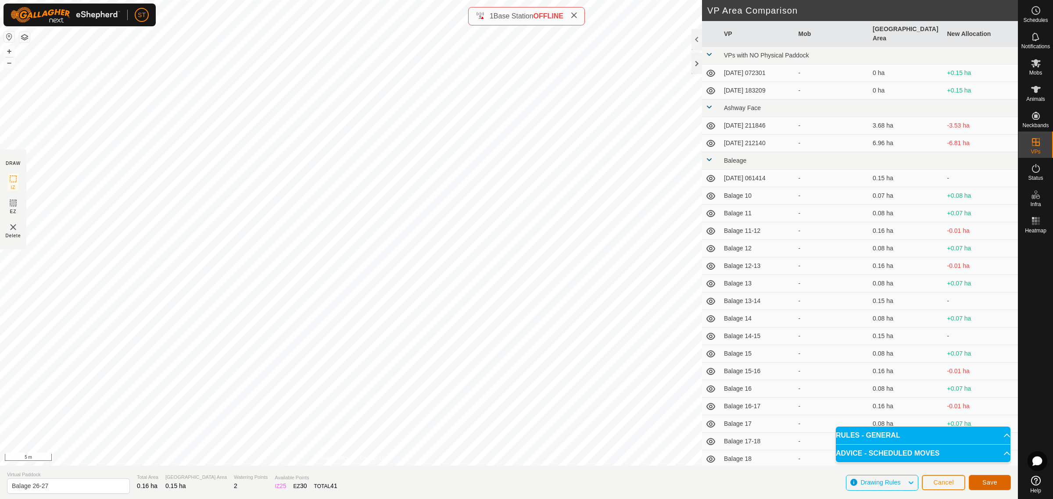
click at [994, 486] on span "Save" at bounding box center [989, 482] width 15 height 7
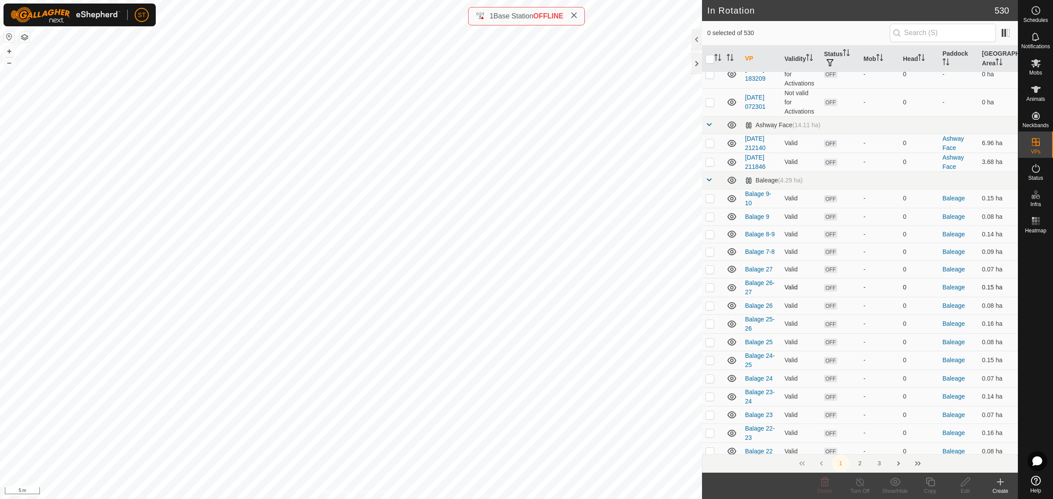
scroll to position [55, 0]
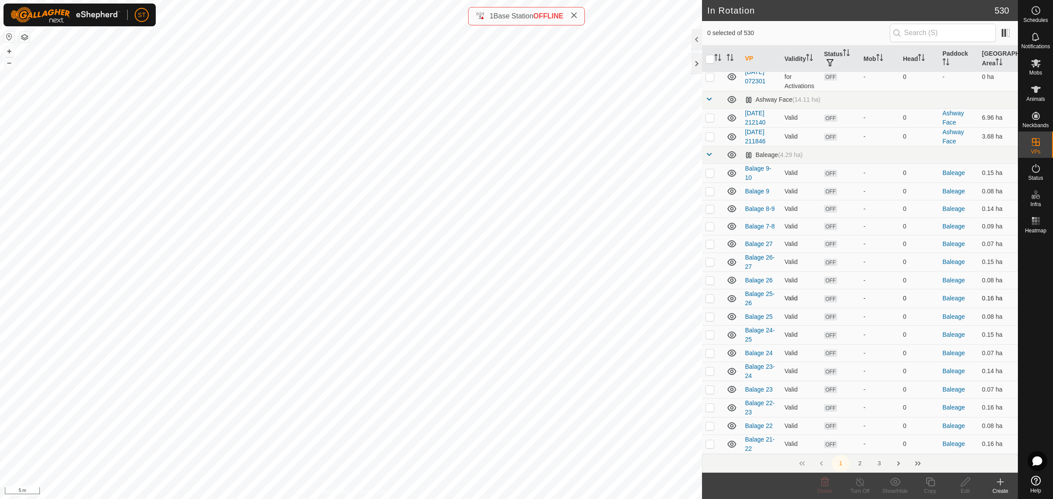
click at [711, 300] on p-checkbox at bounding box center [709, 298] width 9 height 7
checkbox input "false"
click at [707, 282] on p-checkbox at bounding box center [709, 280] width 9 height 7
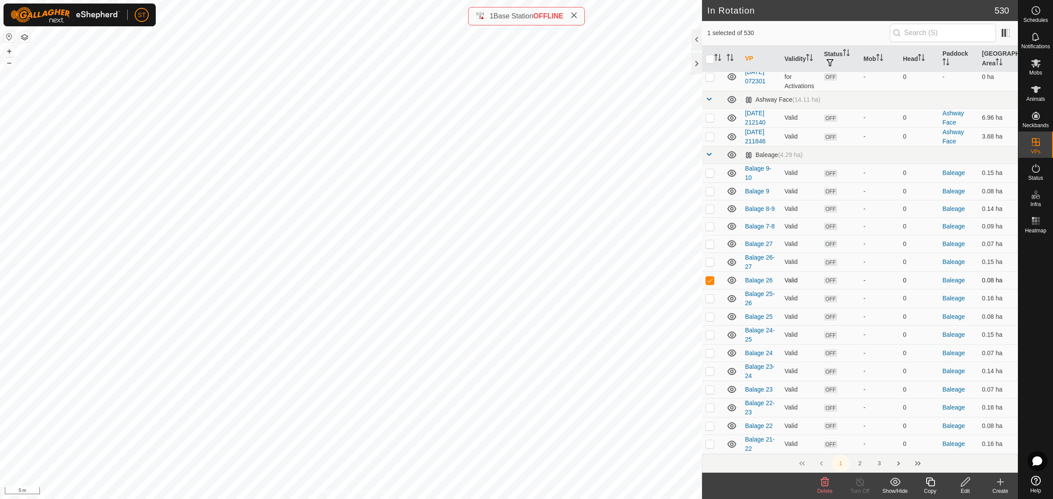
checkbox input "false"
click at [711, 263] on p-checkbox at bounding box center [709, 261] width 9 height 7
click at [711, 262] on p-checkbox at bounding box center [709, 261] width 9 height 7
checkbox input "false"
click at [711, 244] on p-checkbox at bounding box center [709, 243] width 9 height 7
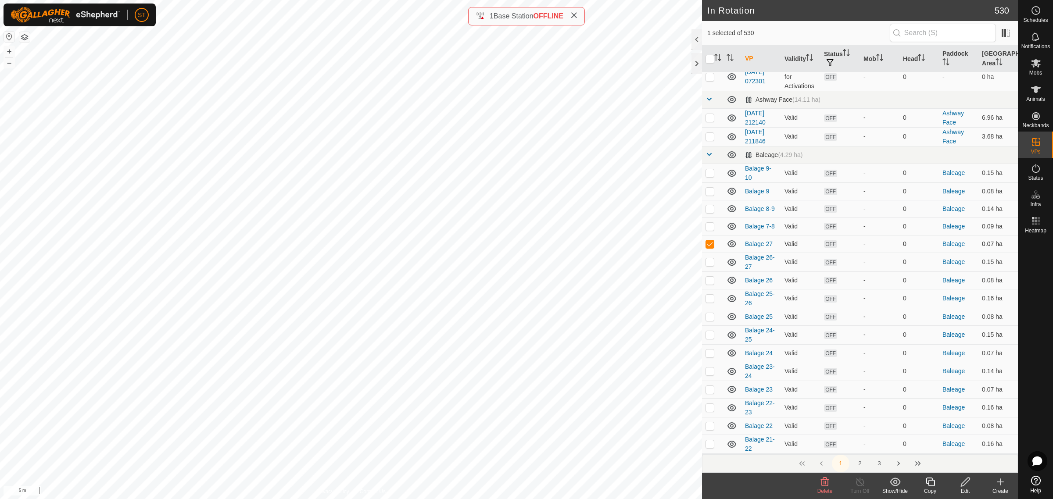
click at [711, 244] on p-checkbox at bounding box center [709, 243] width 9 height 7
checkbox input "false"
click at [1001, 485] on icon at bounding box center [1000, 482] width 11 height 11
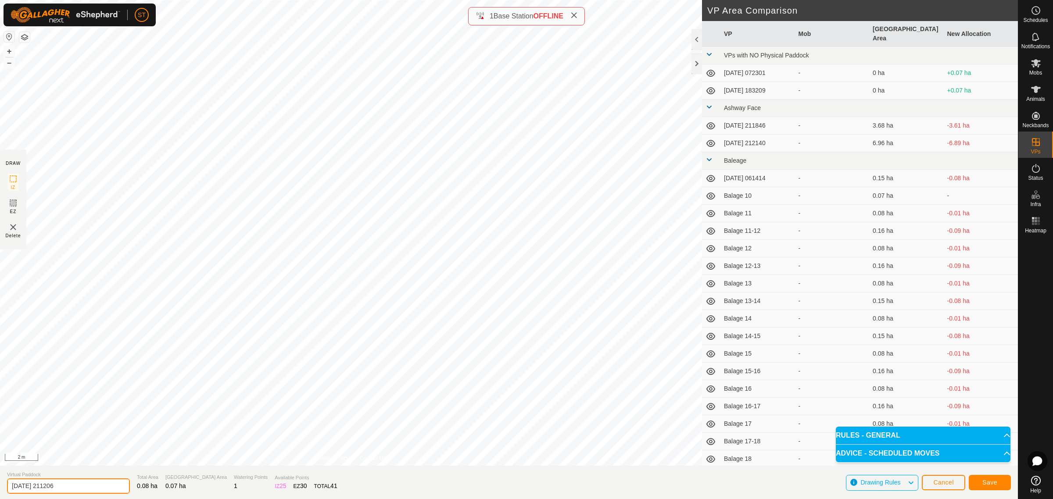
drag, startPoint x: 71, startPoint y: 486, endPoint x: -15, endPoint y: 481, distance: 86.5
click at [0, 481] on html "ST Schedules Notifications Mobs Animals Neckbands VPs Status Infra Heatmap Help…" at bounding box center [526, 249] width 1053 height 499
paste input "Balage 18"
type input "Balage 28"
click at [134, 0] on html "ST Schedules Notifications Mobs Animals Neckbands VPs Status Infra Heatmap Help…" at bounding box center [526, 249] width 1053 height 499
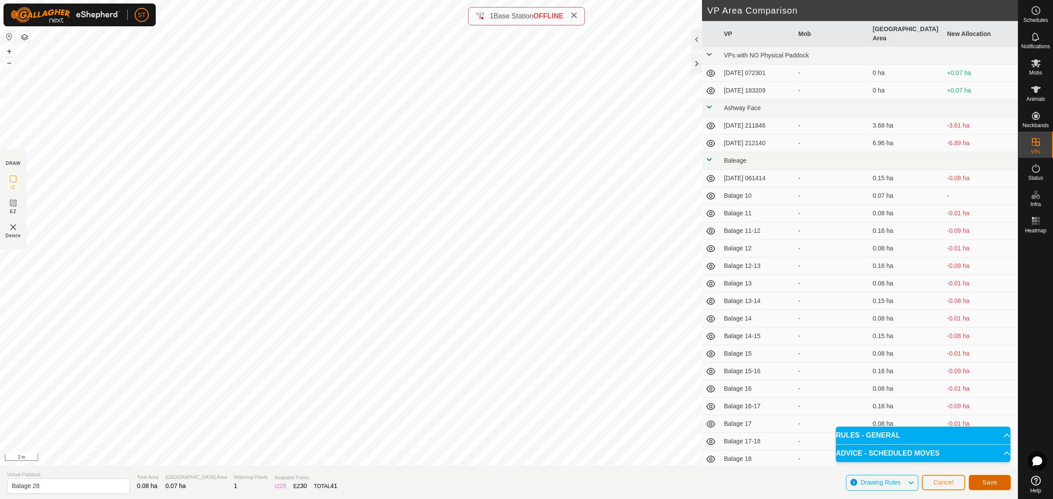
click at [975, 485] on button "Save" at bounding box center [989, 482] width 42 height 15
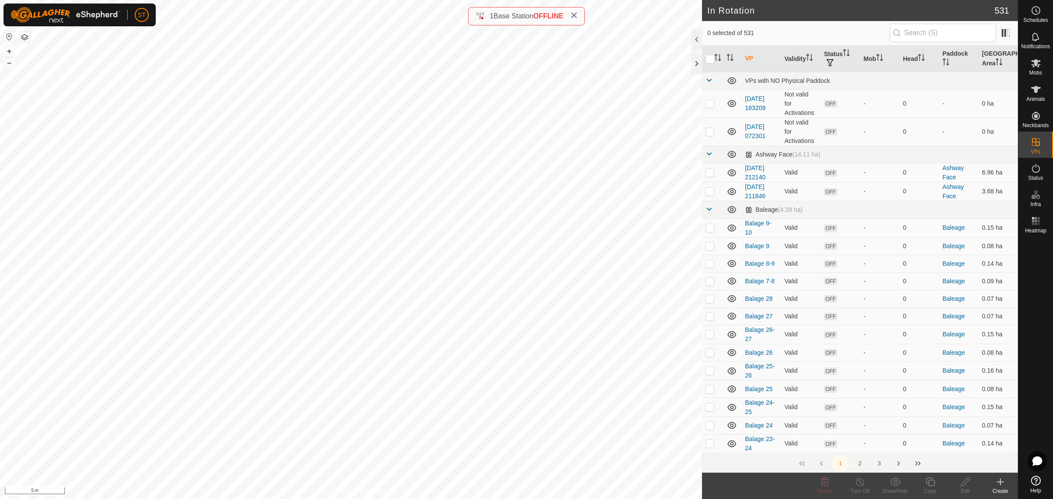
click at [999, 482] on icon at bounding box center [1000, 482] width 6 height 0
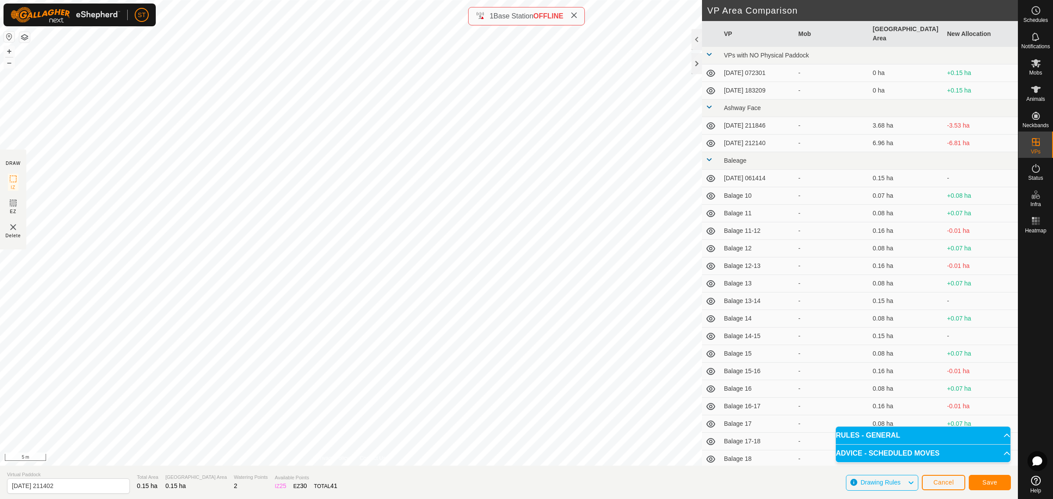
click at [766, 341] on div "DRAW IZ EZ Delete Privacy Policy Contact Us + – ⇧ i 5 m VP Area Comparison VP M…" at bounding box center [509, 233] width 1018 height 466
drag, startPoint x: 45, startPoint y: 486, endPoint x: -14, endPoint y: 483, distance: 58.8
click at [0, 483] on html "ST Schedules Notifications Mobs Animals Neckbands VPs Status Infra Heatmap Help…" at bounding box center [526, 249] width 1053 height 499
paste input "Balage 18"
type input "Balage 27-28"
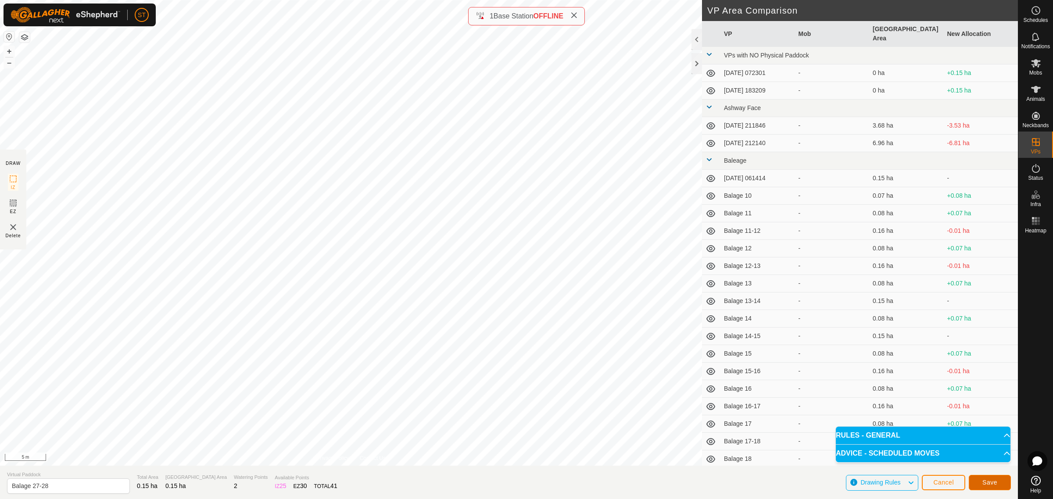
click at [988, 482] on span "Save" at bounding box center [989, 482] width 15 height 7
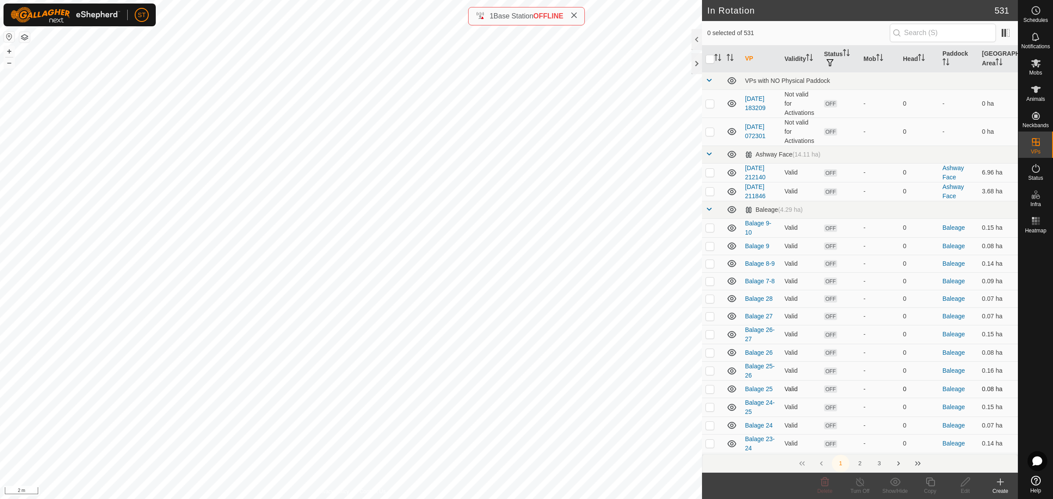
click at [712, 392] on p-checkbox at bounding box center [709, 389] width 9 height 7
checkbox input "true"
click at [705, 372] on p-checkbox at bounding box center [709, 371] width 9 height 7
checkbox input "true"
click at [707, 335] on p-checkbox at bounding box center [709, 335] width 9 height 7
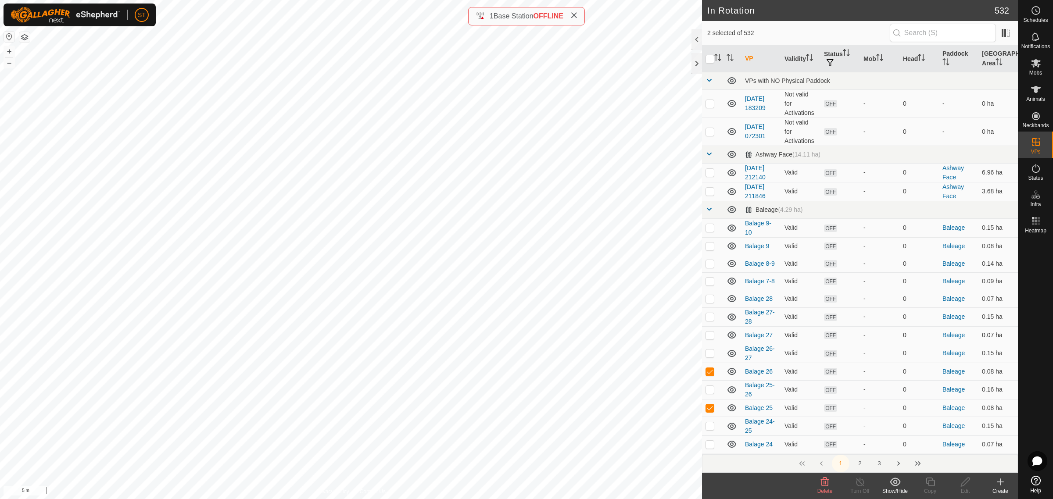
checkbox input "true"
click at [707, 298] on p-checkbox at bounding box center [709, 298] width 9 height 7
checkbox input "false"
click at [710, 335] on p-checkbox at bounding box center [709, 335] width 9 height 7
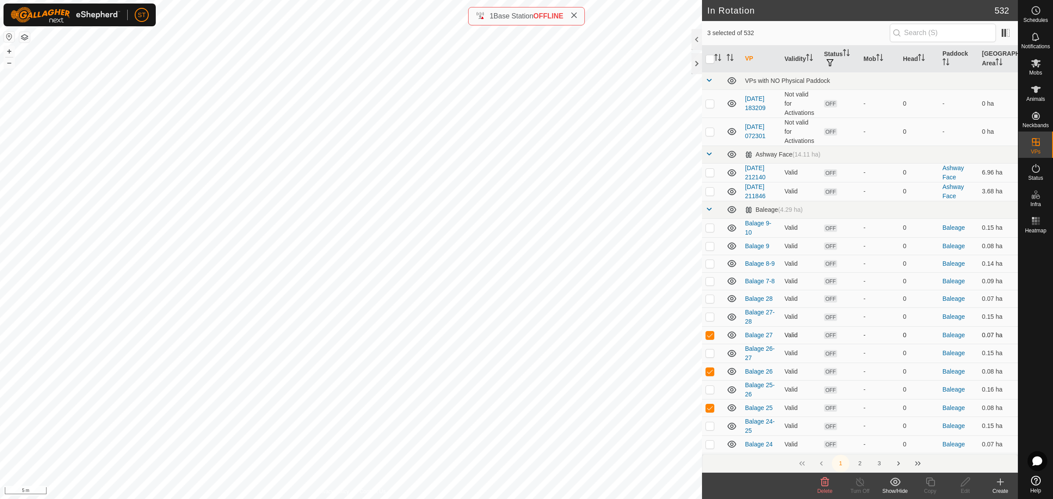
checkbox input "false"
click at [709, 373] on p-checkbox at bounding box center [709, 371] width 9 height 7
checkbox input "false"
click at [709, 409] on p-checkbox at bounding box center [709, 407] width 9 height 7
checkbox input "false"
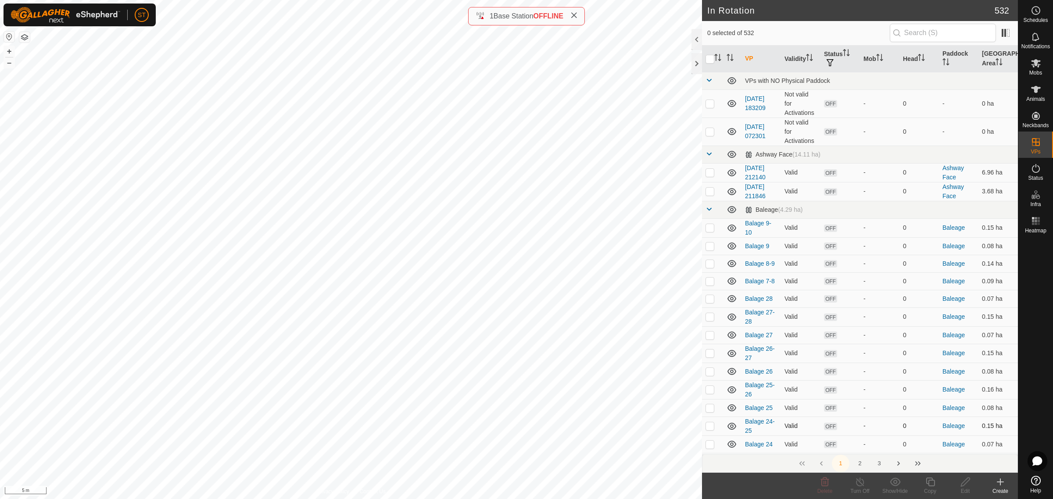
click at [706, 426] on p-checkbox at bounding box center [709, 425] width 9 height 7
checkbox input "true"
click at [711, 389] on p-checkbox at bounding box center [709, 389] width 9 height 7
checkbox input "true"
click at [709, 352] on p-checkbox at bounding box center [709, 353] width 9 height 7
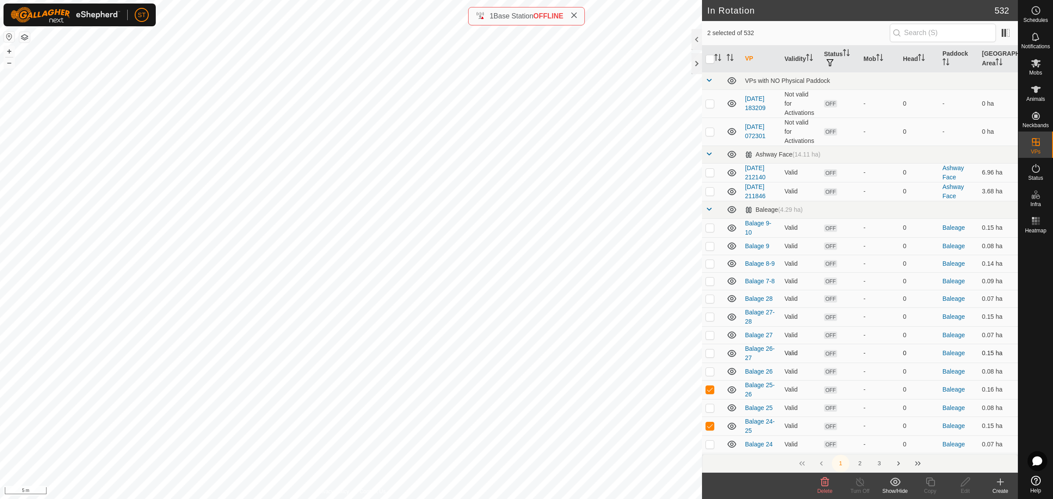
checkbox input "true"
click at [704, 317] on td at bounding box center [712, 316] width 21 height 19
checkbox input "false"
click at [711, 356] on p-checkbox at bounding box center [709, 353] width 9 height 7
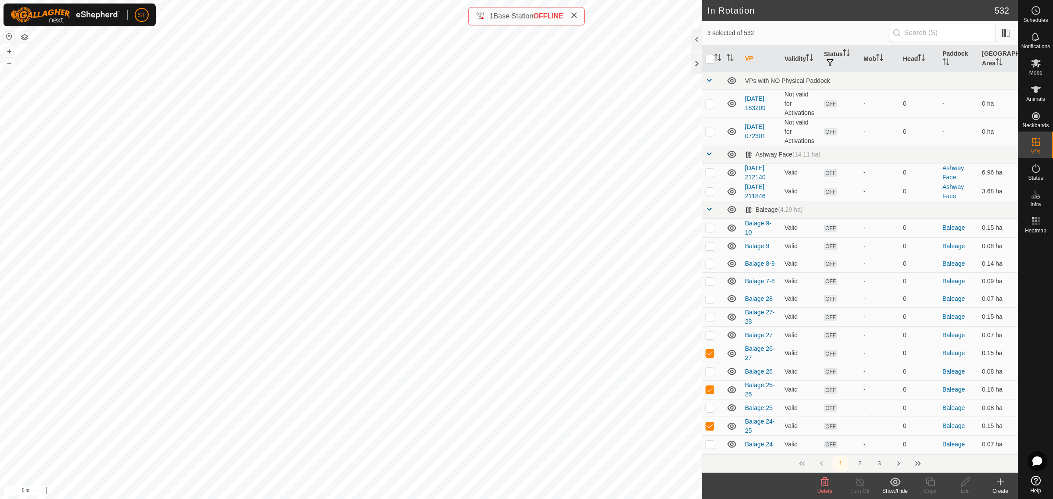
checkbox input "false"
click at [710, 393] on p-checkbox at bounding box center [709, 389] width 9 height 7
checkbox input "false"
click at [711, 428] on p-checkbox at bounding box center [709, 425] width 9 height 7
checkbox input "false"
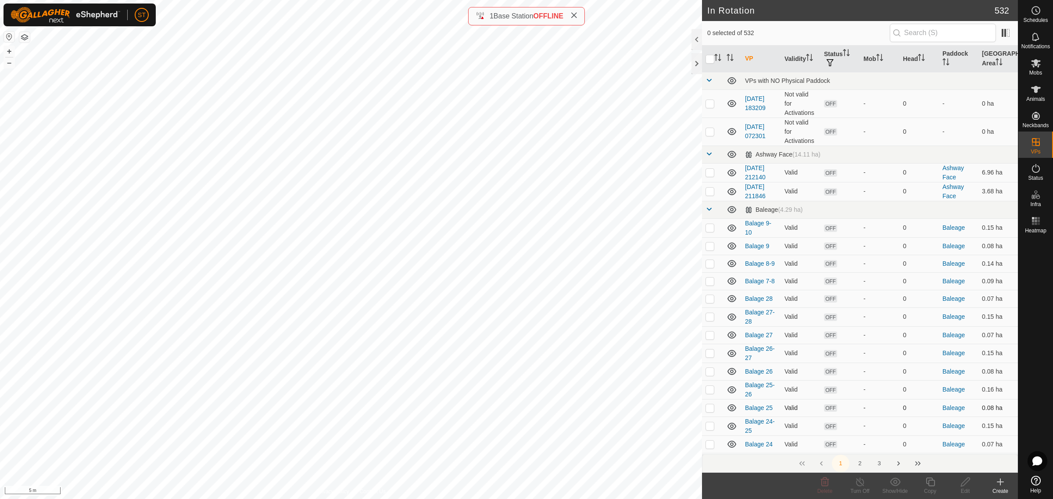
checkbox input "true"
click at [998, 488] on div "Create" at bounding box center [999, 491] width 35 height 8
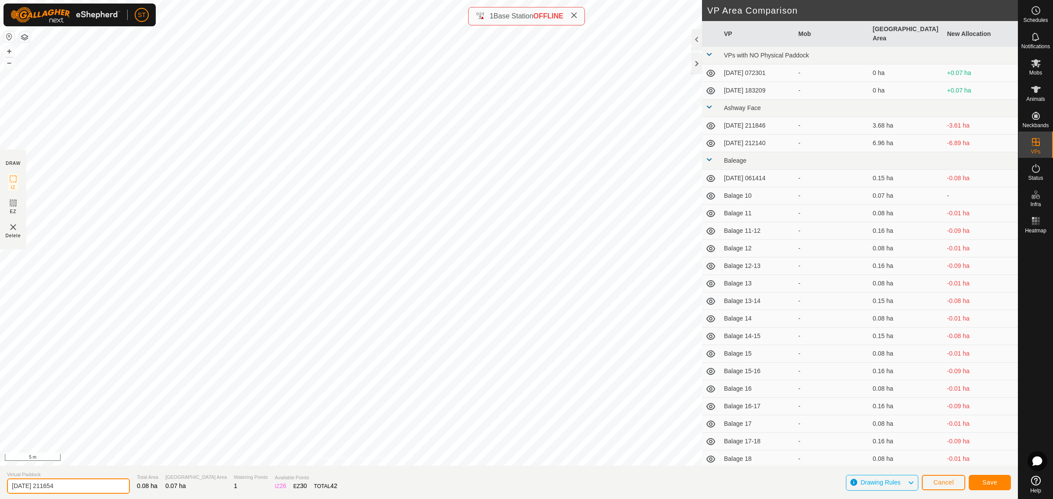
drag, startPoint x: 83, startPoint y: 484, endPoint x: -15, endPoint y: 479, distance: 98.3
click at [0, 479] on html "ST Schedules Notifications Mobs Animals Neckbands VPs Status Infra Heatmap Help…" at bounding box center [526, 249] width 1053 height 499
paste input "Balage 18"
type input "Balage 29"
click at [981, 482] on button "Save" at bounding box center [989, 482] width 42 height 15
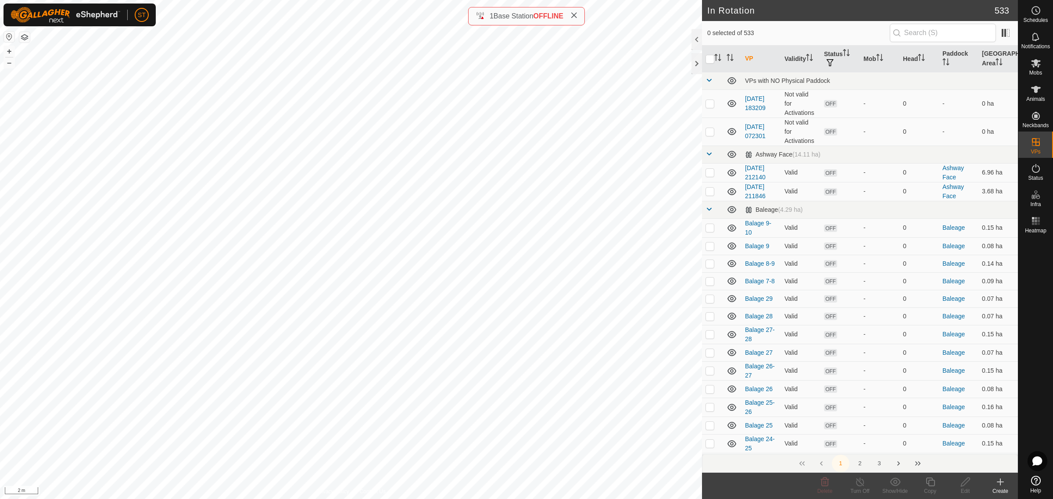
click at [998, 484] on icon at bounding box center [1000, 482] width 11 height 11
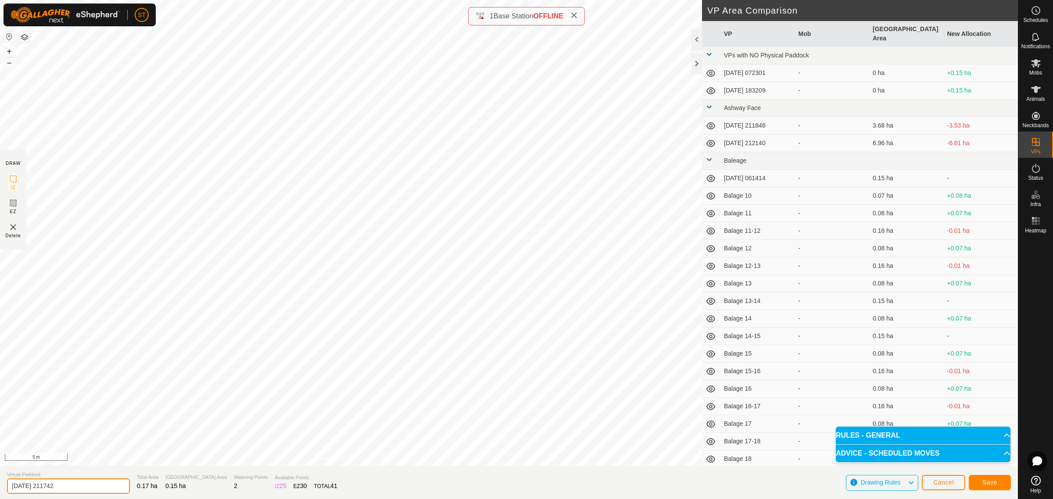
drag, startPoint x: 83, startPoint y: 493, endPoint x: -52, endPoint y: 482, distance: 135.5
click at [0, 482] on html "ST Schedules Notifications Mobs Animals Neckbands VPs Status Infra Heatmap Help…" at bounding box center [526, 249] width 1053 height 499
paste input "Balage 18"
type input "Balage 28-29"
click at [986, 482] on span "Save" at bounding box center [989, 482] width 15 height 7
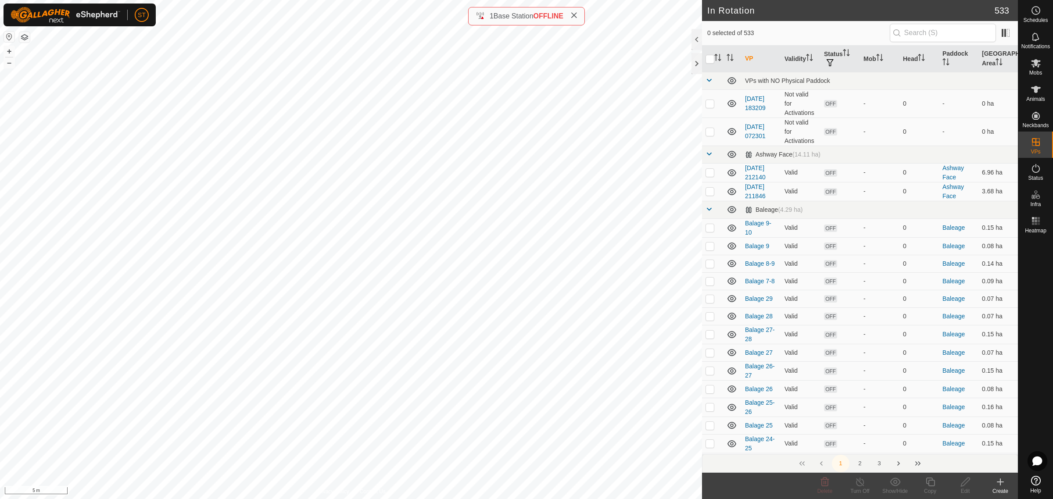
checkbox input "true"
click at [729, 400] on div "In Rotation 533 1 selected of 533 VP Validity Status Mob Head Paddock Grazing A…" at bounding box center [509, 249] width 1018 height 499
click at [1003, 487] on icon at bounding box center [1000, 482] width 11 height 11
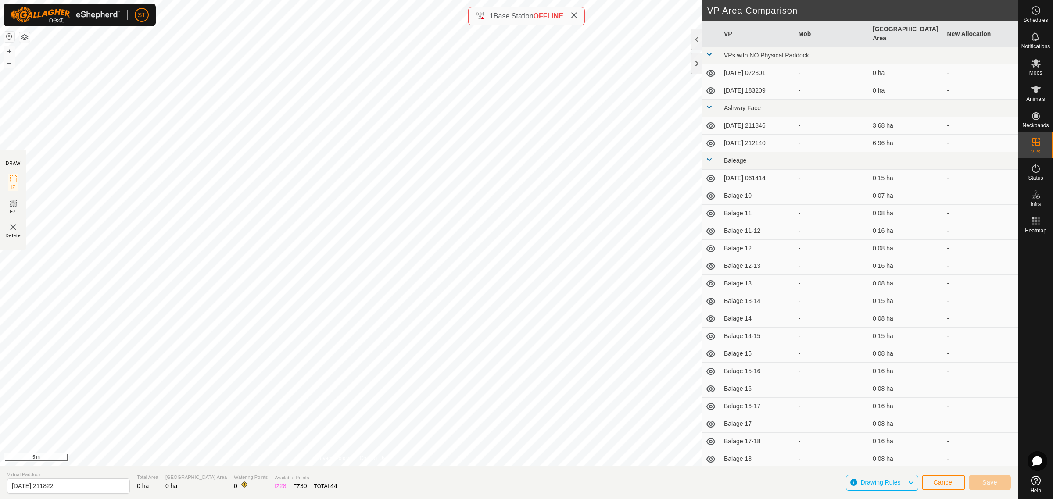
click at [58, 18] on div "ST Schedules Notifications Mobs Animals Neckbands VPs Status Infra Heatmap Help…" at bounding box center [526, 249] width 1053 height 499
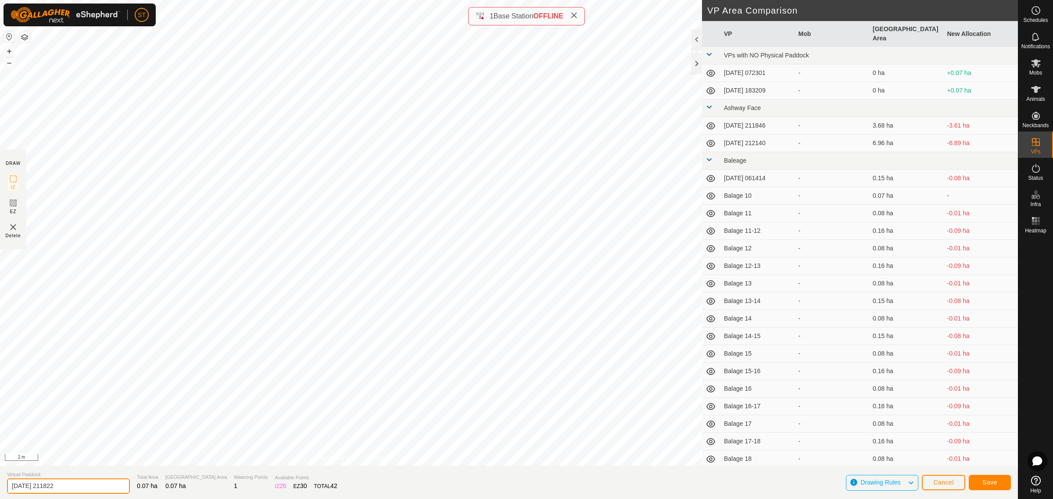
drag, startPoint x: 71, startPoint y: 485, endPoint x: -37, endPoint y: 484, distance: 107.5
click at [0, 484] on html "ST Schedules Notifications Mobs Animals Neckbands VPs Status Infra Heatmap Help…" at bounding box center [526, 249] width 1053 height 499
paste input "Balage 18"
type input "Balage 30"
click at [987, 480] on span "Save" at bounding box center [989, 482] width 15 height 7
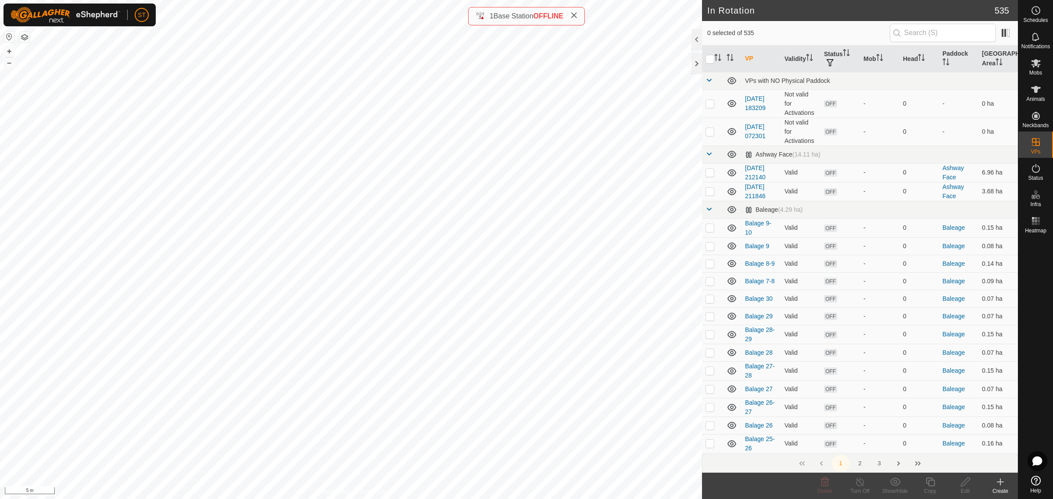
click at [997, 485] on icon at bounding box center [1000, 482] width 11 height 11
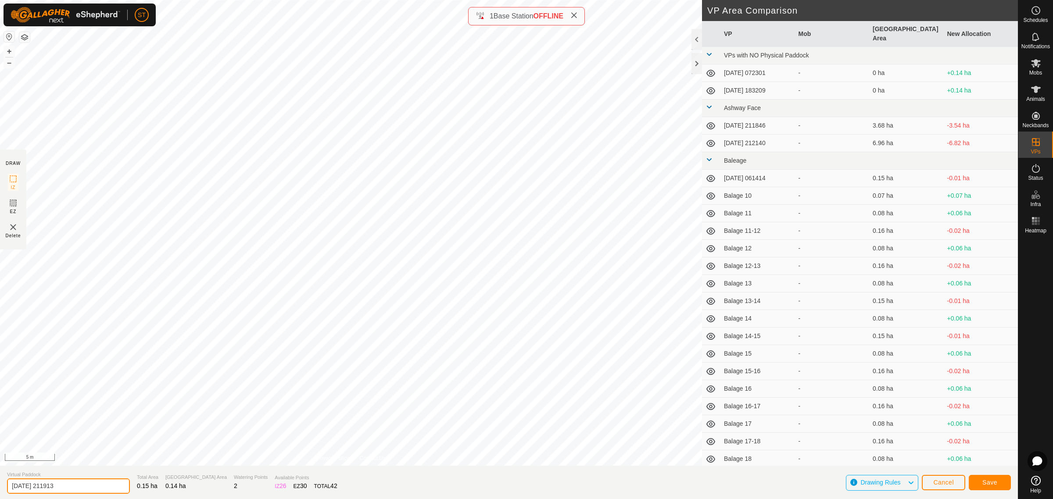
drag, startPoint x: 55, startPoint y: 482, endPoint x: -21, endPoint y: 482, distance: 75.9
click at [0, 482] on html "ST Schedules Notifications Mobs Animals Neckbands VPs Status Infra Heatmap Help…" at bounding box center [526, 249] width 1053 height 499
paste input "Balage 18"
type input "Balage 29-30"
click at [996, 485] on span "Save" at bounding box center [989, 482] width 15 height 7
